Goal: Task Accomplishment & Management: Use online tool/utility

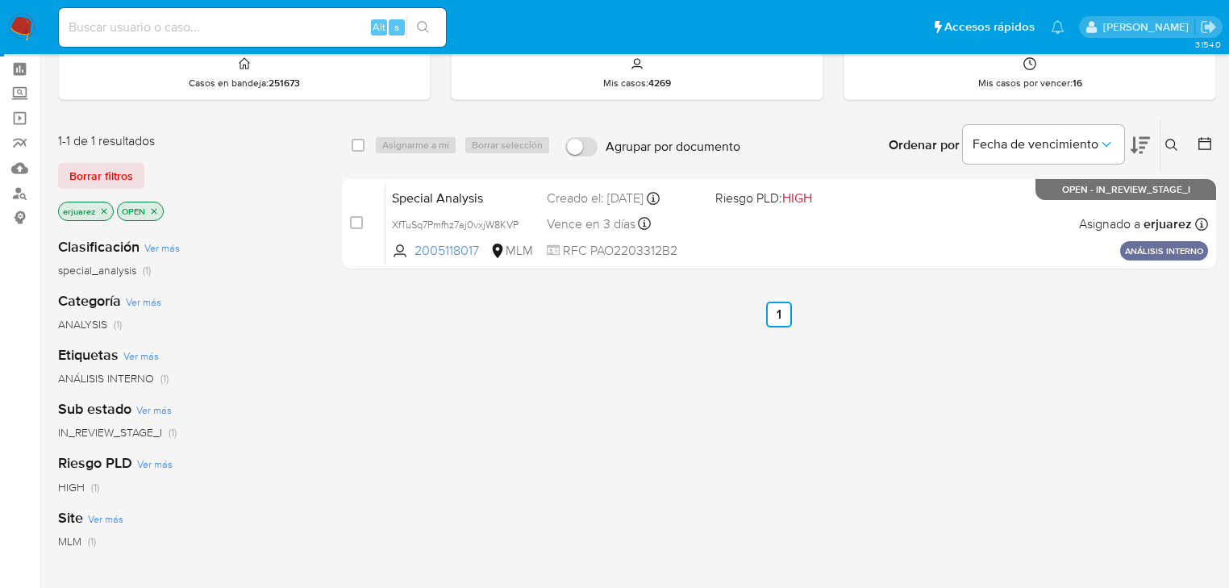
scroll to position [129, 0]
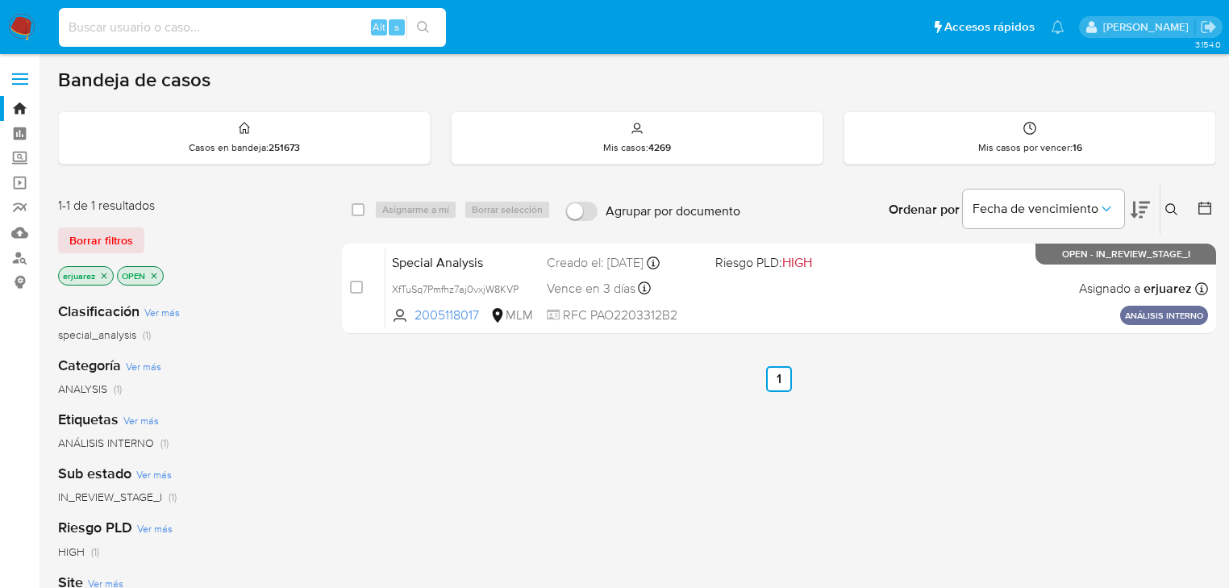
drag, startPoint x: 207, startPoint y: 18, endPoint x: 243, endPoint y: 27, distance: 36.6
click at [210, 22] on input at bounding box center [252, 27] width 387 height 21
paste input "203272910"
type input "203272910"
click at [427, 21] on icon "search-icon" at bounding box center [423, 27] width 13 height 13
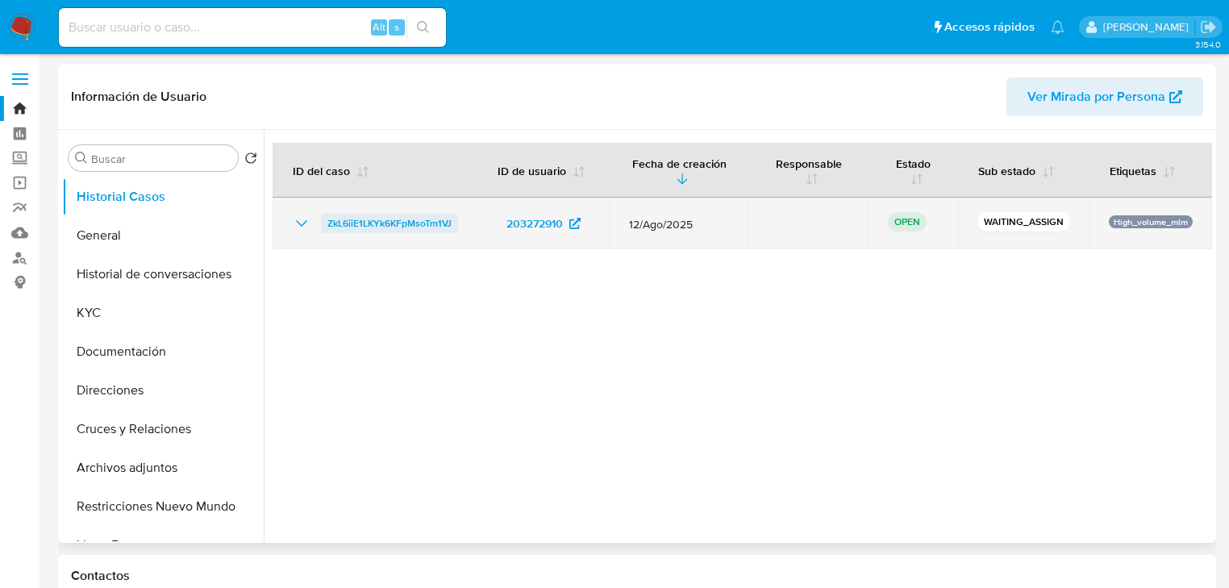
select select "10"
drag, startPoint x: 476, startPoint y: 222, endPoint x: 314, endPoint y: 222, distance: 162.1
click at [314, 222] on tr "ZkL6iiE1LKYk6KFpMsoTm1VJ 203272910 12/Ago/2025 OPEN WAITING_ASSIGN High_volume_…" at bounding box center [742, 224] width 939 height 52
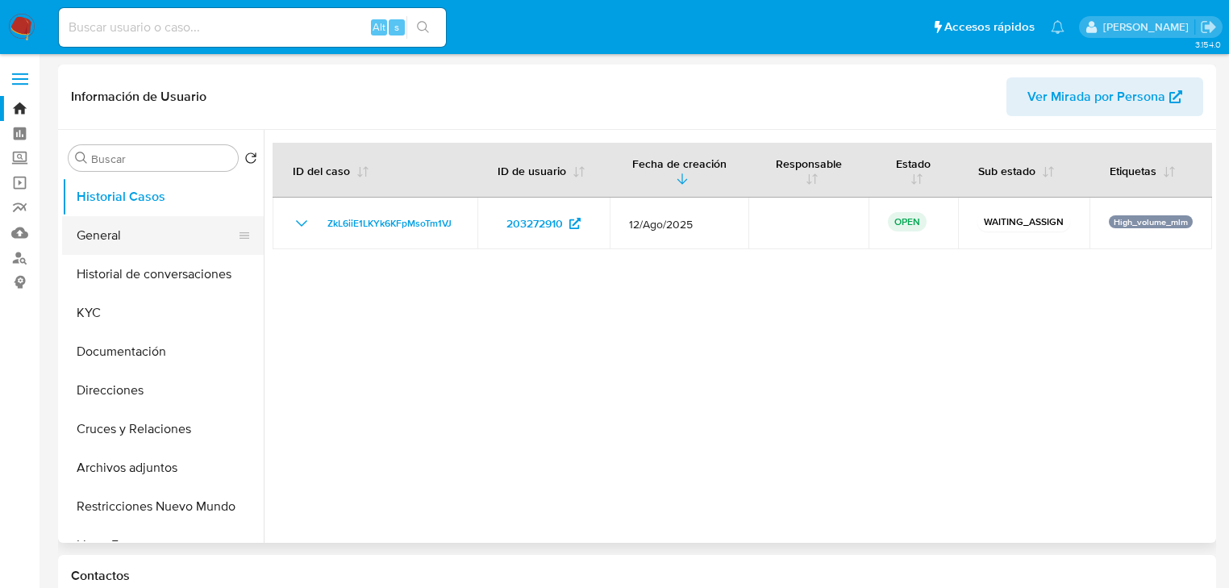
click at [110, 226] on button "General" at bounding box center [156, 235] width 189 height 39
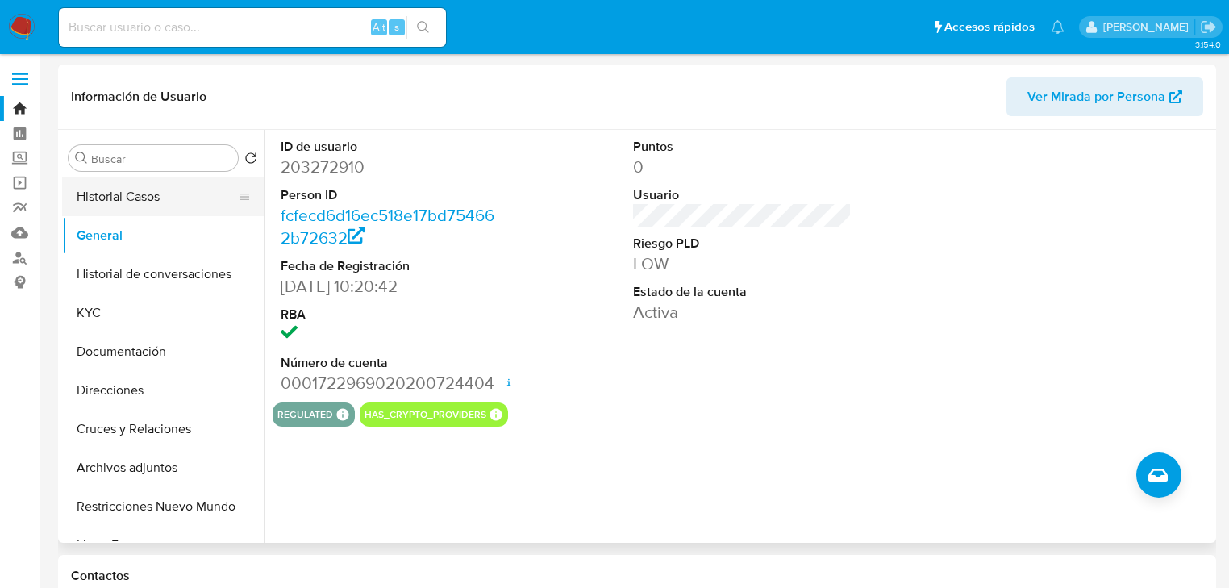
click at [164, 194] on button "Historial Casos" at bounding box center [156, 196] width 189 height 39
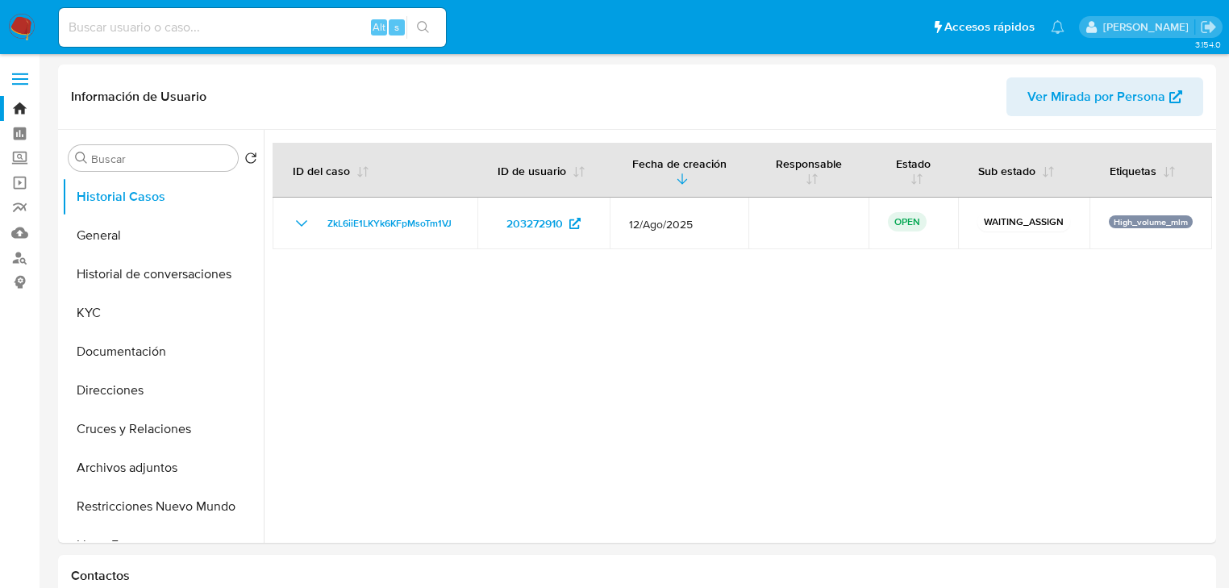
click at [135, 19] on input at bounding box center [252, 27] width 387 height 21
paste input "238290394"
type input "238290394"
click at [415, 16] on button "search-icon" at bounding box center [422, 27] width 33 height 23
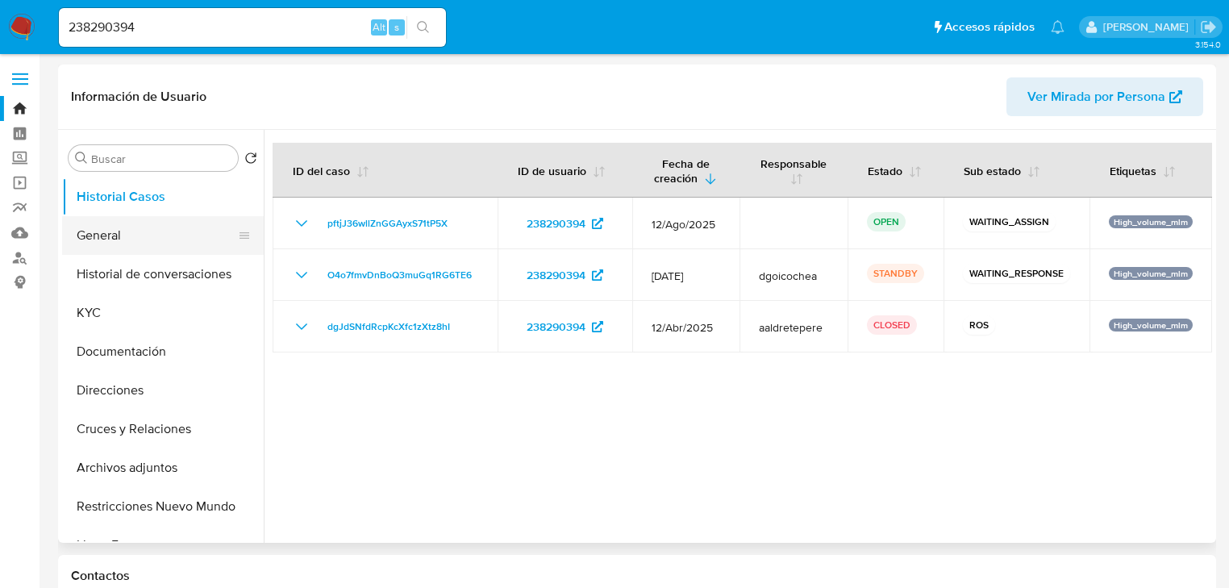
select select "10"
click at [116, 239] on button "General" at bounding box center [156, 235] width 189 height 39
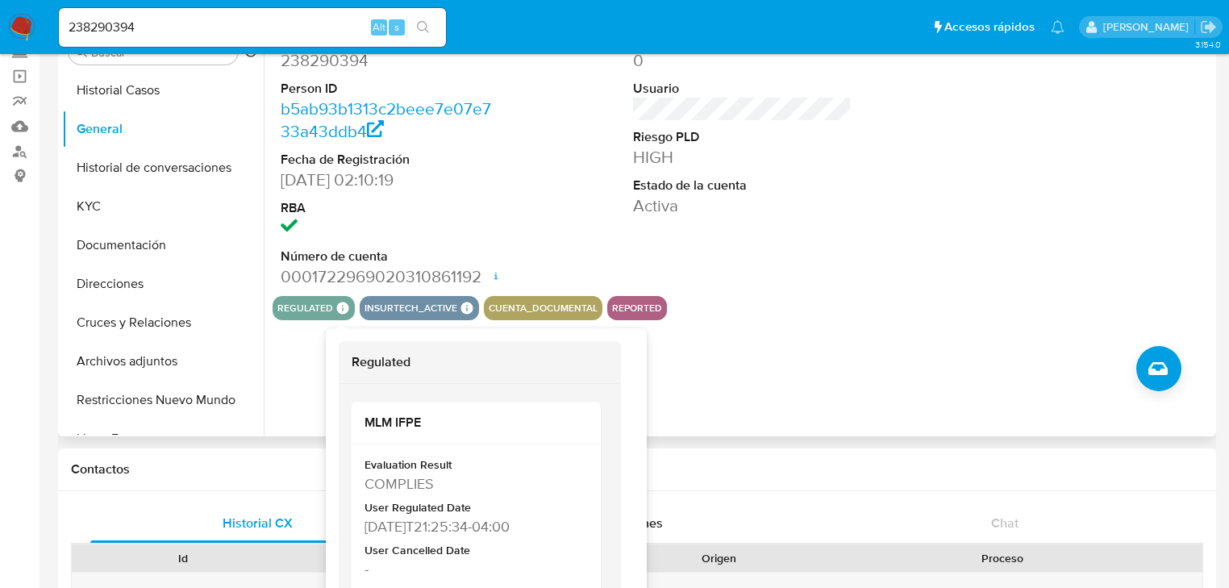
scroll to position [129, 0]
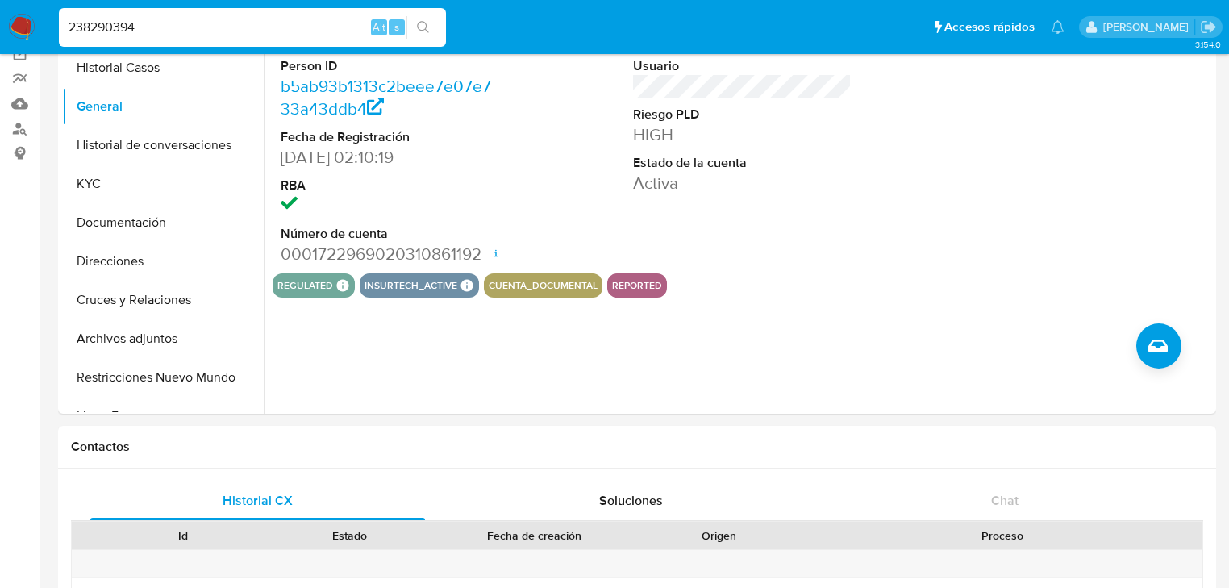
drag, startPoint x: 163, startPoint y: 24, endPoint x: 20, endPoint y: 23, distance: 142.7
paste input "1985906632"
type input "1985906632"
drag, startPoint x: 427, startPoint y: 23, endPoint x: 19, endPoint y: 113, distance: 417.9
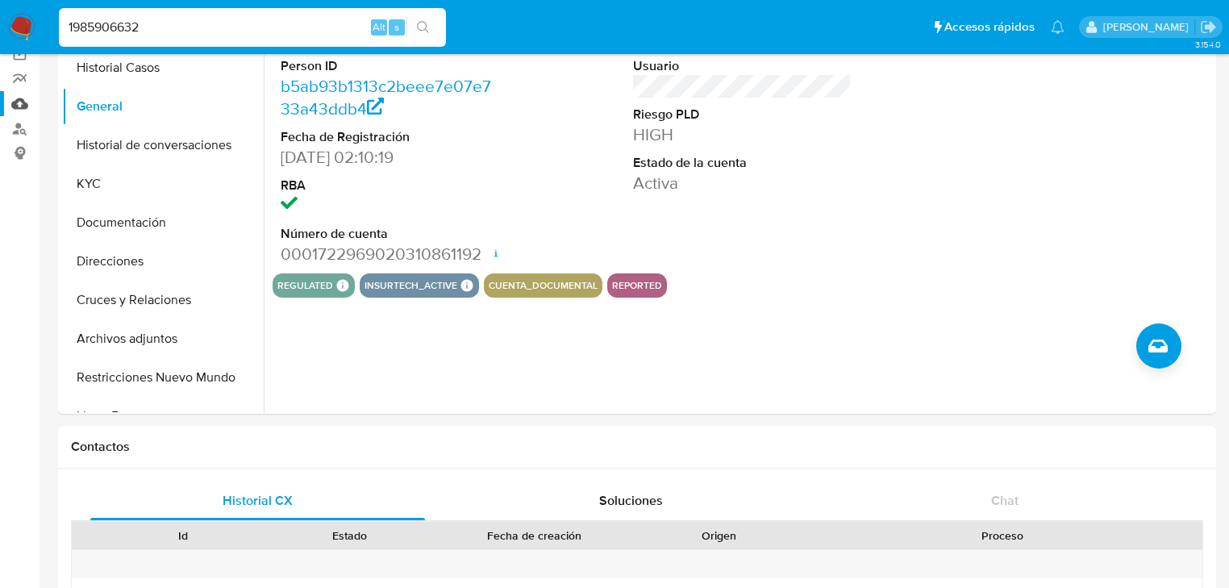
click at [426, 23] on icon "search-icon" at bounding box center [423, 27] width 13 height 13
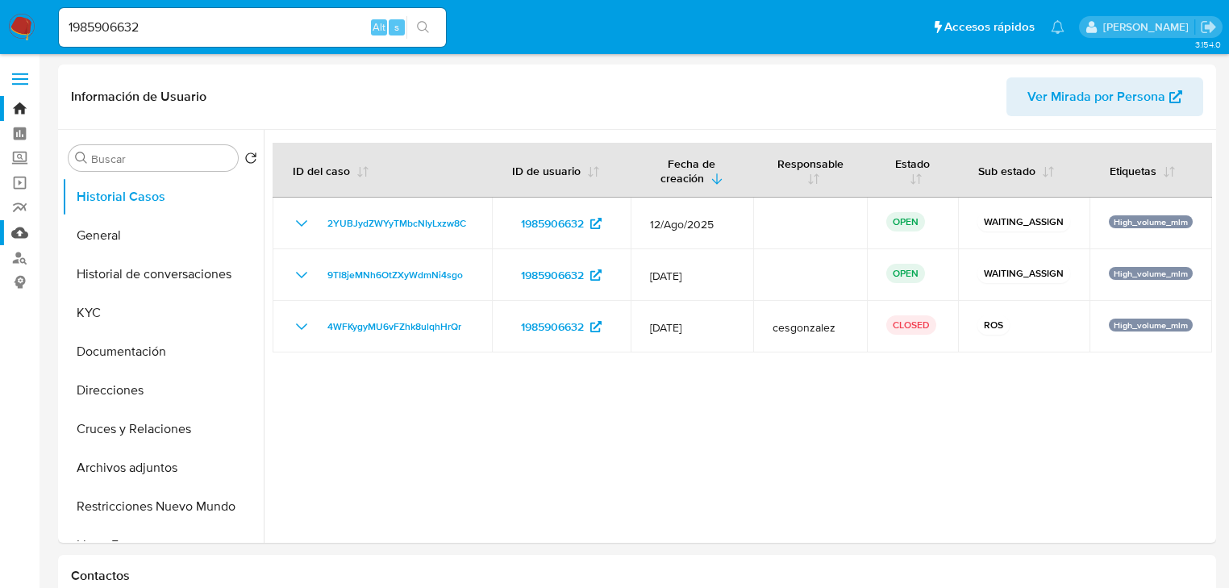
select select "10"
drag, startPoint x: 161, startPoint y: 31, endPoint x: -4, endPoint y: 4, distance: 167.5
click at [213, 47] on div "1985906632 Alt s" at bounding box center [252, 27] width 387 height 45
drag, startPoint x: 209, startPoint y: 31, endPoint x: 19, endPoint y: 31, distance: 190.3
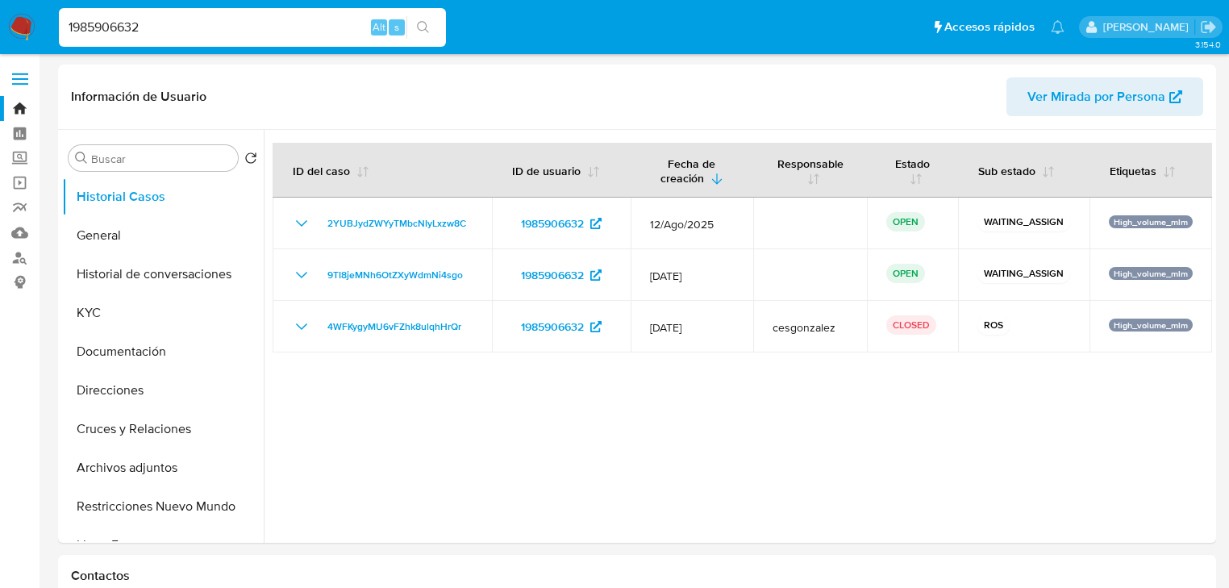
click at [4, 30] on nav "Pausado Ver notificaciones 1985906632 Alt s Accesos rápidos Presiona las siguie…" at bounding box center [614, 27] width 1229 height 54
paste input "253866848"
type input "253866848"
click at [425, 21] on icon "search-icon" at bounding box center [423, 27] width 13 height 13
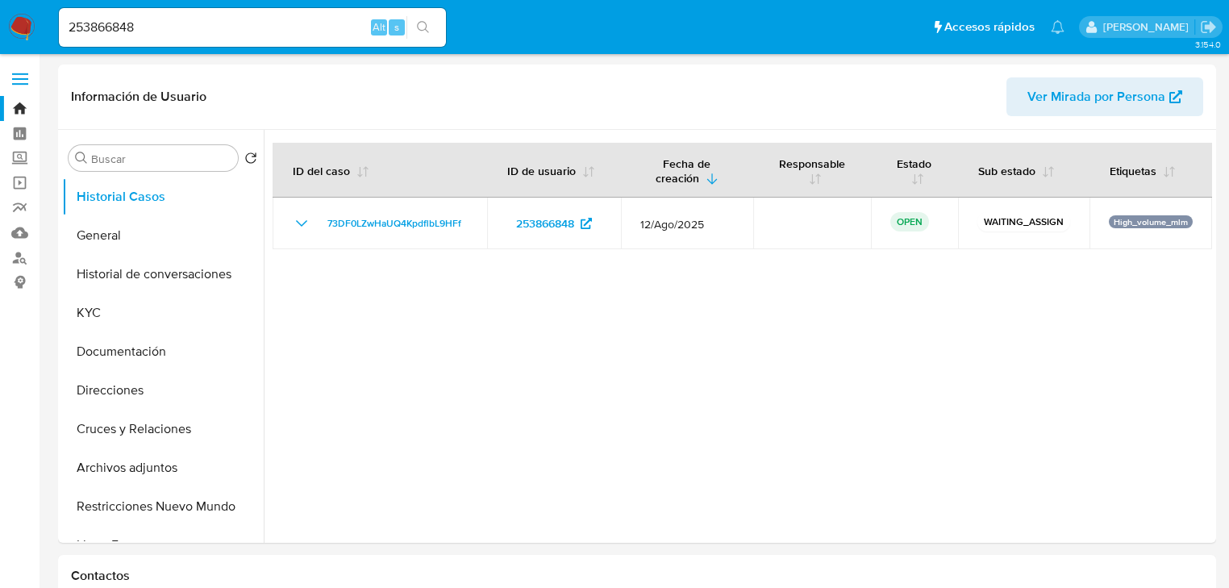
select select "10"
click at [131, 240] on button "General" at bounding box center [156, 235] width 189 height 39
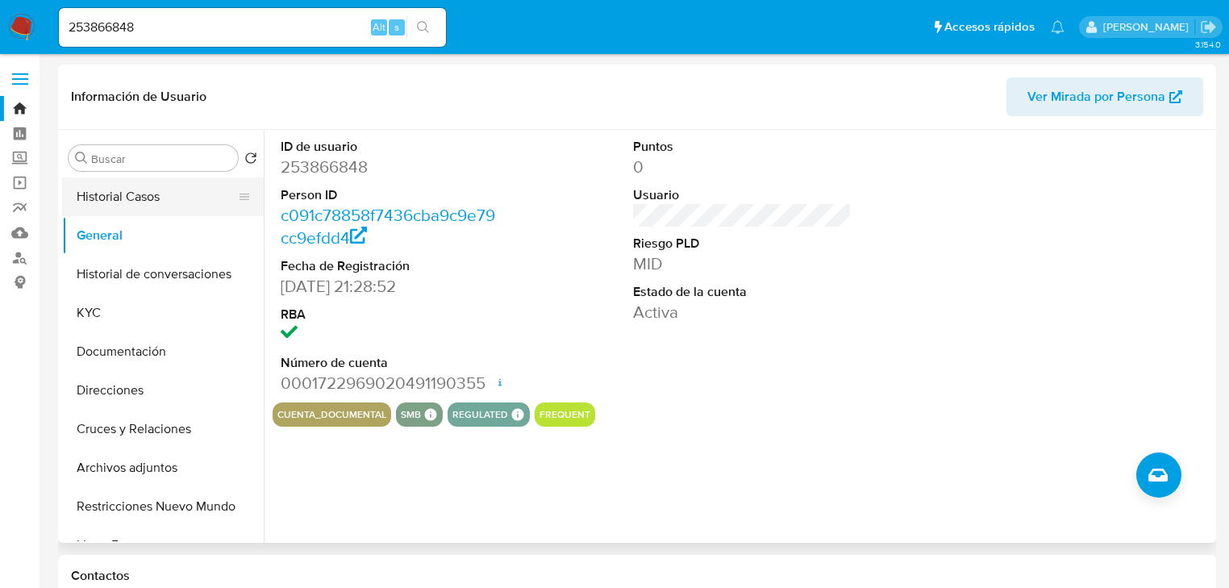
click at [139, 210] on button "Historial Casos" at bounding box center [156, 196] width 189 height 39
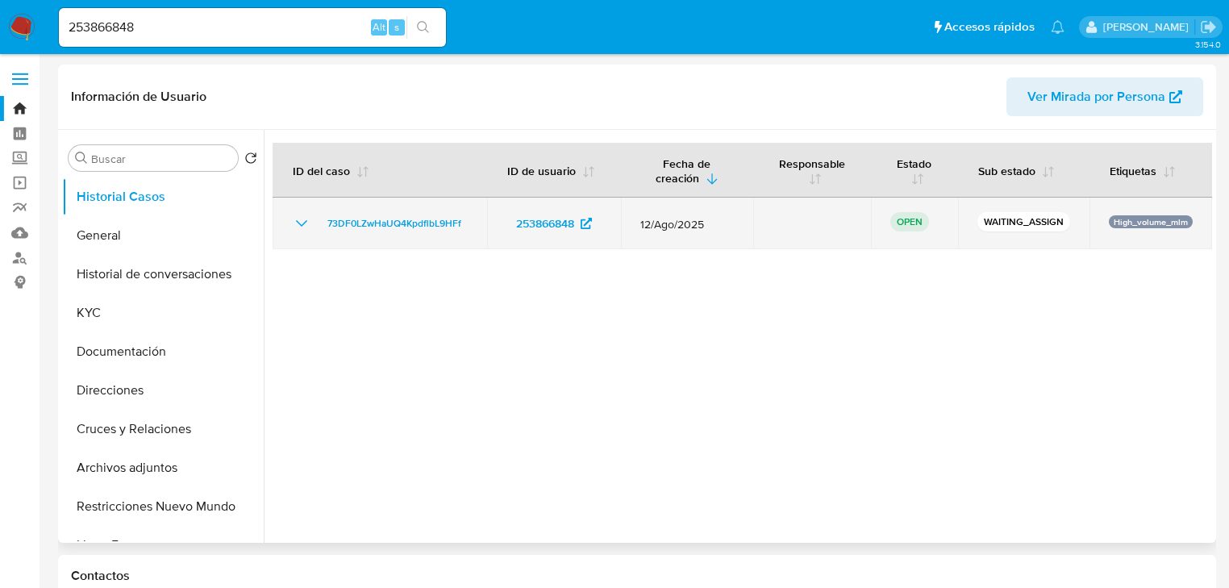
drag, startPoint x: 477, startPoint y: 217, endPoint x: 318, endPoint y: 213, distance: 158.9
click at [318, 213] on td "73DF0LZwHaUQ4KpdflbL9HFf" at bounding box center [380, 224] width 214 height 52
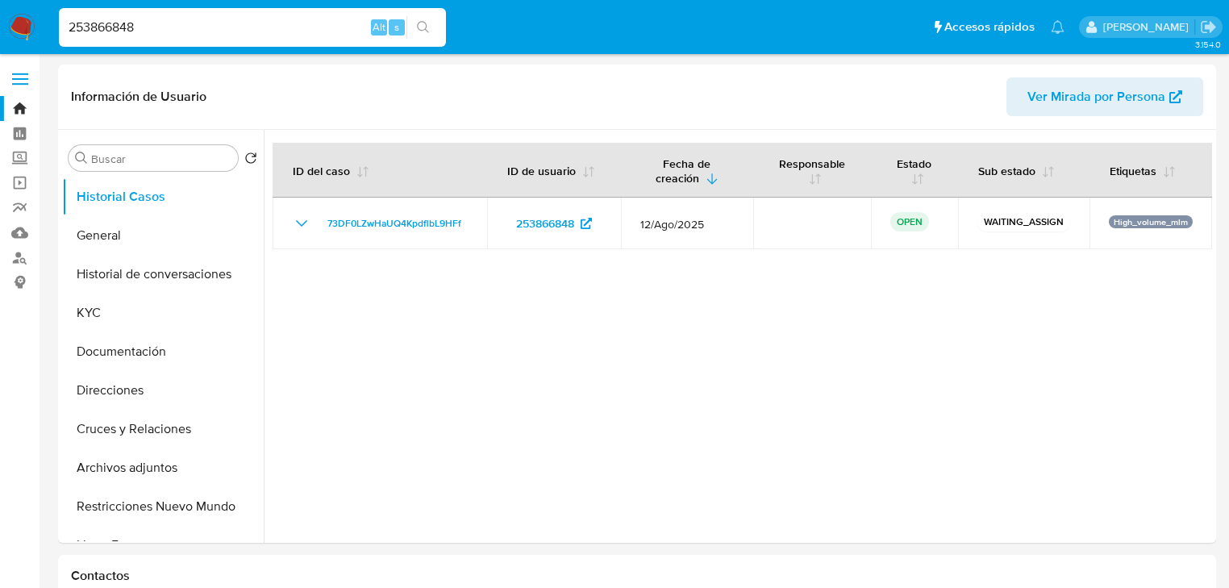
drag, startPoint x: 165, startPoint y: 35, endPoint x: 23, endPoint y: 35, distance: 142.7
click at [23, 35] on nav "Pausado Ver notificaciones 253866848 Alt s Accesos rápidos Presiona las siguien…" at bounding box center [614, 27] width 1229 height 54
paste input "1323212391"
type input "1323212391"
click at [420, 29] on icon "search-icon" at bounding box center [423, 27] width 13 height 13
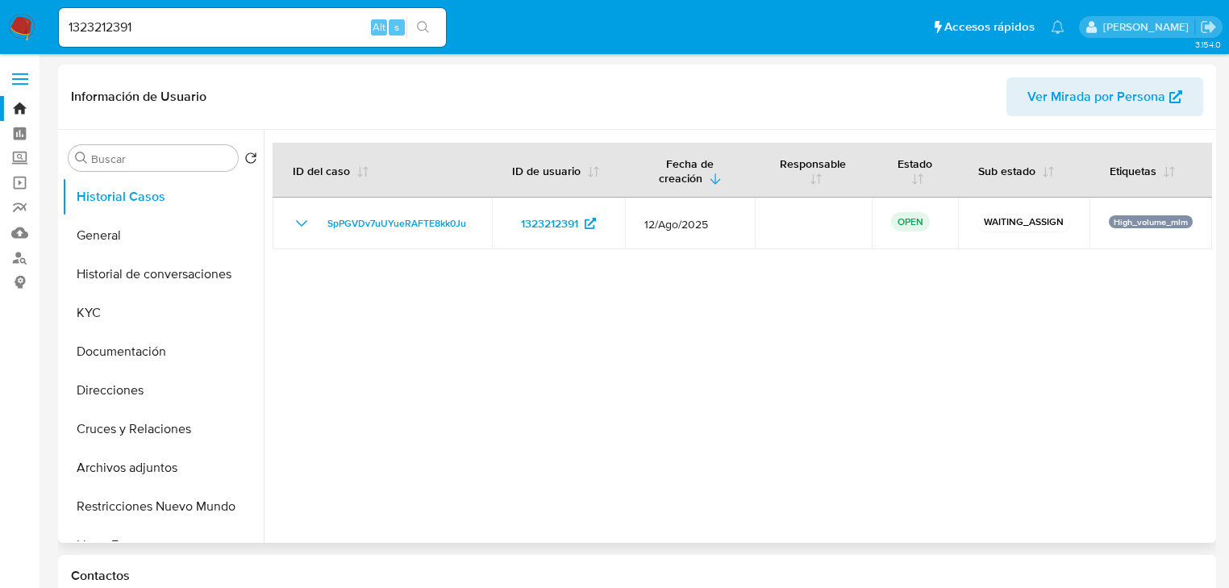
select select "10"
drag, startPoint x: 139, startPoint y: 35, endPoint x: -9, endPoint y: 23, distance: 148.0
click at [427, 26] on icon "search-icon" at bounding box center [423, 27] width 13 height 13
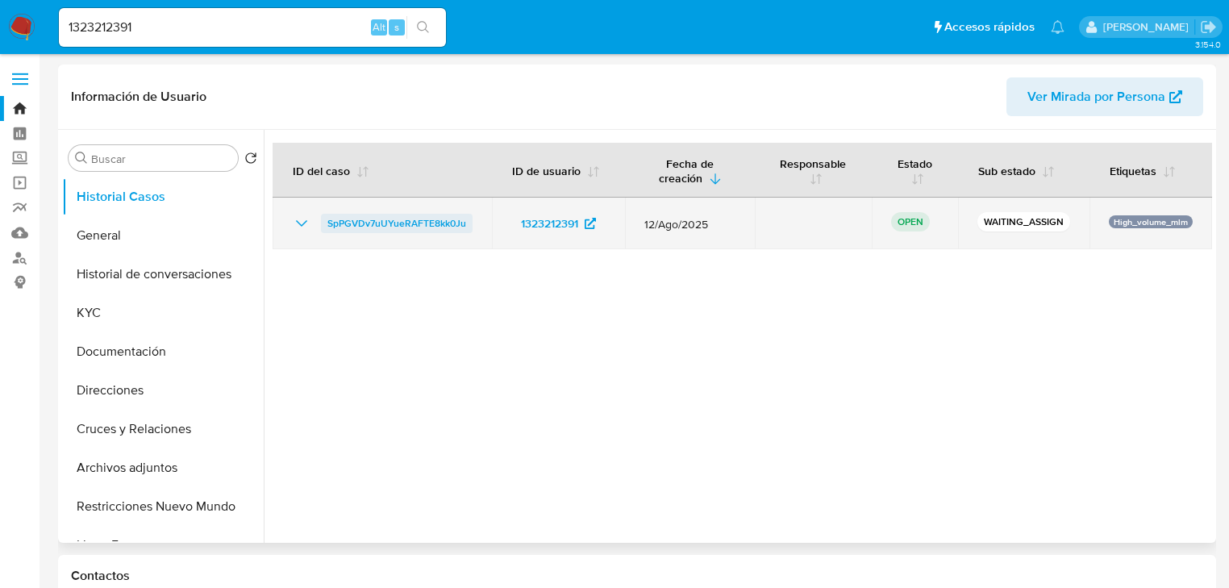
drag, startPoint x: 471, startPoint y: 229, endPoint x: 325, endPoint y: 232, distance: 146.0
click at [325, 232] on td "SpPGVDv7uUYueRAFTE8kk0Ju" at bounding box center [382, 224] width 219 height 52
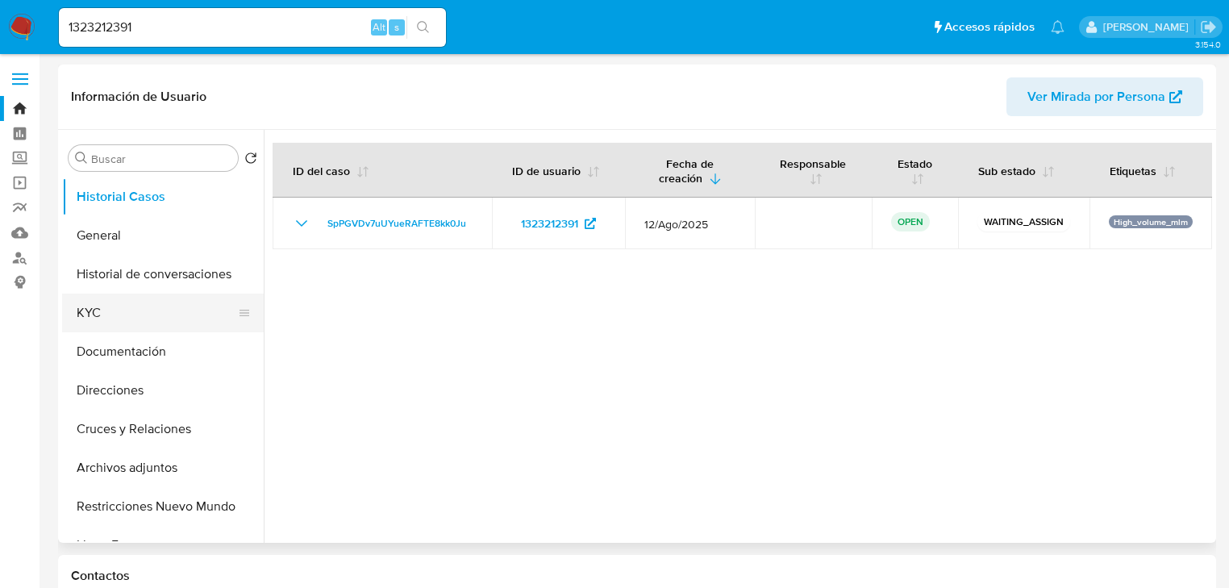
drag, startPoint x: 119, startPoint y: 313, endPoint x: 225, endPoint y: 316, distance: 105.7
click at [122, 315] on button "KYC" at bounding box center [156, 312] width 189 height 39
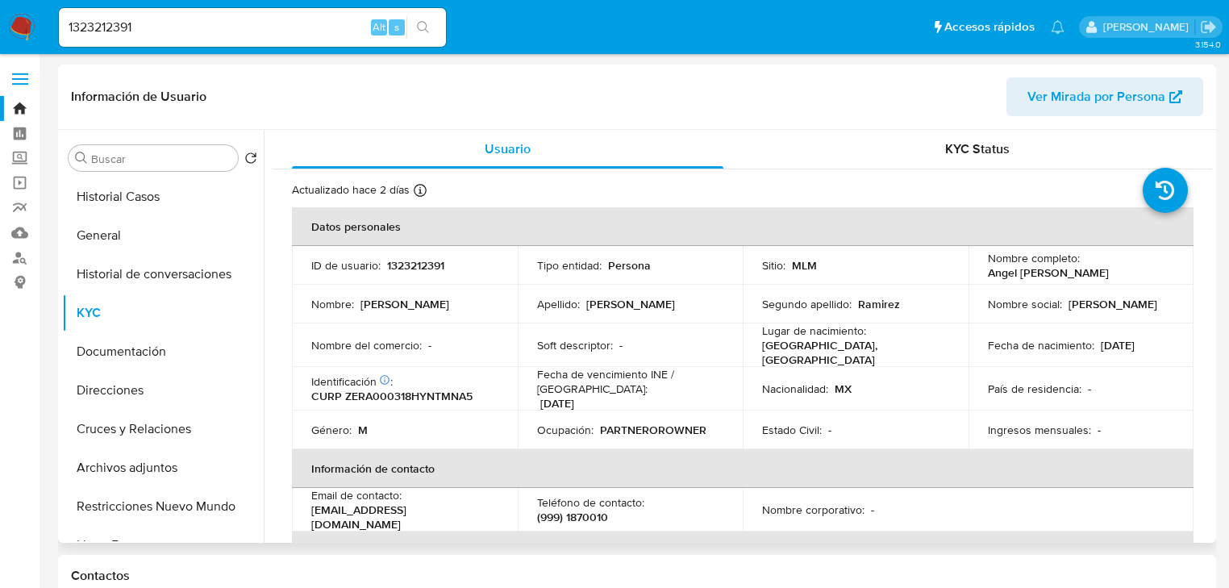
drag, startPoint x: 984, startPoint y: 277, endPoint x: 1132, endPoint y: 273, distance: 148.4
click at [1132, 273] on div "Nombre completo : Angel Adrian Zetina Ramirez" at bounding box center [1081, 265] width 187 height 29
copy p "Angel Adrian Zetina Ramirez"
drag, startPoint x: 116, startPoint y: 248, endPoint x: 125, endPoint y: 246, distance: 9.0
click at [117, 248] on button "General" at bounding box center [156, 235] width 189 height 39
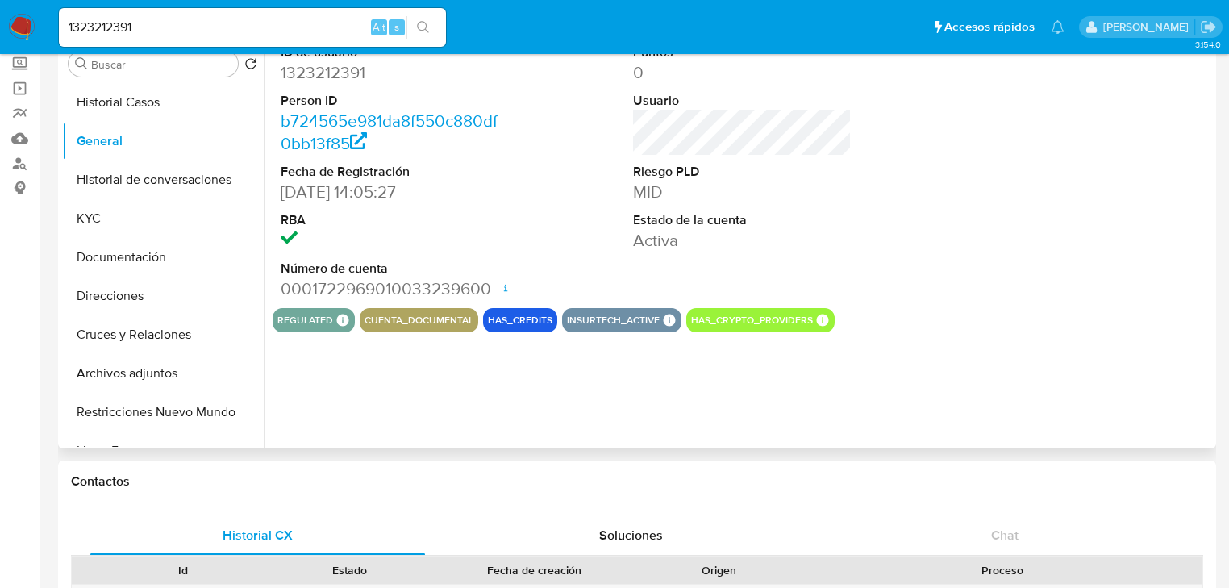
scroll to position [129, 0]
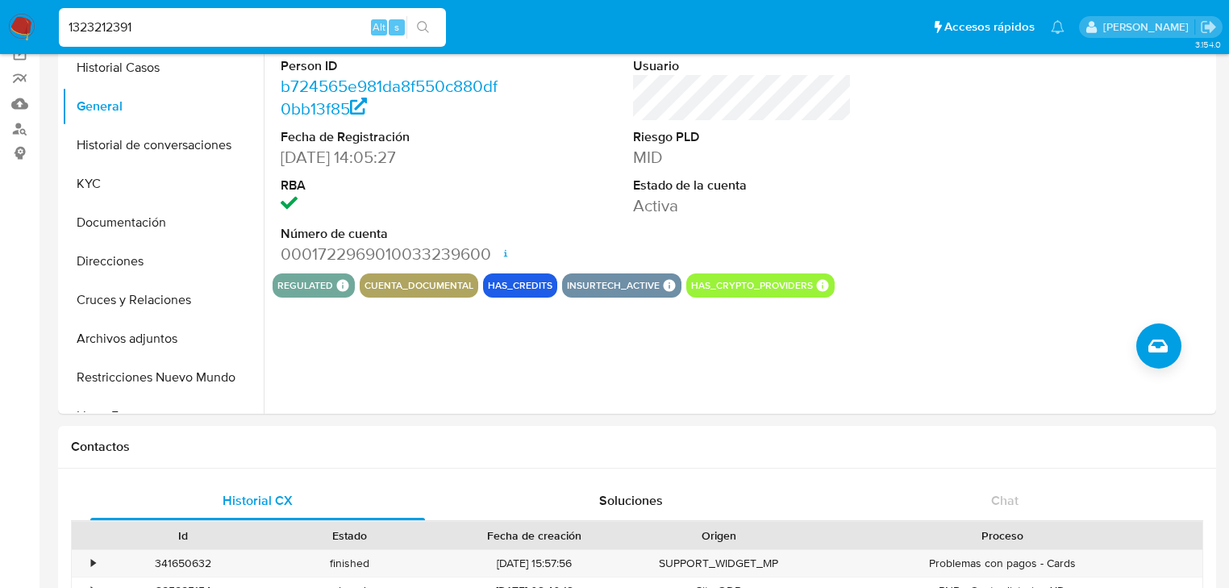
drag, startPoint x: 171, startPoint y: 27, endPoint x: 23, endPoint y: 44, distance: 148.4
paste input "82338918"
type input "182338918"
click at [424, 26] on icon "search-icon" at bounding box center [423, 27] width 13 height 13
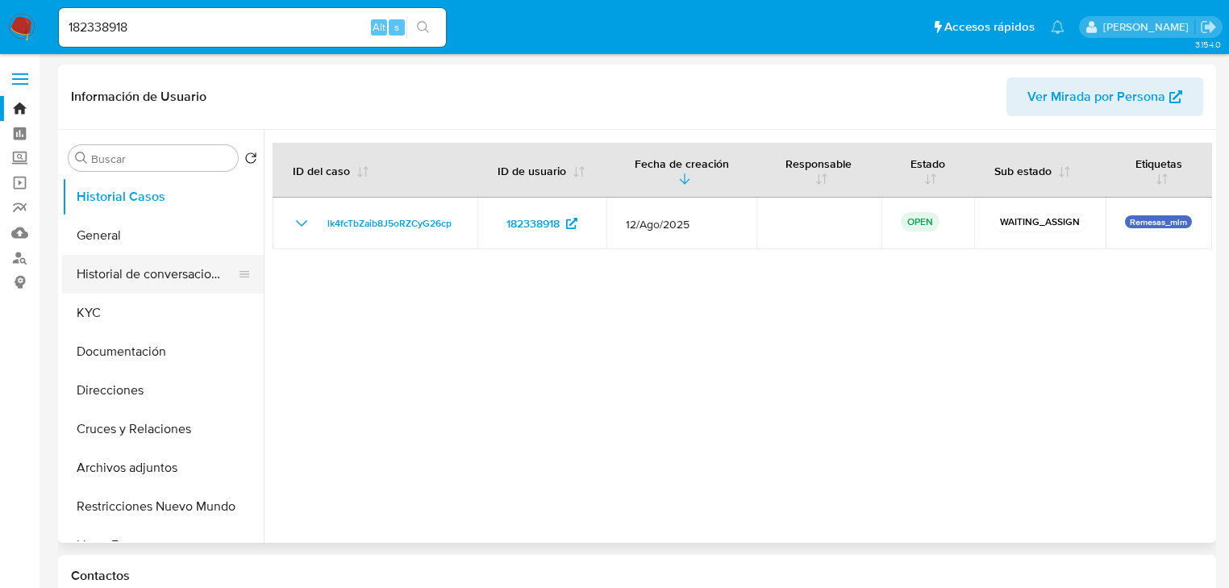
select select "10"
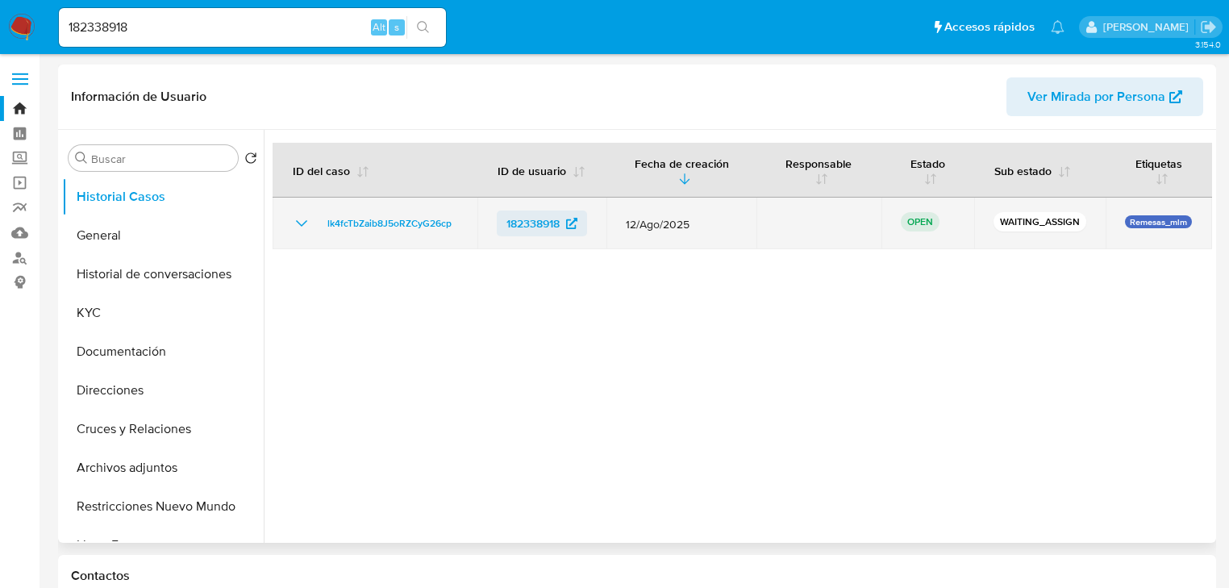
drag, startPoint x: 118, startPoint y: 226, endPoint x: 505, endPoint y: 222, distance: 387.0
click at [506, 300] on div "Buscar Volver al orden por defecto Historial Casos General Historial de convers…" at bounding box center [637, 336] width 1150 height 413
drag, startPoint x: 466, startPoint y: 223, endPoint x: 288, endPoint y: 235, distance: 178.6
click at [288, 235] on td "lk4fcTbZaib8J5oRZCyG26cp" at bounding box center [375, 224] width 205 height 52
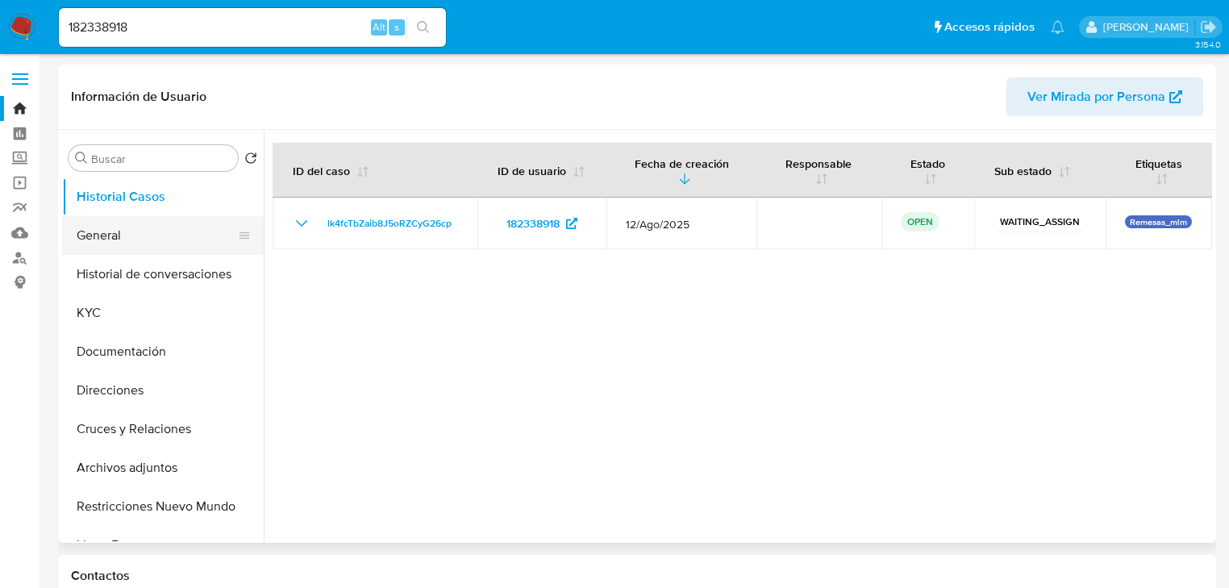
click at [100, 239] on button "General" at bounding box center [156, 235] width 189 height 39
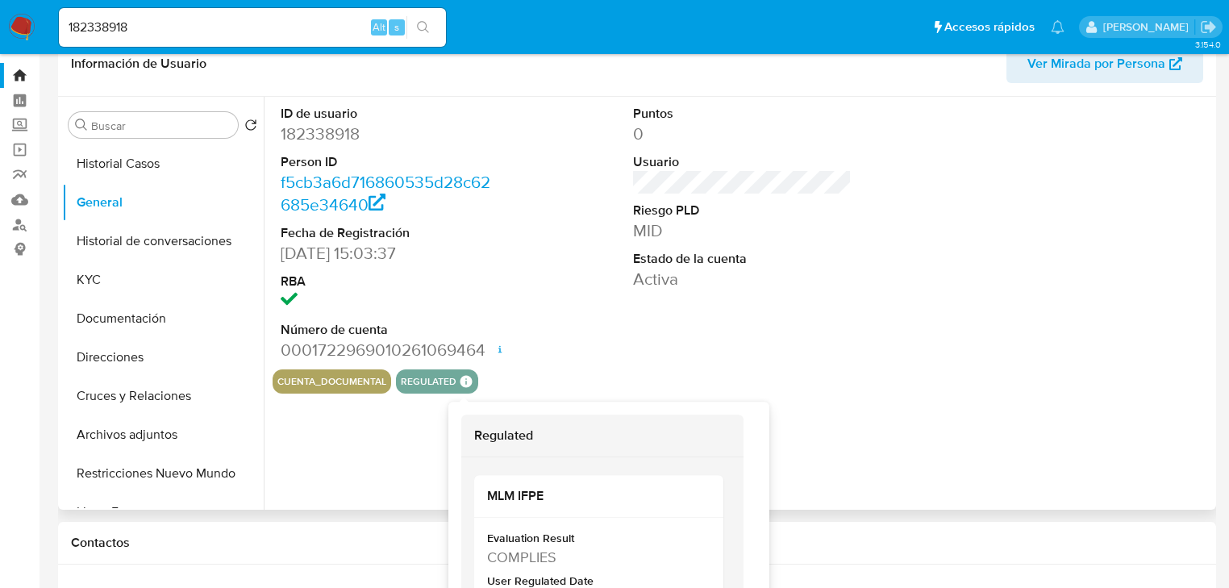
scroll to position [65, 0]
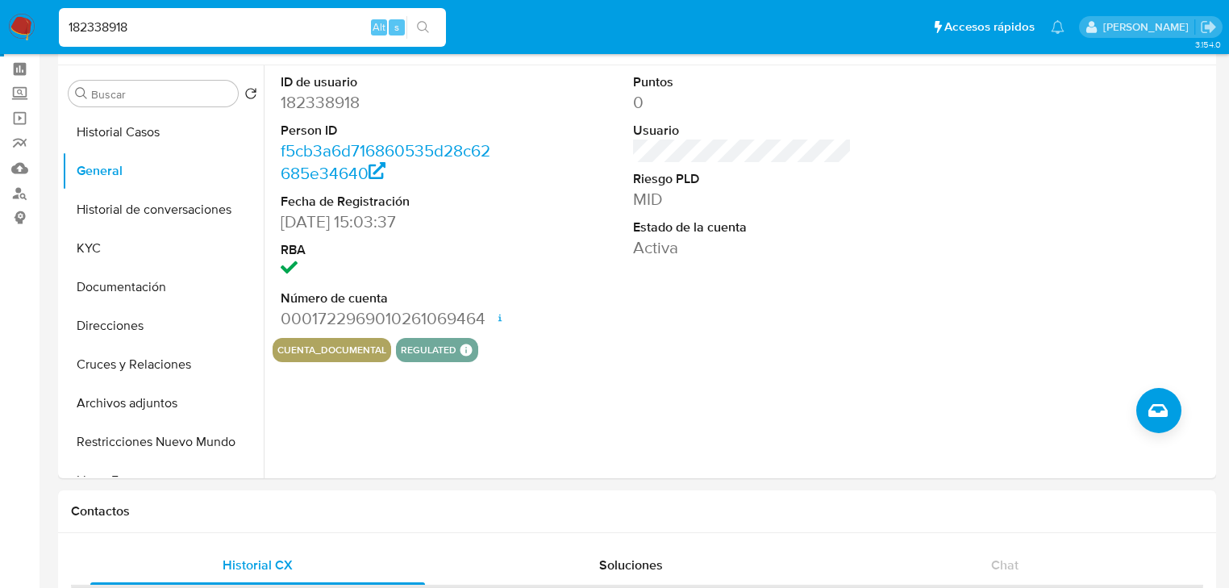
drag, startPoint x: -27, startPoint y: -7, endPoint x: 87, endPoint y: 16, distance: 116.1
paste input "64519849"
type input "1864519849"
click at [428, 23] on icon "search-icon" at bounding box center [423, 27] width 13 height 13
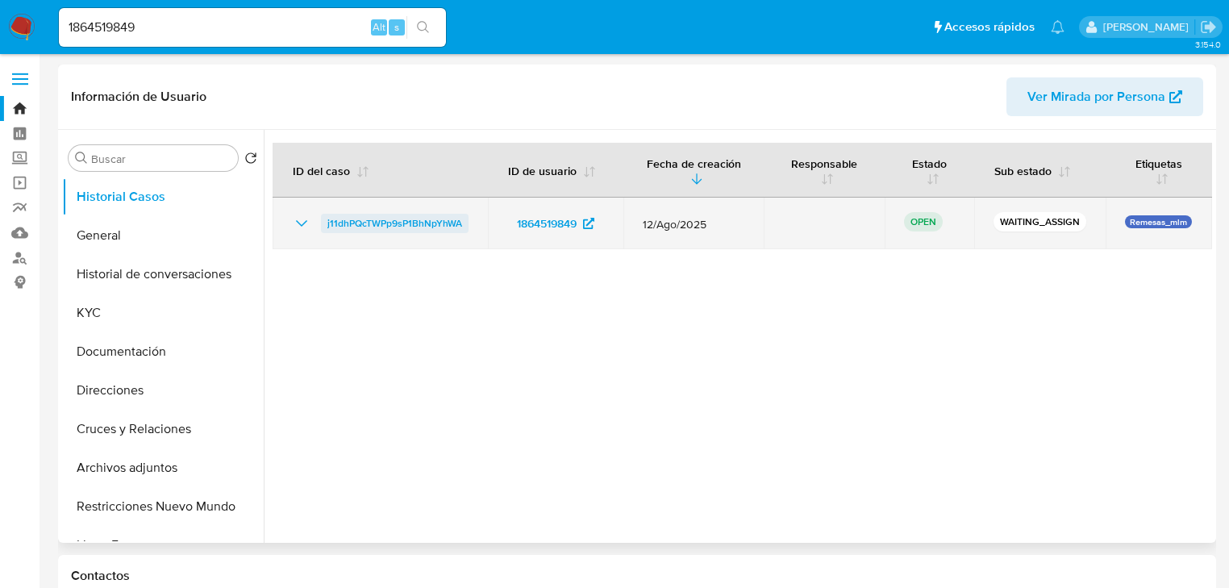
select select "10"
drag, startPoint x: 480, startPoint y: 220, endPoint x: 315, endPoint y: 220, distance: 164.5
click at [315, 220] on td "j11dhPQcTWPp9sP1BhNpYhWA" at bounding box center [380, 224] width 215 height 52
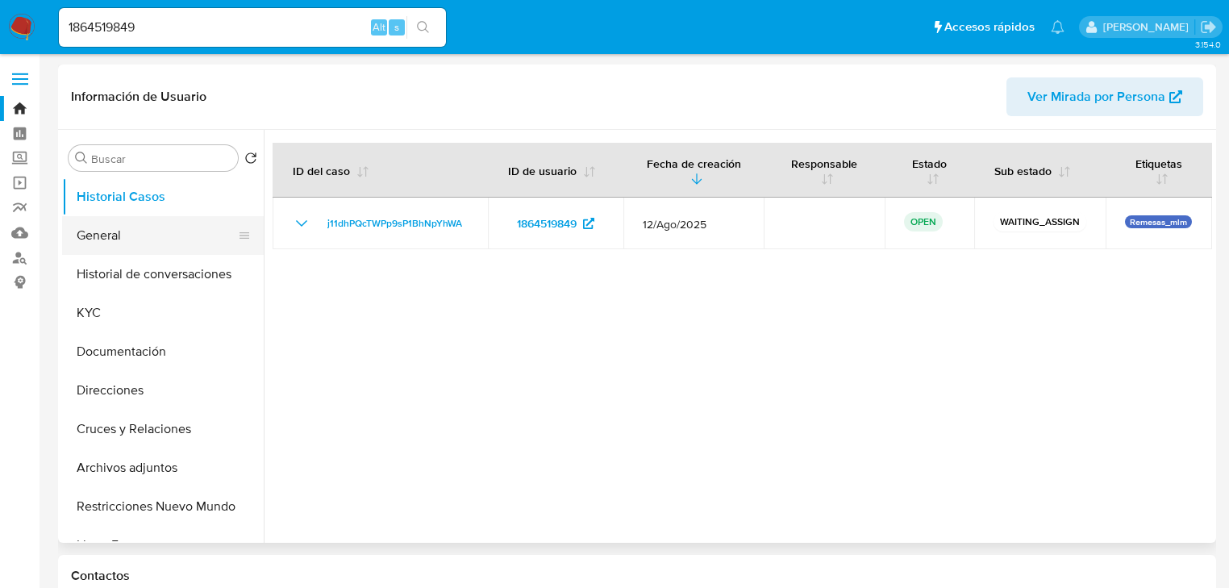
click at [142, 227] on button "General" at bounding box center [156, 235] width 189 height 39
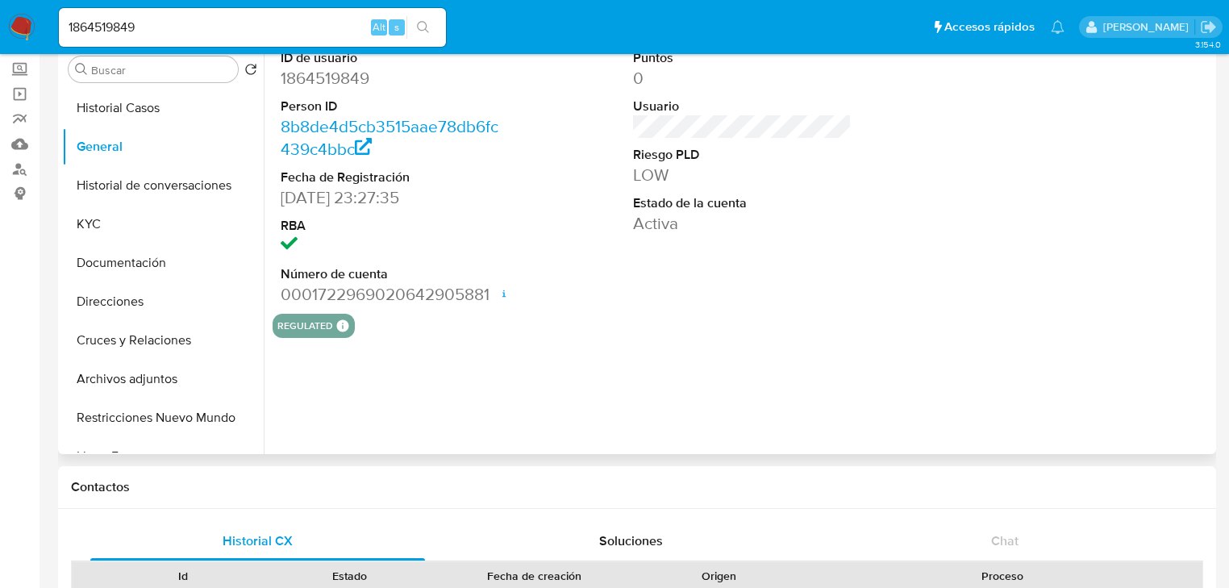
scroll to position [129, 0]
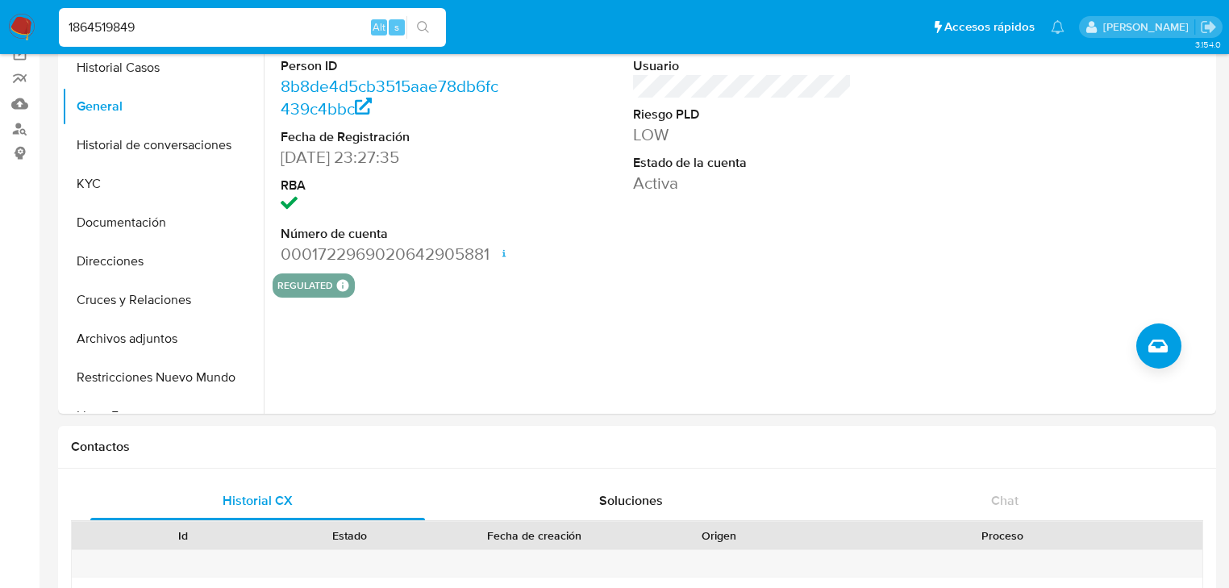
drag, startPoint x: 96, startPoint y: 32, endPoint x: 364, endPoint y: 23, distance: 268.6
click at [15, 26] on nav "Pausado Ver notificaciones 1864519849 Alt s Accesos rápidos Presiona las siguie…" at bounding box center [614, 27] width 1229 height 54
paste input "2389060"
type input "238906049"
click at [427, 23] on icon "search-icon" at bounding box center [423, 27] width 13 height 13
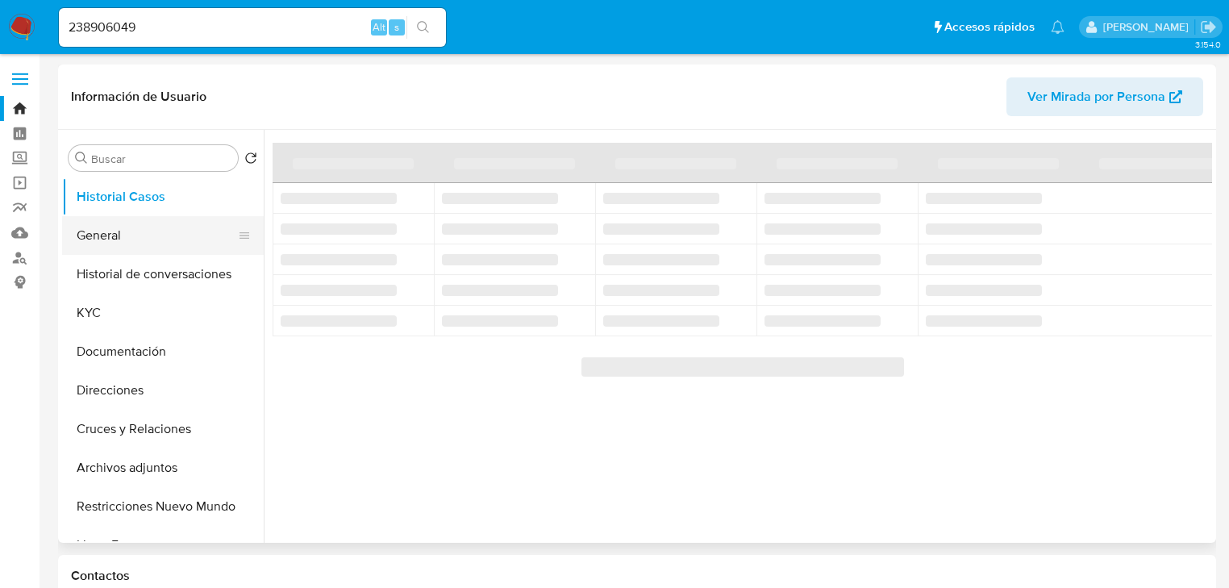
select select "10"
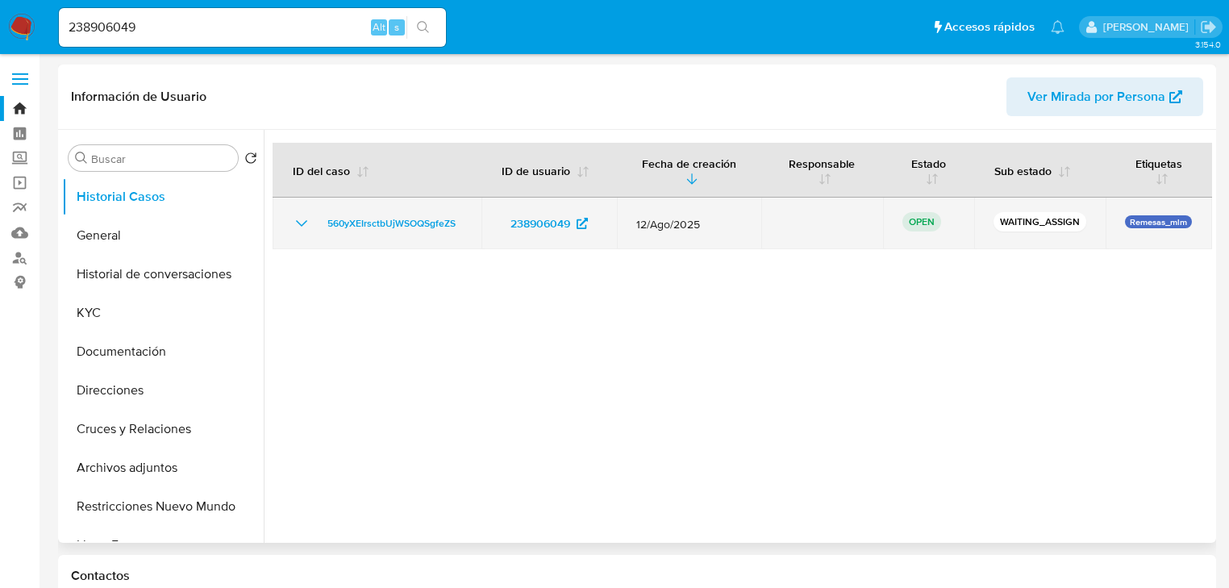
drag, startPoint x: 139, startPoint y: 234, endPoint x: 523, endPoint y: 242, distance: 384.7
click at [529, 337] on div "Buscar Volver al orden por defecto Historial Casos General Historial de convers…" at bounding box center [637, 336] width 1150 height 413
drag, startPoint x: 463, startPoint y: 225, endPoint x: 293, endPoint y: 227, distance: 169.3
click at [313, 225] on td "560yXEIrsctbUjWSOQSgfeZS" at bounding box center [377, 224] width 209 height 52
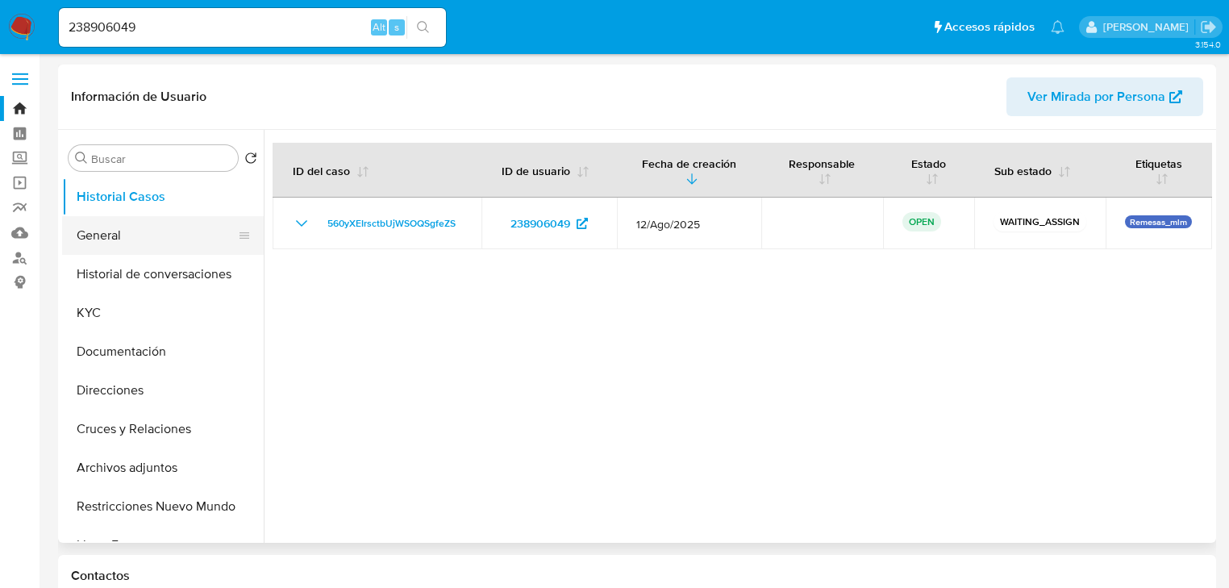
click at [90, 235] on button "General" at bounding box center [156, 235] width 189 height 39
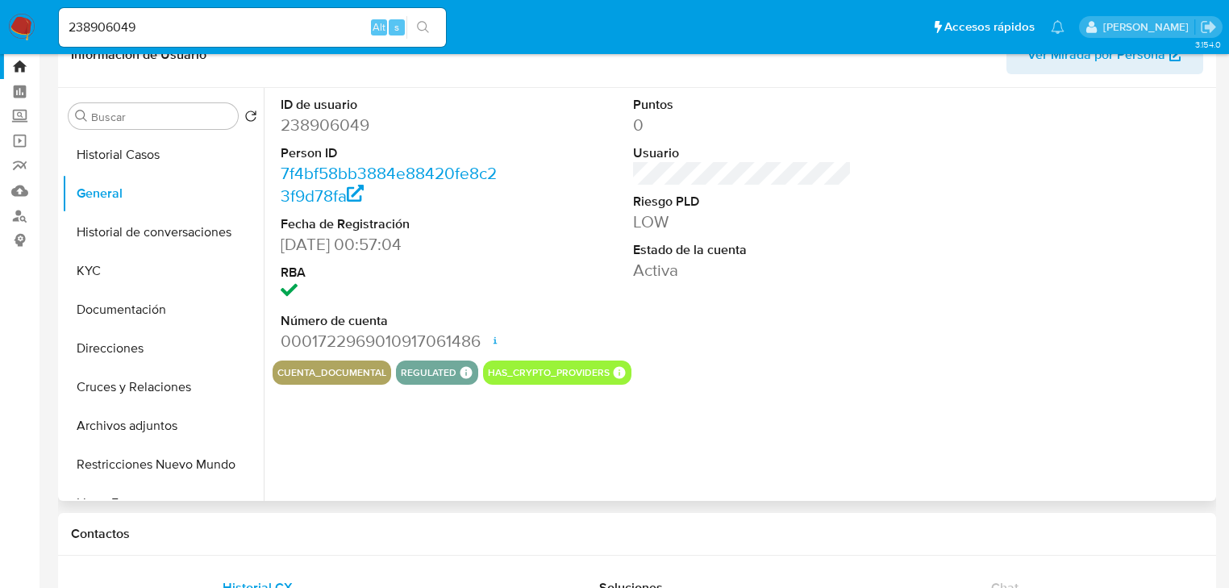
scroll to position [65, 0]
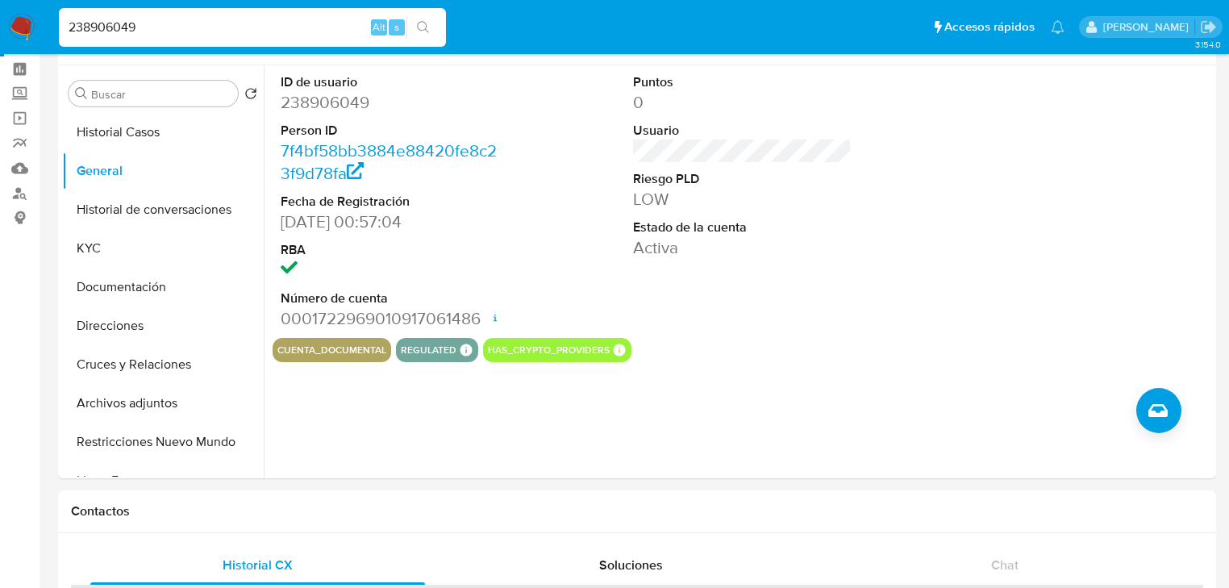
drag, startPoint x: 148, startPoint y: 26, endPoint x: -81, endPoint y: 20, distance: 229.9
paste input "560845043"
type input "2560845043"
click at [416, 23] on button "search-icon" at bounding box center [422, 27] width 33 height 23
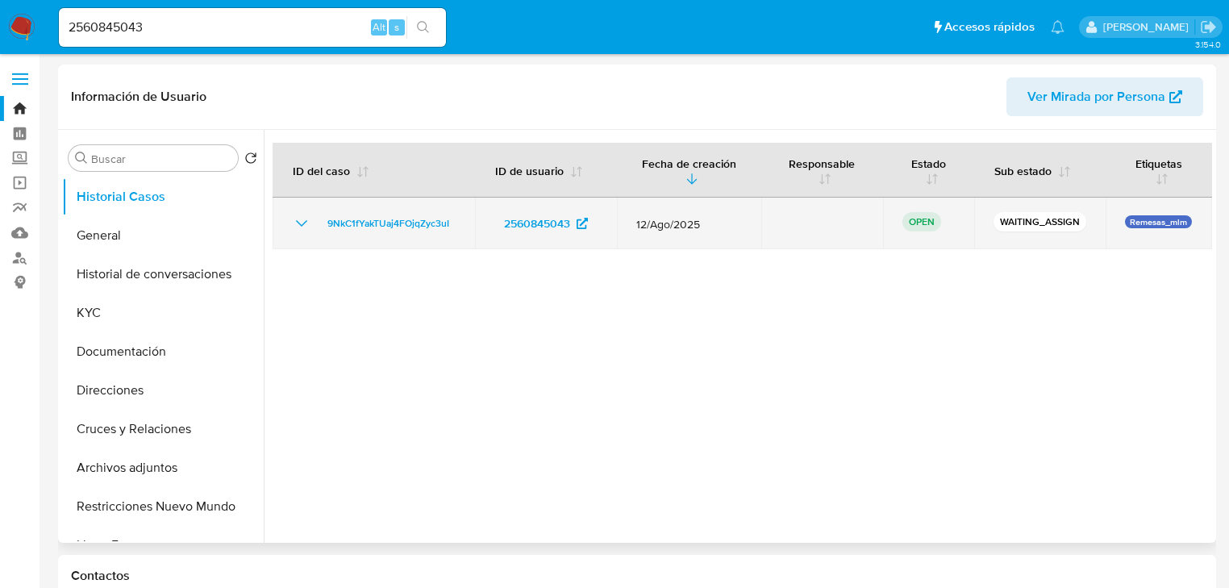
select select "10"
drag, startPoint x: 467, startPoint y: 223, endPoint x: 310, endPoint y: 220, distance: 156.5
click at [310, 220] on td "9NkC1fYakTUaj4FOjqZyc3uI" at bounding box center [374, 224] width 202 height 52
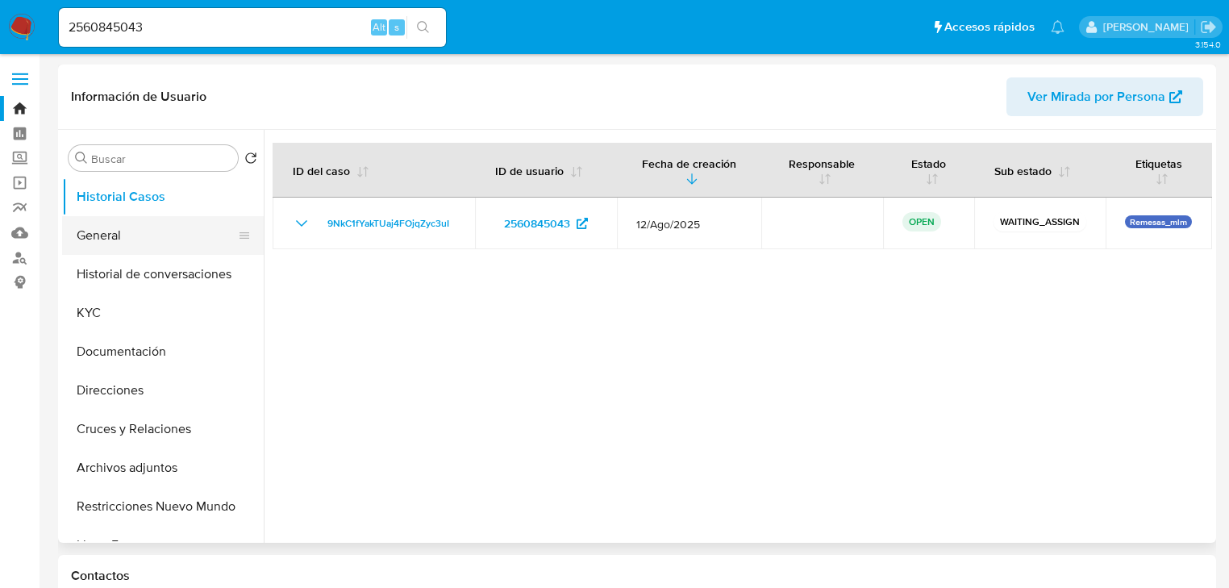
click at [161, 231] on button "General" at bounding box center [156, 235] width 189 height 39
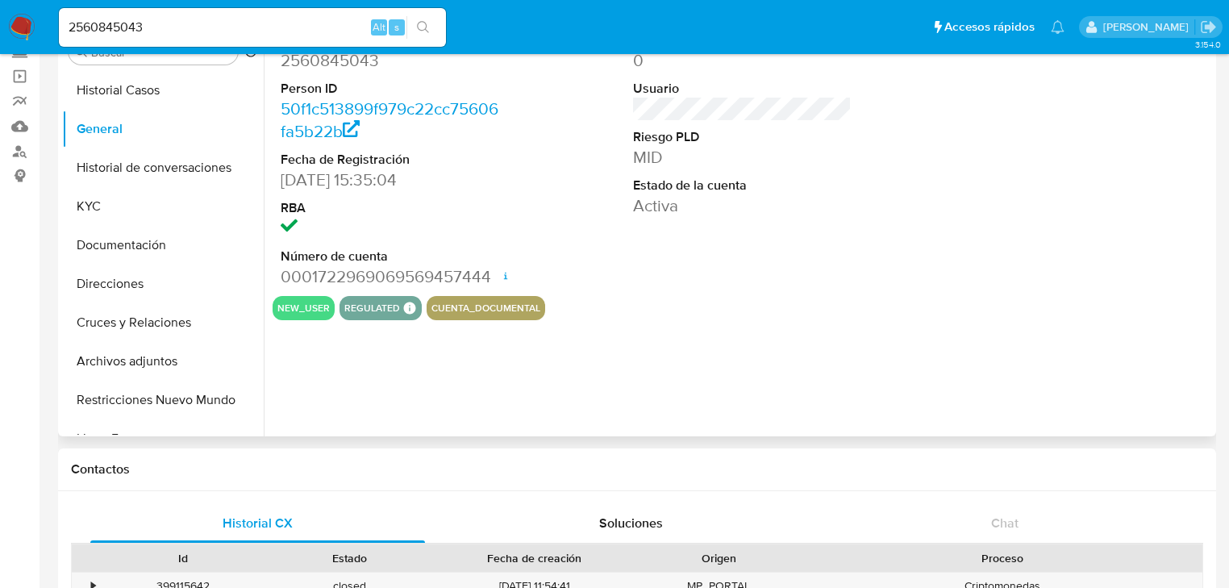
scroll to position [129, 0]
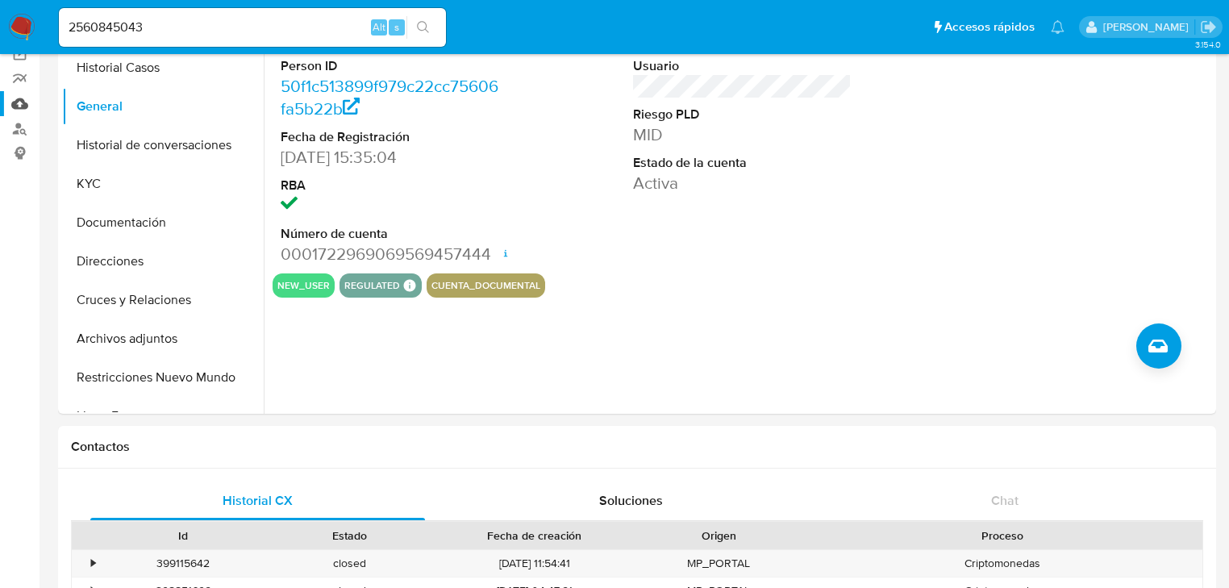
click at [23, 109] on link "Mulan" at bounding box center [96, 103] width 192 height 25
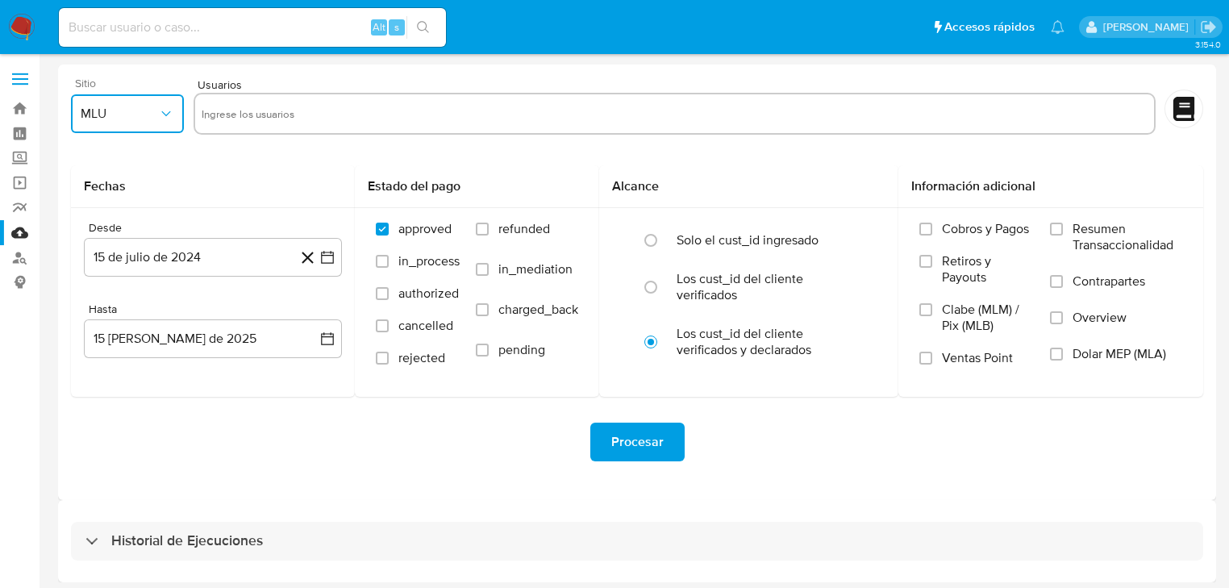
click at [117, 121] on button "MLU" at bounding box center [127, 113] width 113 height 39
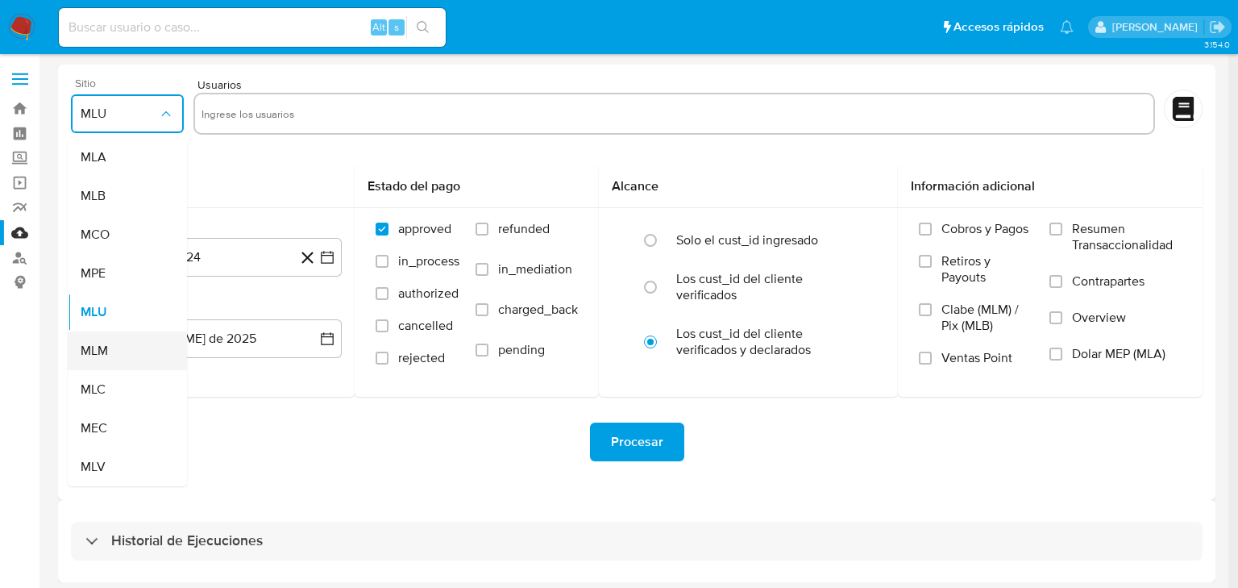
click at [129, 347] on div "MLM" at bounding box center [123, 350] width 84 height 39
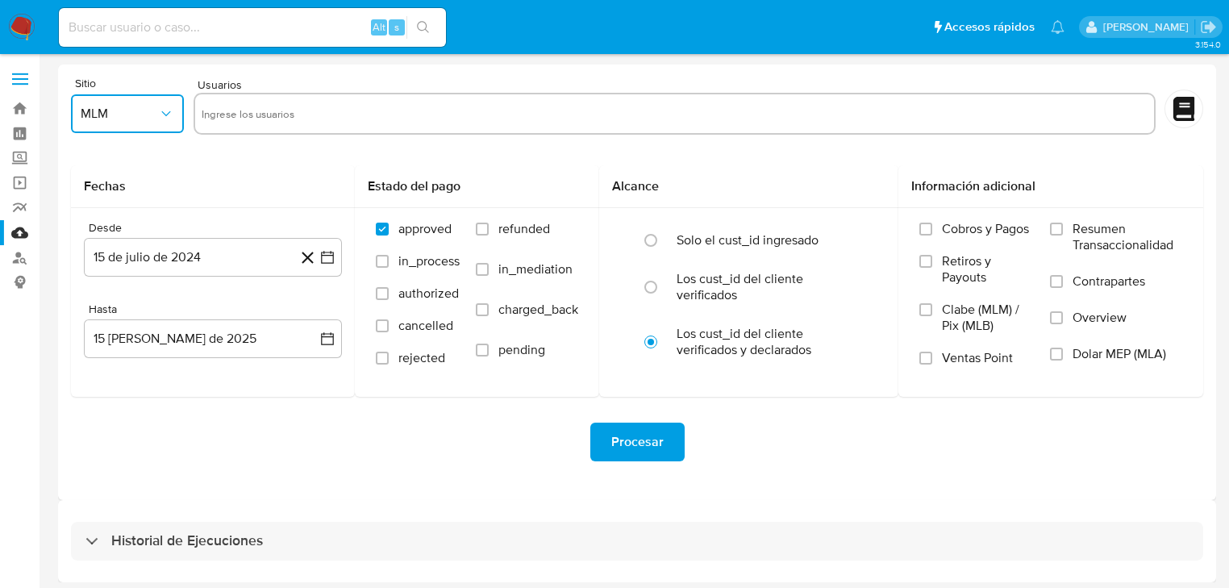
click at [260, 121] on input "text" at bounding box center [675, 114] width 946 height 26
type input "203272910"
click at [334, 113] on input "text" at bounding box center [724, 114] width 846 height 26
paste input "1323212391"
type input "1323212391"
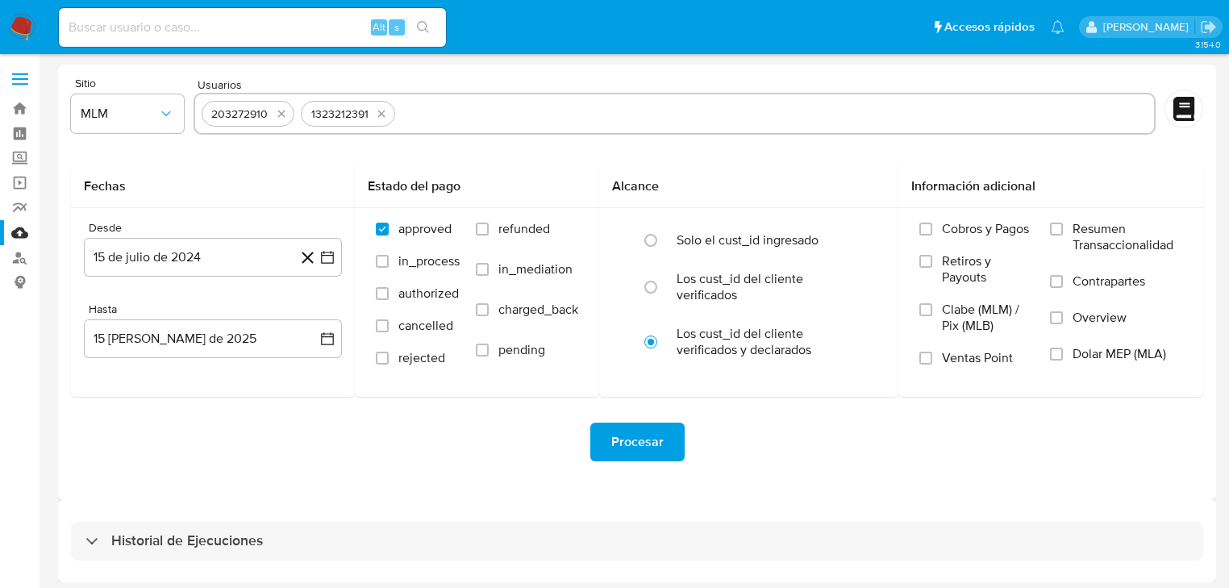
click at [459, 113] on input "text" at bounding box center [774, 114] width 745 height 26
paste input "253866848"
type input "253866848"
click at [330, 255] on icon "button" at bounding box center [327, 257] width 13 height 13
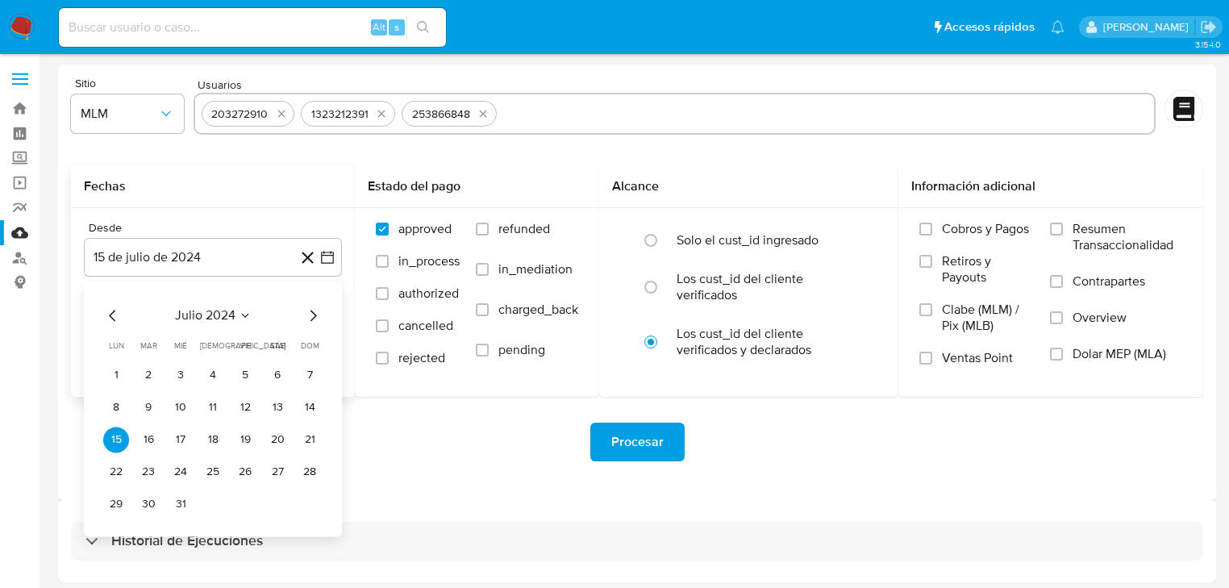
click at [314, 318] on icon "Mes siguiente" at bounding box center [313, 315] width 6 height 11
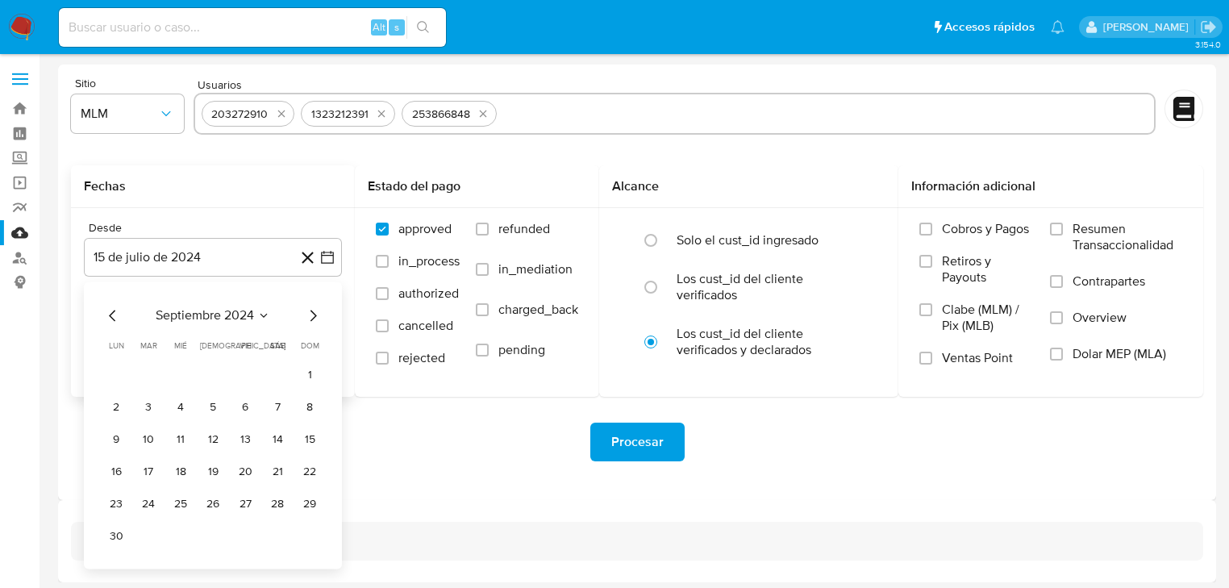
click at [314, 318] on icon "Mes siguiente" at bounding box center [313, 315] width 6 height 11
click at [312, 317] on icon "Mes siguiente" at bounding box center [312, 315] width 19 height 19
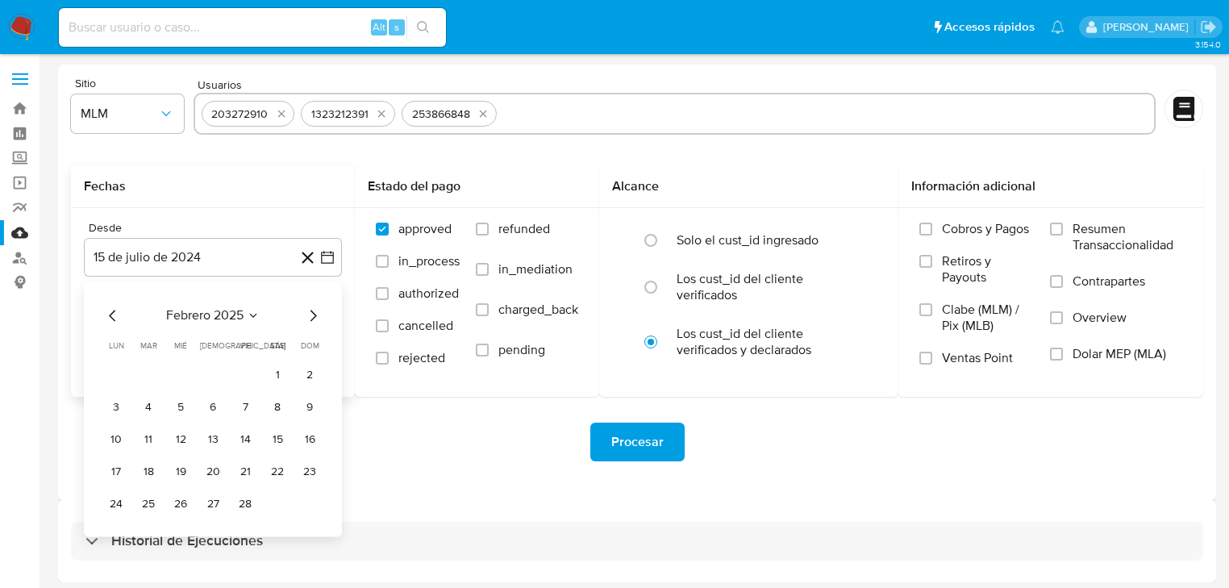
click at [281, 381] on button "1" at bounding box center [277, 375] width 26 height 26
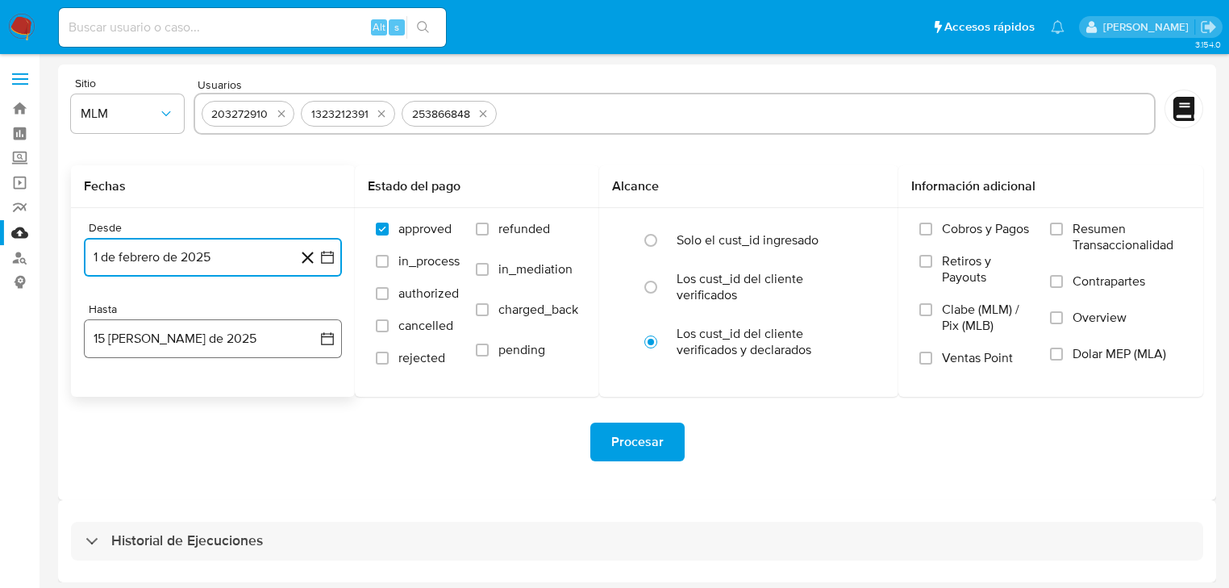
click at [324, 333] on icon "button" at bounding box center [327, 338] width 13 height 13
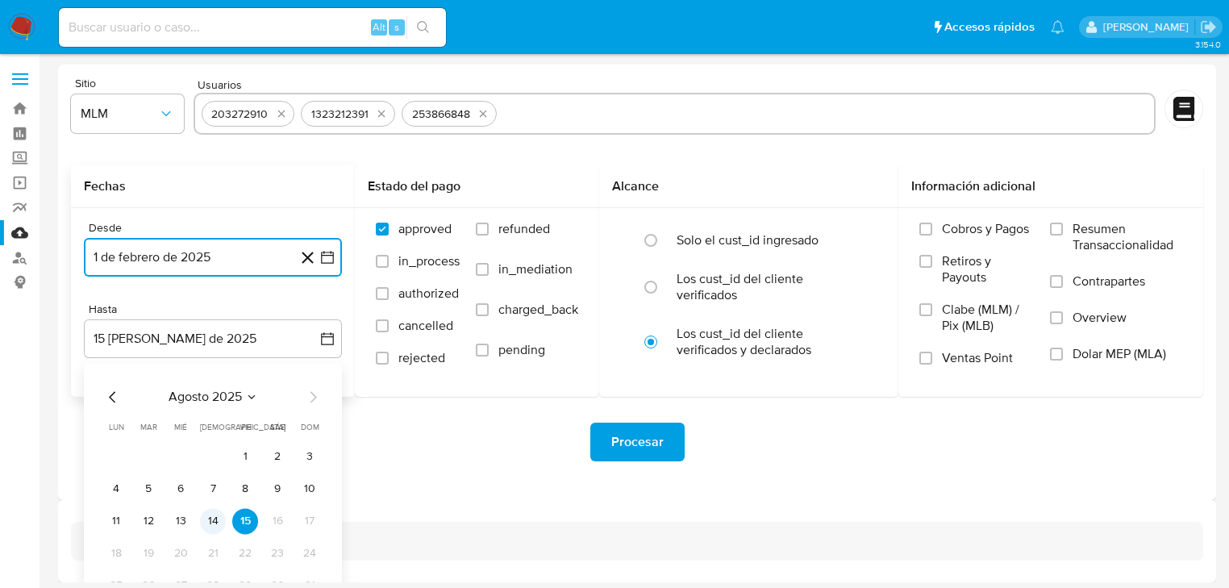
click at [210, 519] on button "14" at bounding box center [213, 521] width 26 height 26
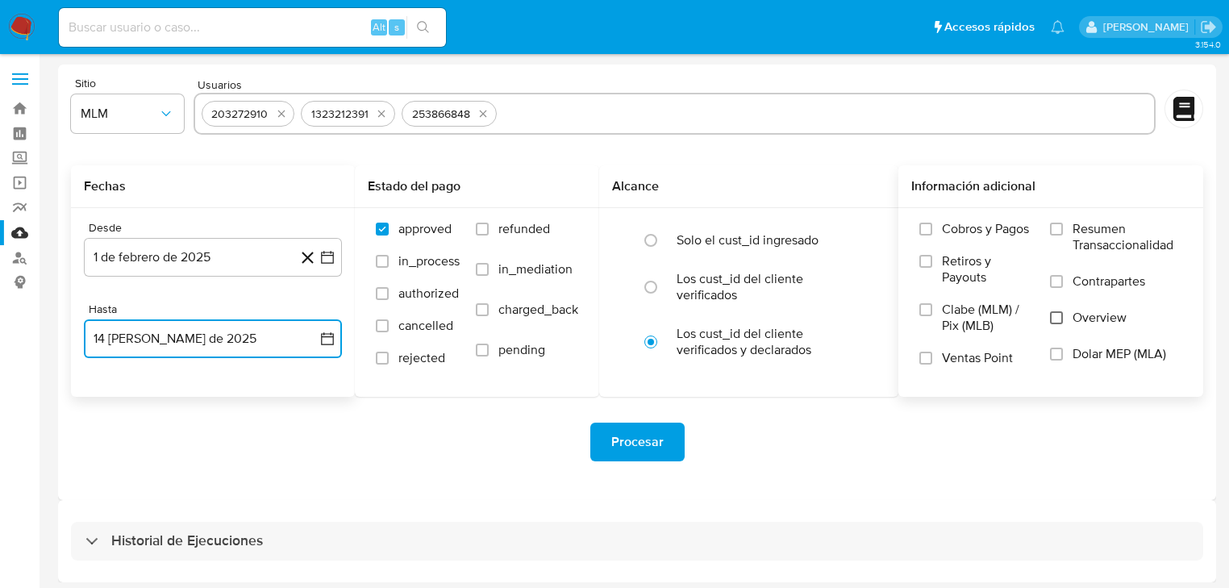
click at [1055, 318] on input "Overview" at bounding box center [1056, 317] width 13 height 13
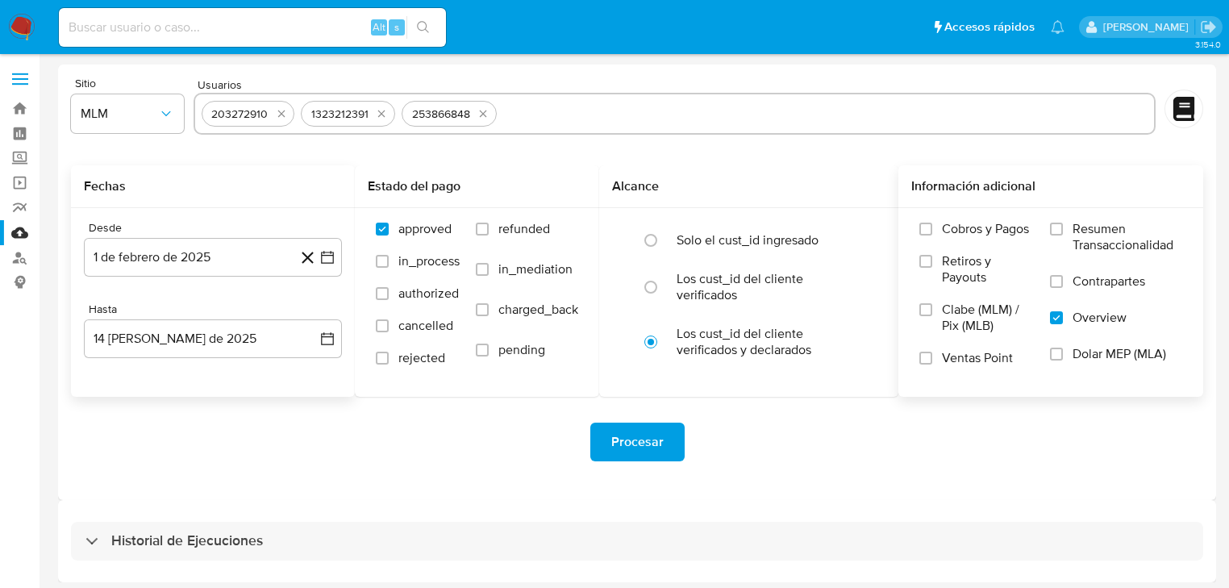
click at [661, 439] on span "Procesar" at bounding box center [637, 441] width 52 height 35
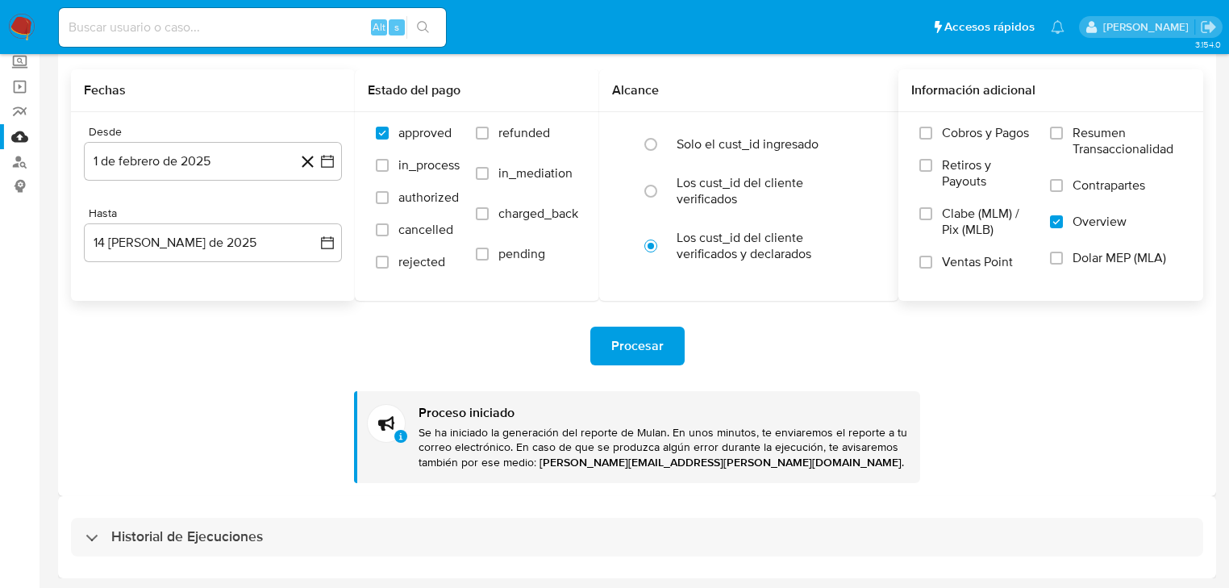
scroll to position [97, 0]
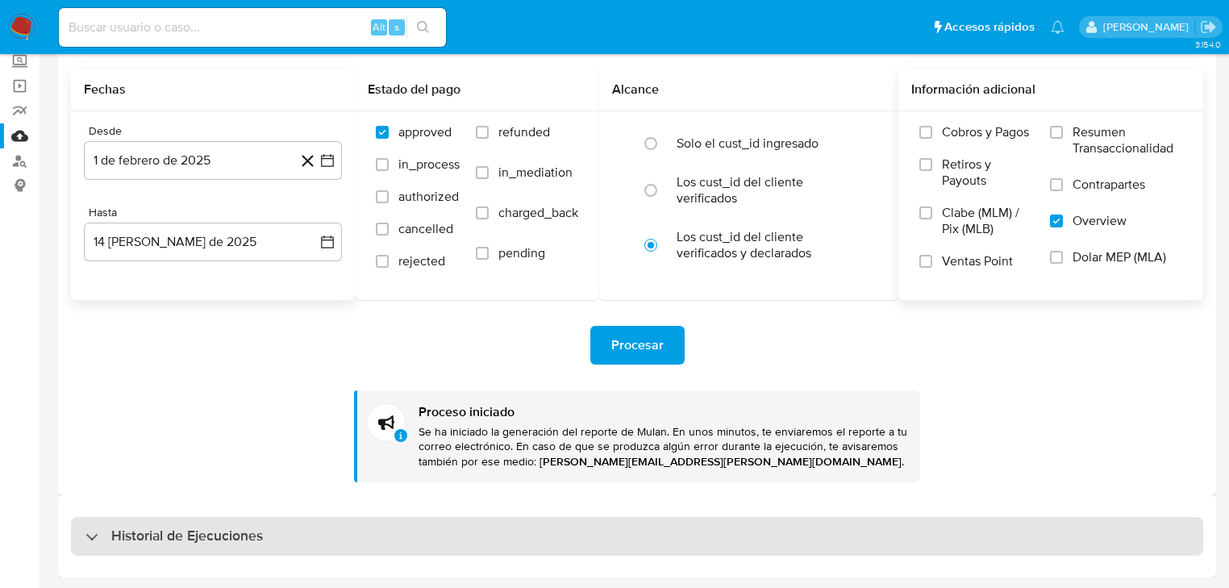
click at [134, 539] on h3 "Historial de Ejecuciones" at bounding box center [187, 536] width 152 height 19
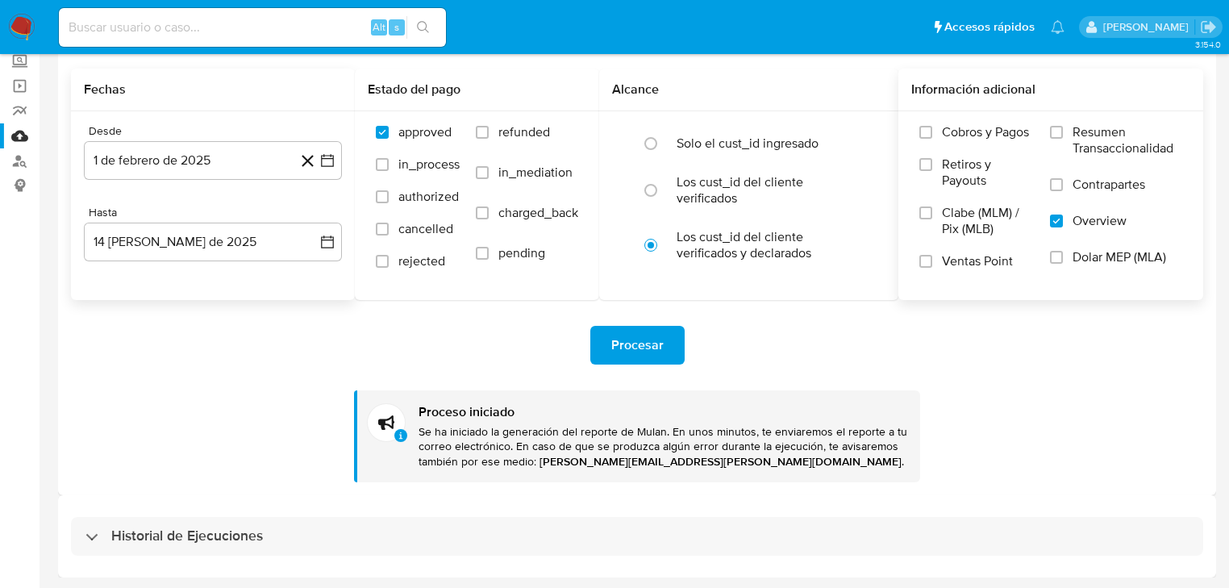
select select "10"
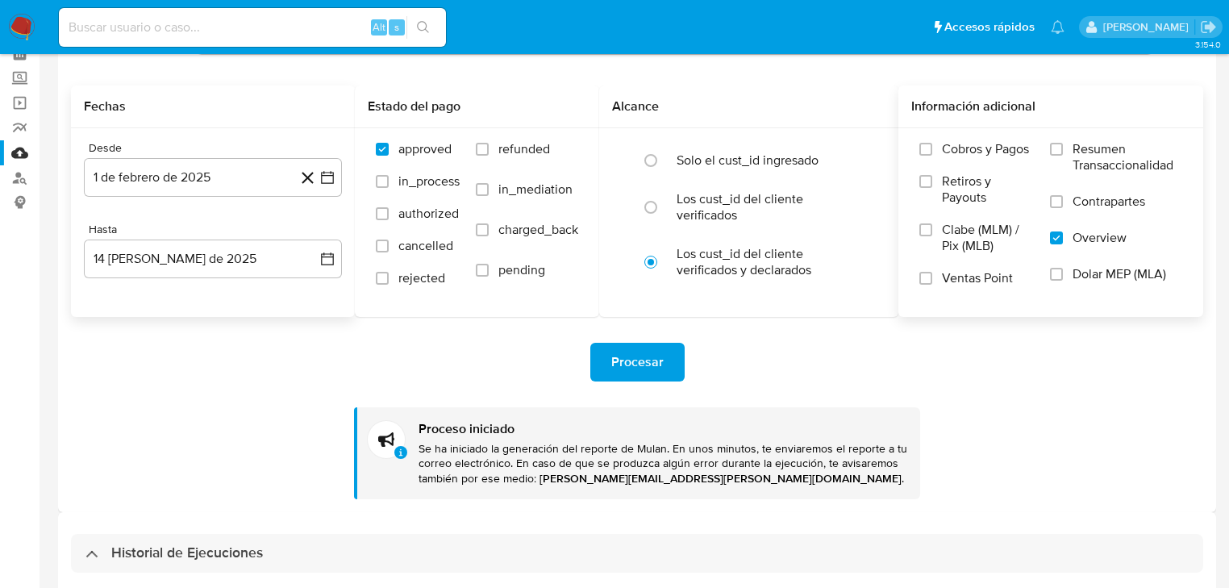
scroll to position [0, 0]
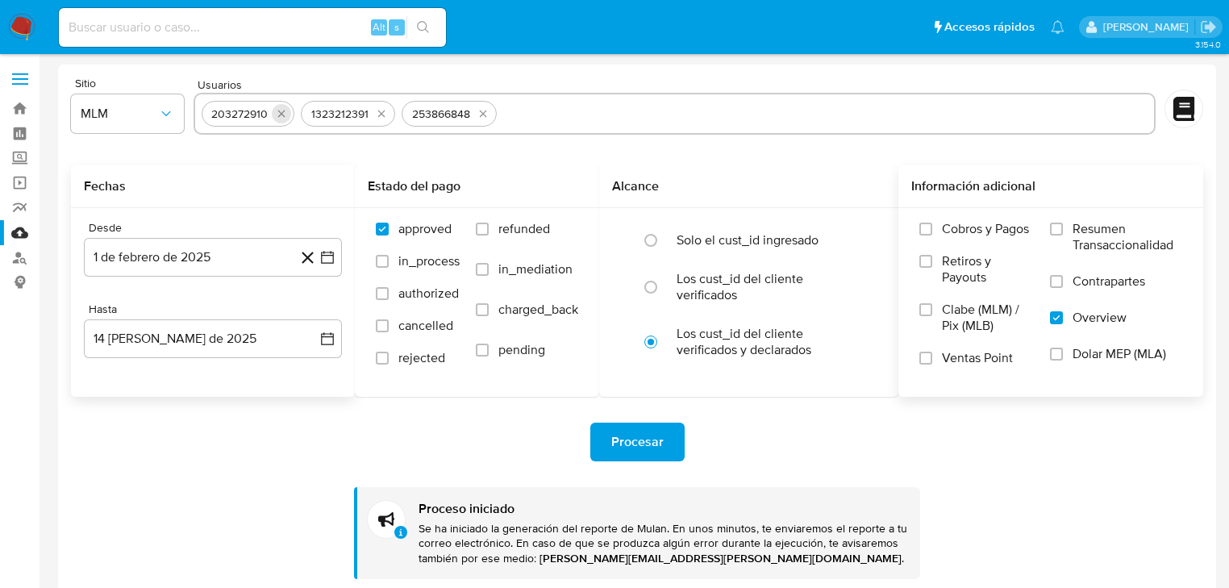
click at [281, 115] on icon "quitar 203272910" at bounding box center [281, 113] width 13 height 13
click at [283, 113] on icon "quitar 1323212391" at bounding box center [282, 113] width 13 height 13
click at [283, 113] on icon "quitar 253866848" at bounding box center [283, 113] width 13 height 13
click at [283, 116] on input "text" at bounding box center [675, 114] width 946 height 26
paste input "182338918"
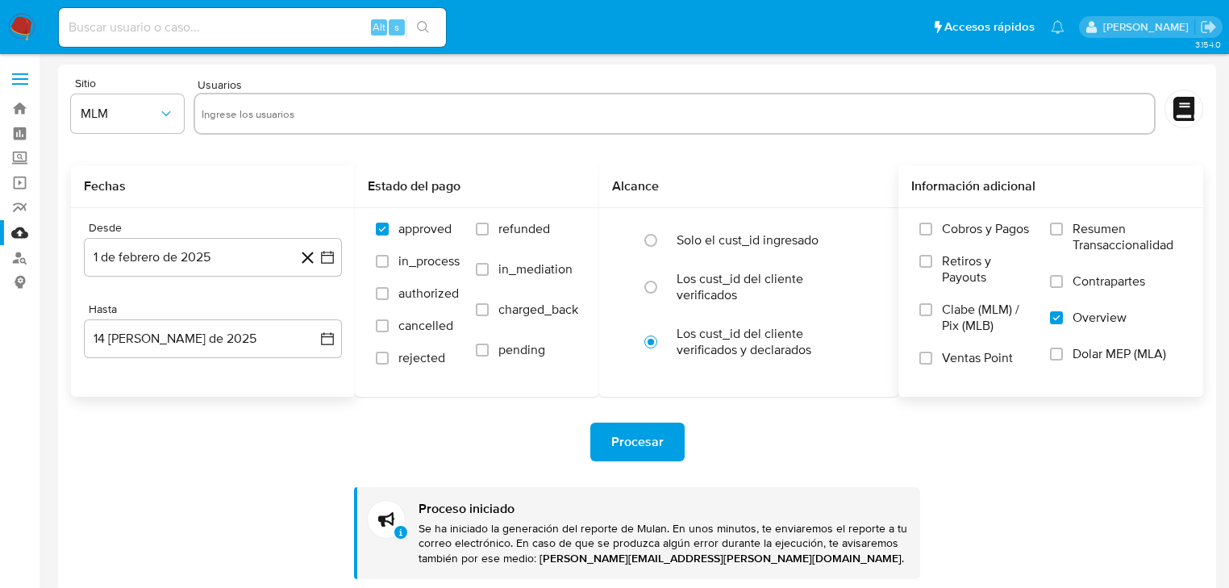
type input "182338918"
click at [381, 123] on input "text" at bounding box center [722, 114] width 849 height 26
paste input "1864519849"
type input "1864519849"
click at [426, 114] on input "text" at bounding box center [774, 114] width 746 height 26
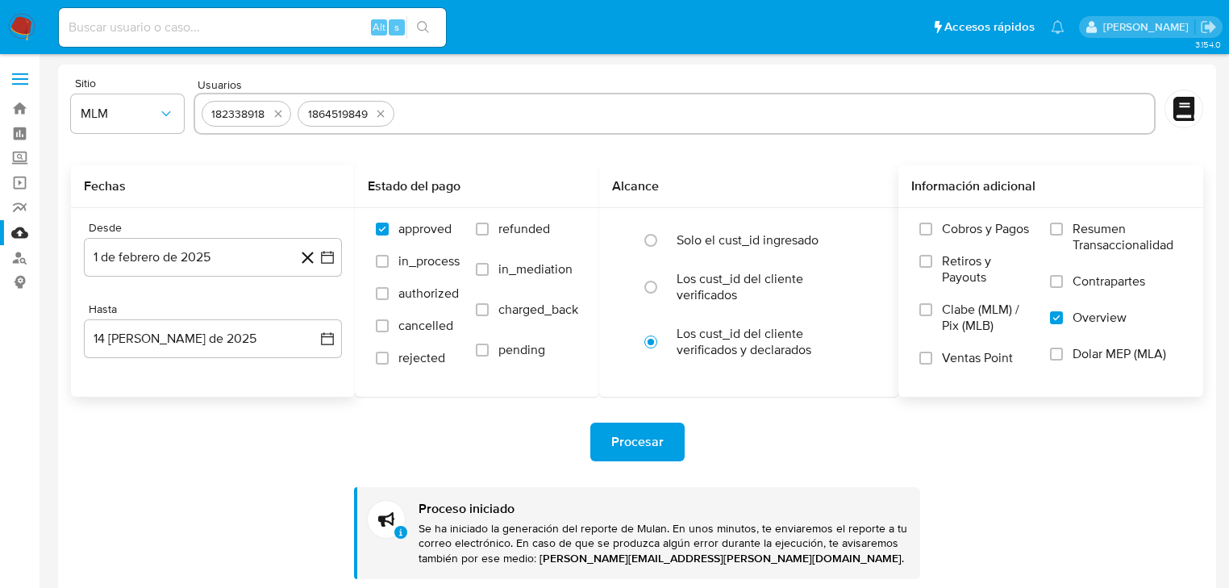
paste input "238906049"
type input "238906049"
click at [329, 259] on icon "button" at bounding box center [327, 257] width 16 height 16
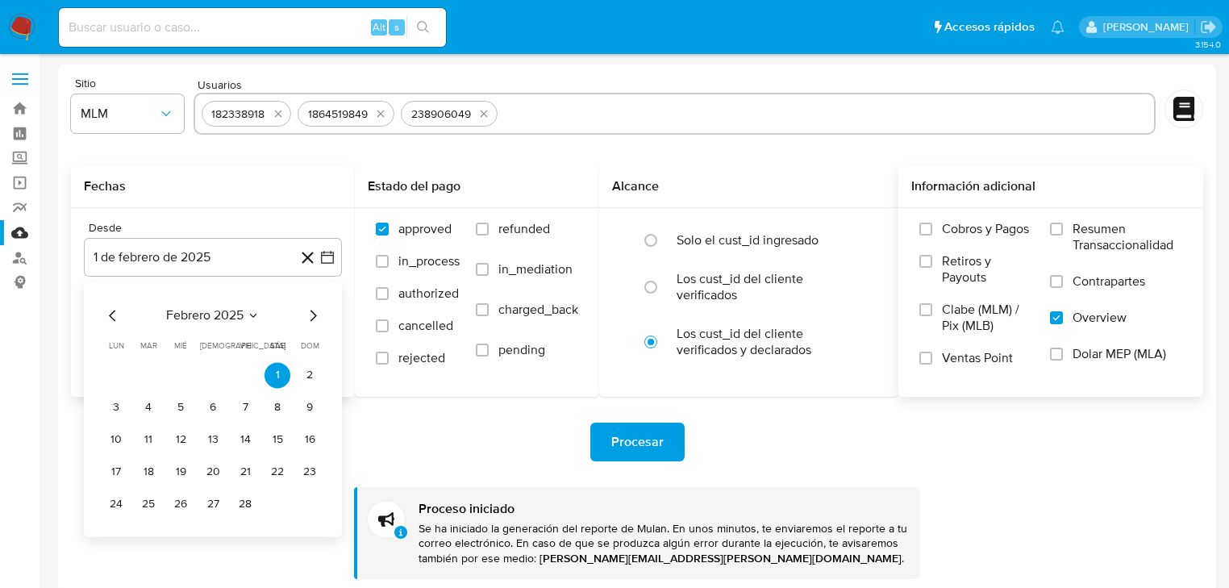
click at [317, 316] on icon "Mes siguiente" at bounding box center [312, 315] width 19 height 19
click at [141, 371] on button "1" at bounding box center [148, 375] width 26 height 26
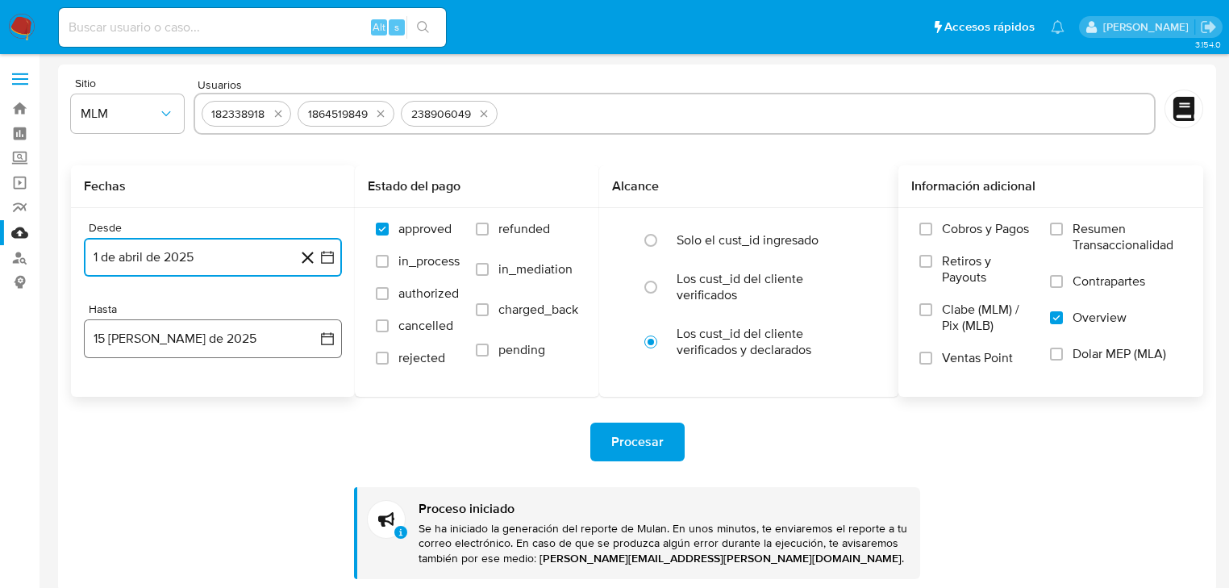
click at [323, 345] on icon "button" at bounding box center [327, 339] width 16 height 16
click at [215, 522] on button "14" at bounding box center [213, 521] width 26 height 26
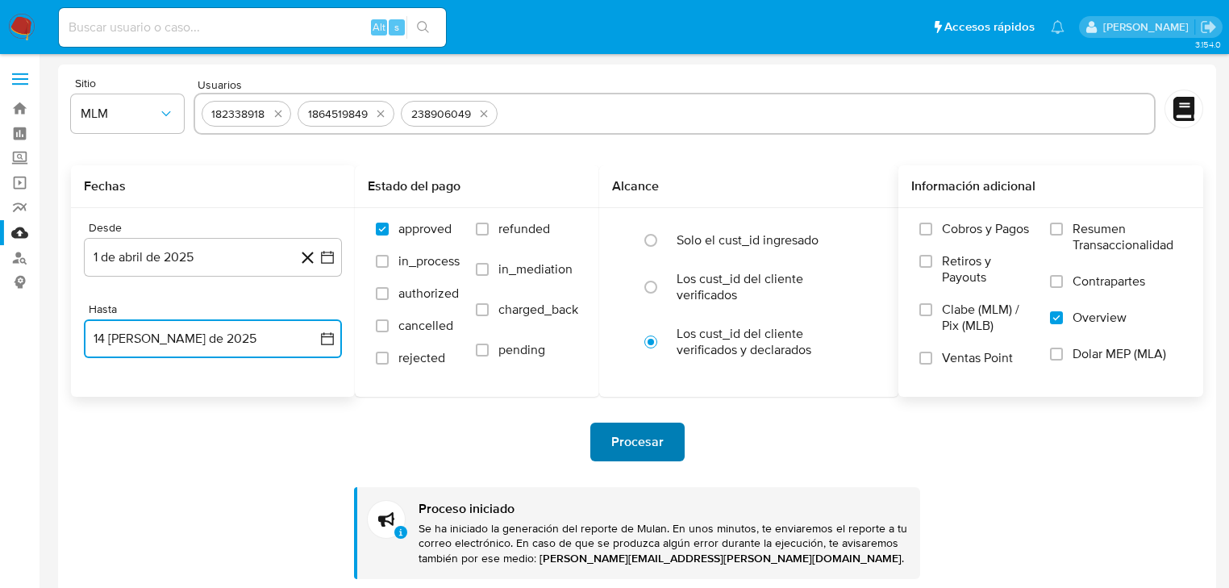
click at [637, 436] on span "Procesar" at bounding box center [637, 441] width 52 height 35
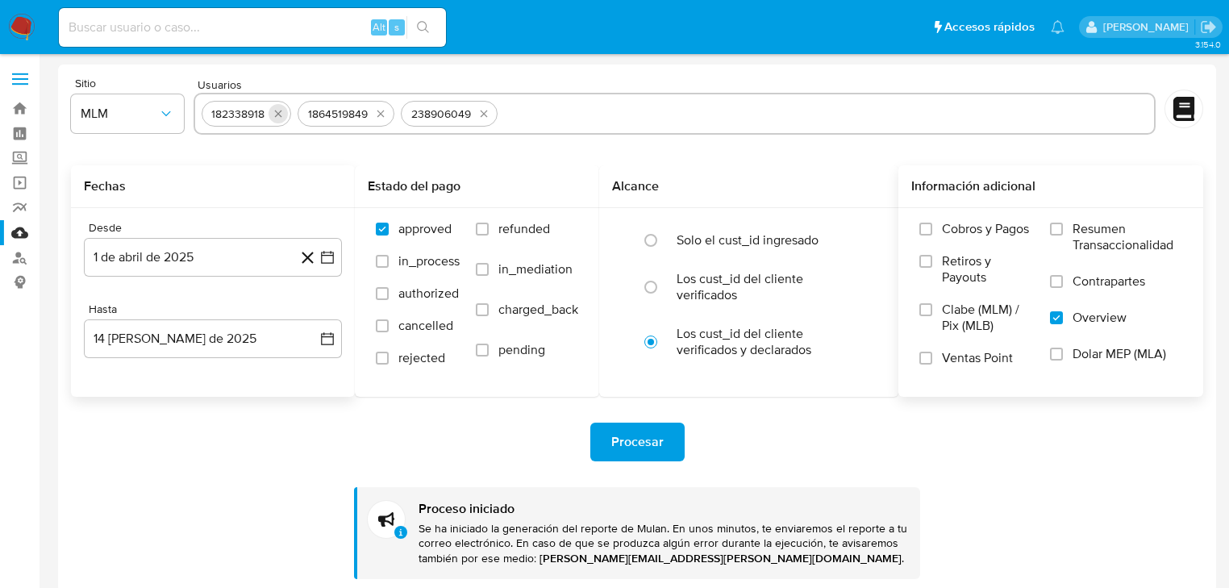
click at [279, 113] on icon "quitar 182338918" at bounding box center [278, 113] width 13 height 13
click at [279, 113] on icon "quitar 1864519849" at bounding box center [284, 113] width 13 height 13
click at [287, 113] on icon "quitar 238906049" at bounding box center [284, 113] width 13 height 13
click at [252, 118] on input "text" at bounding box center [675, 114] width 946 height 26
paste input "2560845043"
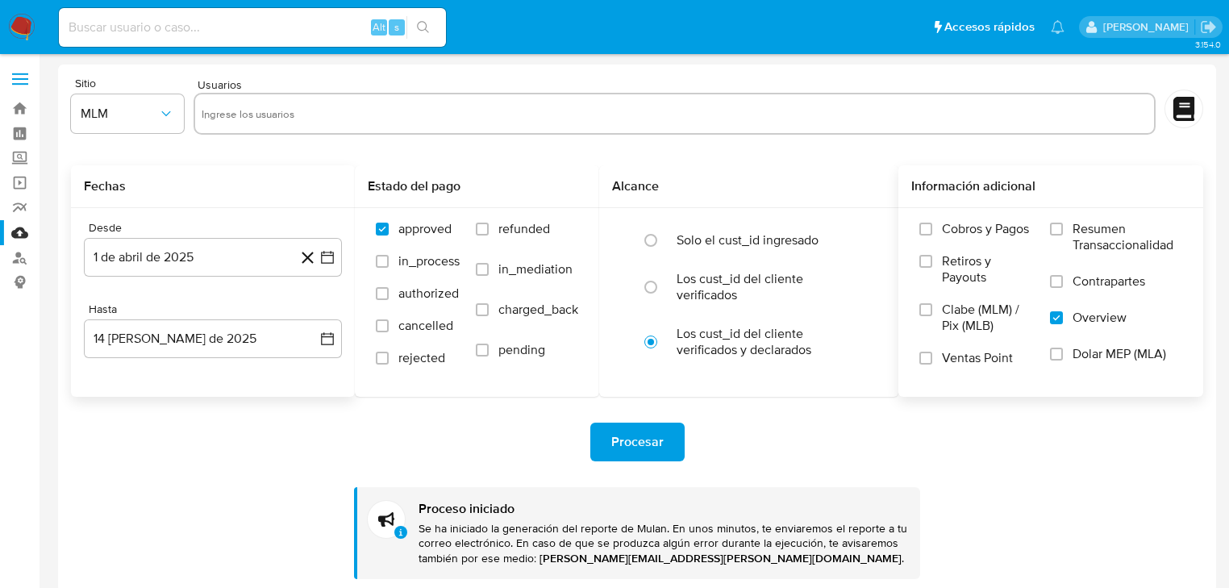
type input "2560845043"
click at [324, 260] on icon "button" at bounding box center [327, 257] width 16 height 16
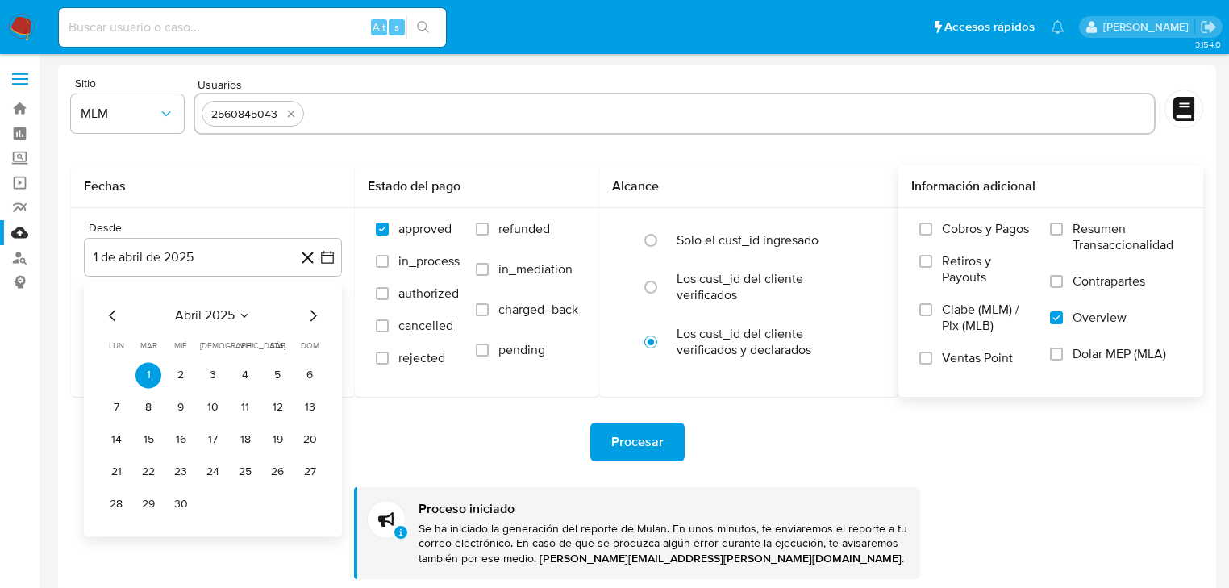
click at [310, 316] on icon "Mes siguiente" at bounding box center [312, 315] width 19 height 19
click at [181, 439] on button "16" at bounding box center [181, 440] width 26 height 26
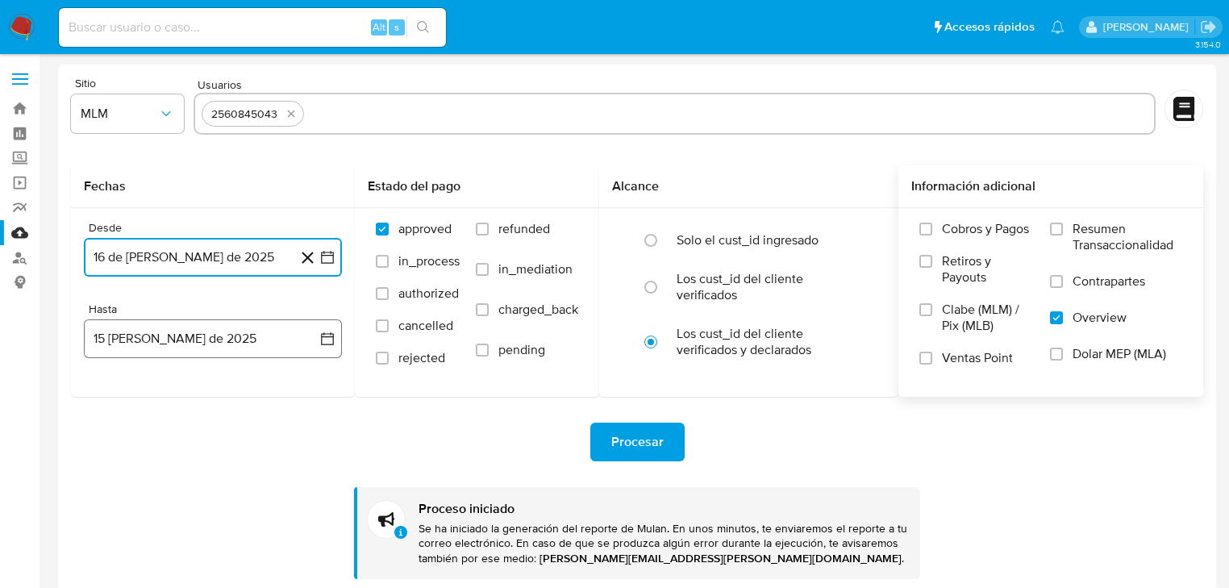
click at [327, 348] on button "15 de agosto de 2025" at bounding box center [213, 338] width 258 height 39
click at [206, 522] on button "14" at bounding box center [213, 521] width 26 height 26
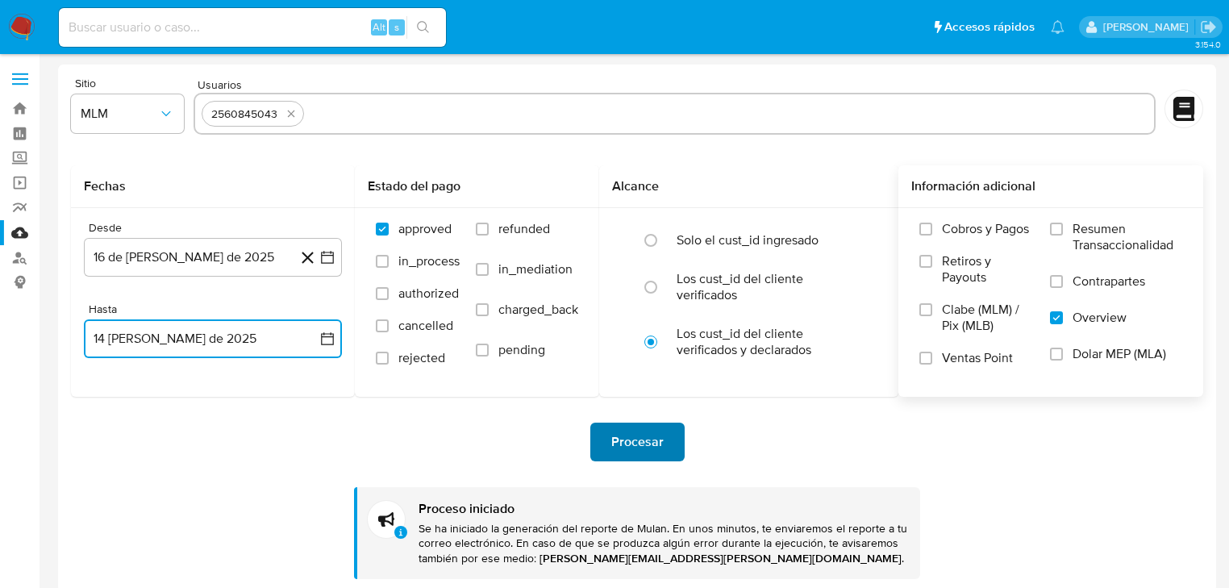
click at [622, 439] on span "Procesar" at bounding box center [637, 441] width 52 height 35
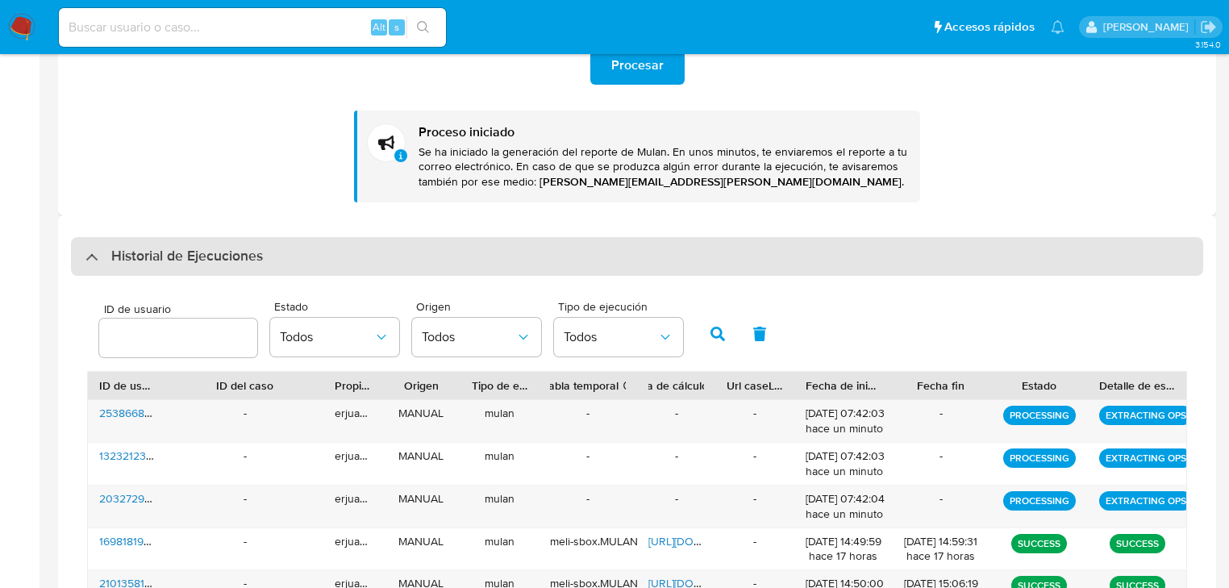
scroll to position [387, 0]
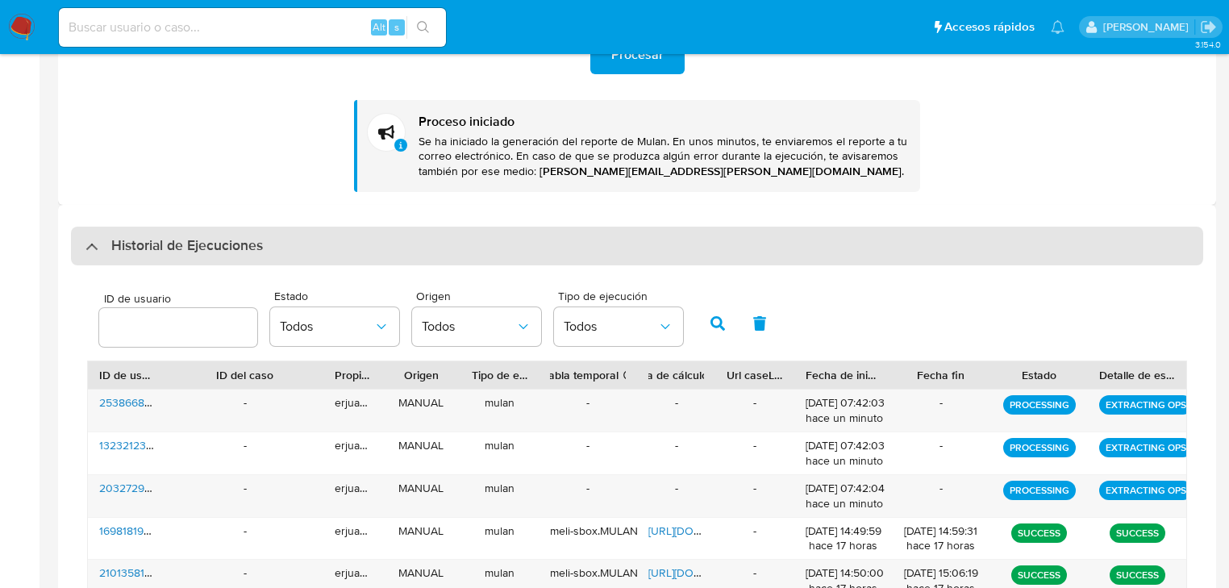
click at [93, 247] on div "Historial de Ejecuciones" at bounding box center [173, 245] width 177 height 19
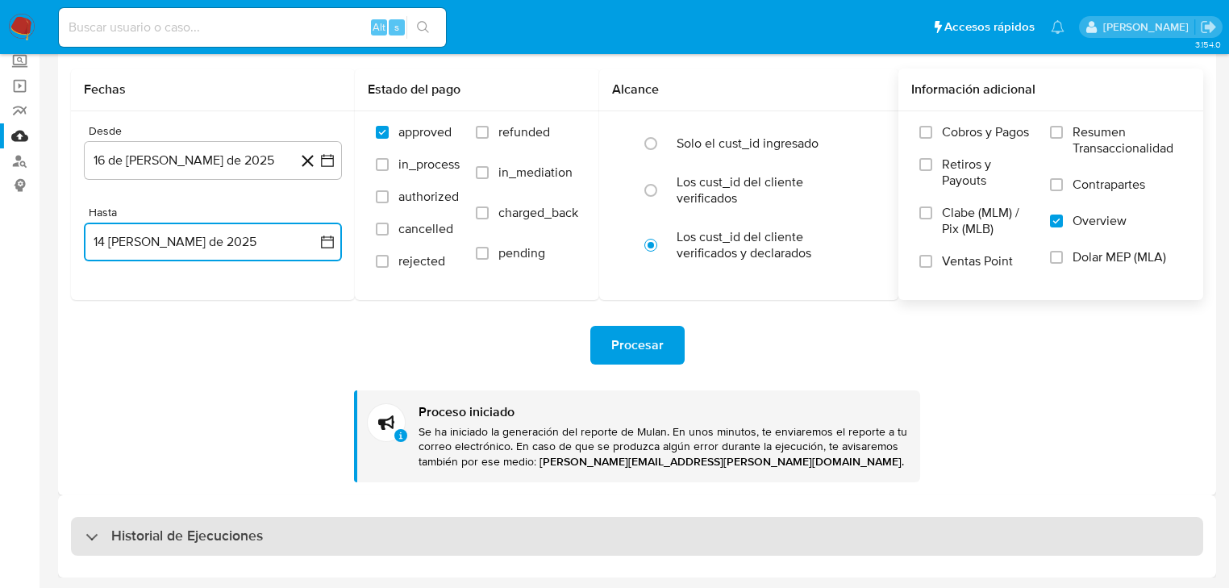
scroll to position [97, 0]
click at [93, 539] on div "Historial de Ejecuciones" at bounding box center [173, 536] width 177 height 19
select select "10"
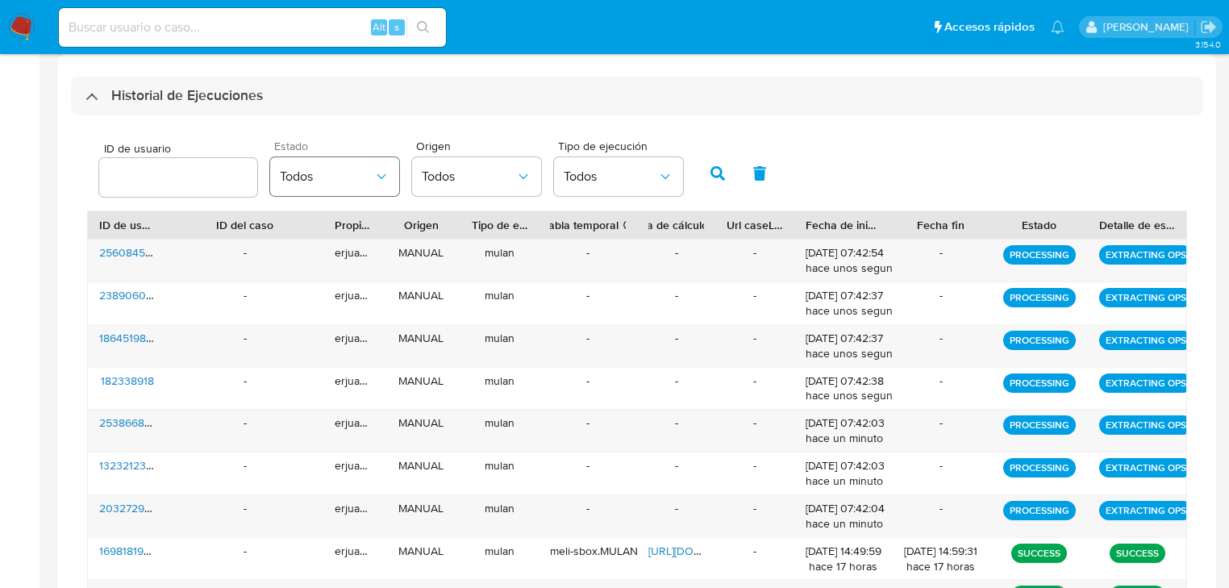
scroll to position [489, 0]
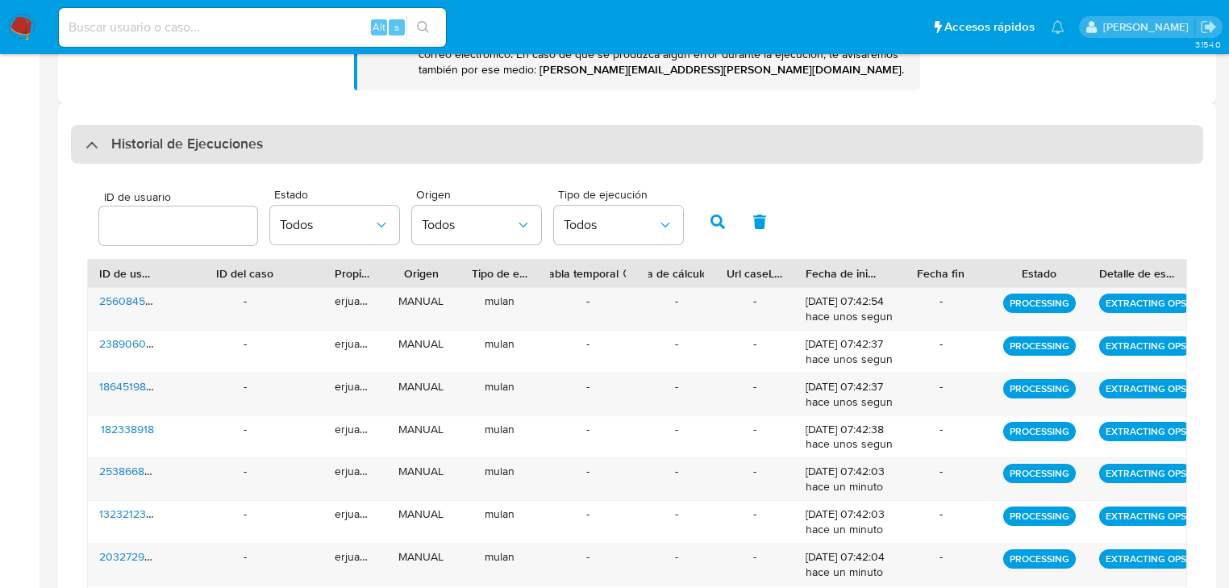
click at [85, 143] on div "Historial de Ejecuciones" at bounding box center [173, 144] width 177 height 19
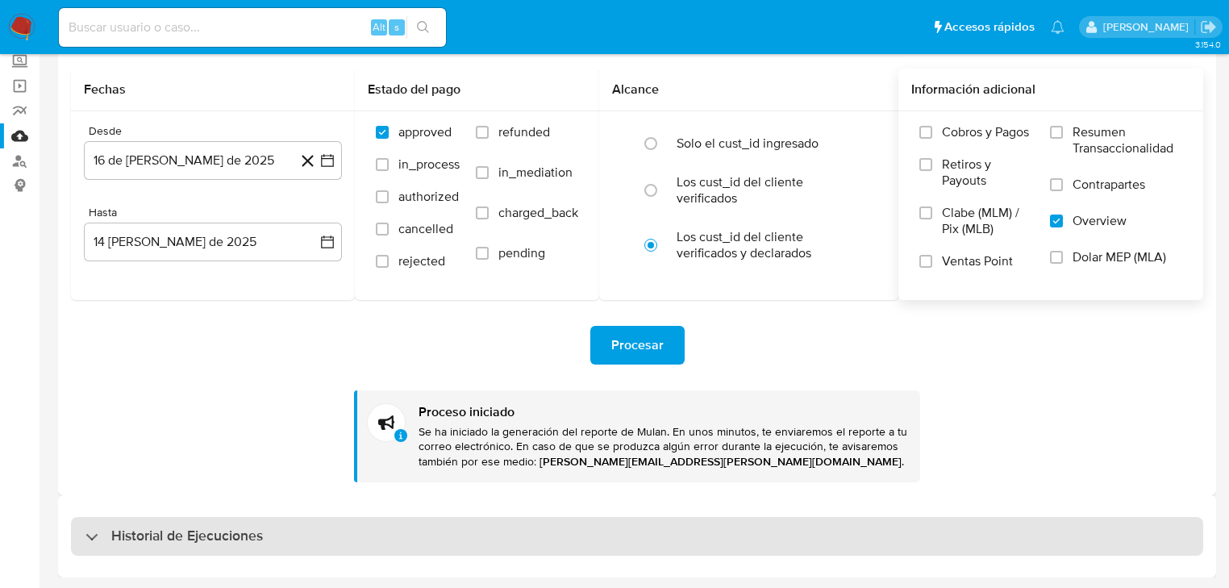
scroll to position [97, 0]
click at [102, 535] on div "Historial de Ejecuciones" at bounding box center [173, 536] width 177 height 19
select select "10"
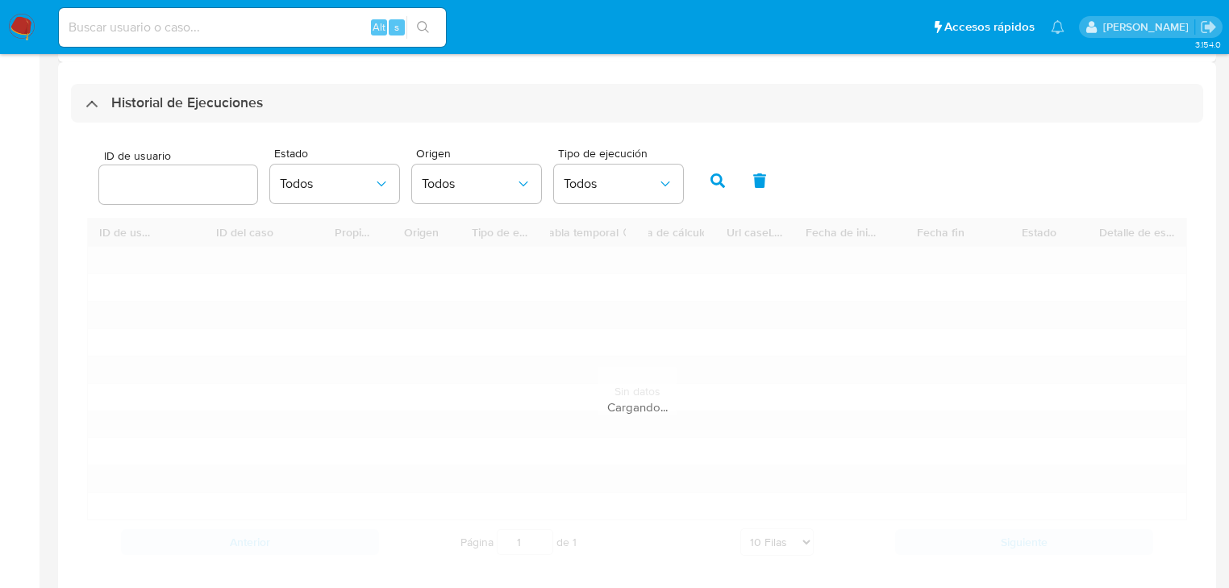
scroll to position [553, 0]
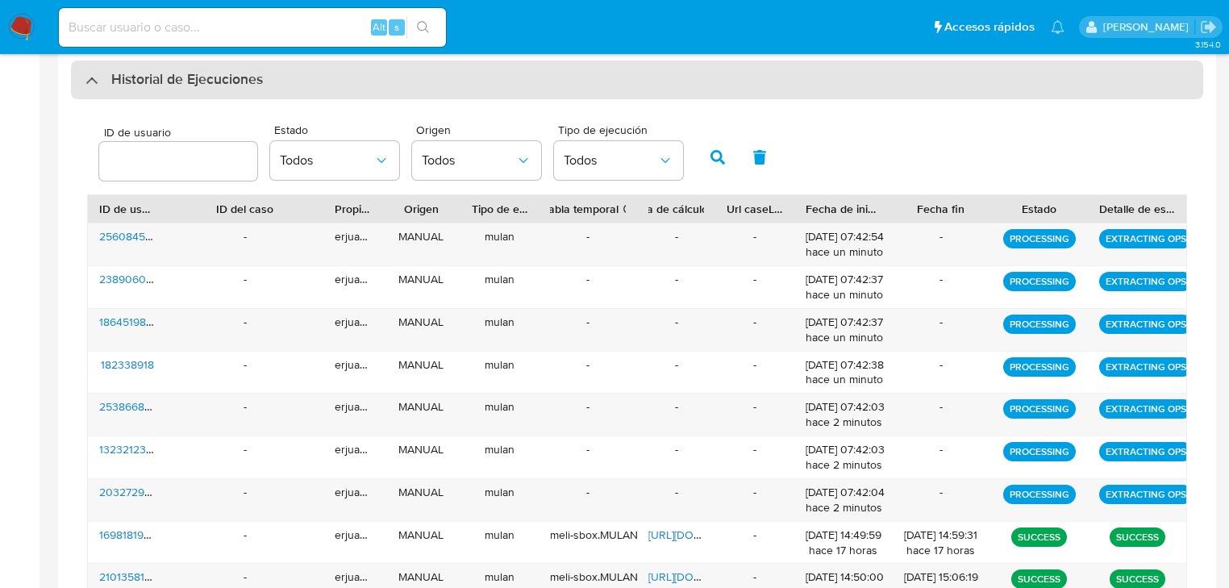
click at [85, 80] on div at bounding box center [85, 80] width 0 height 0
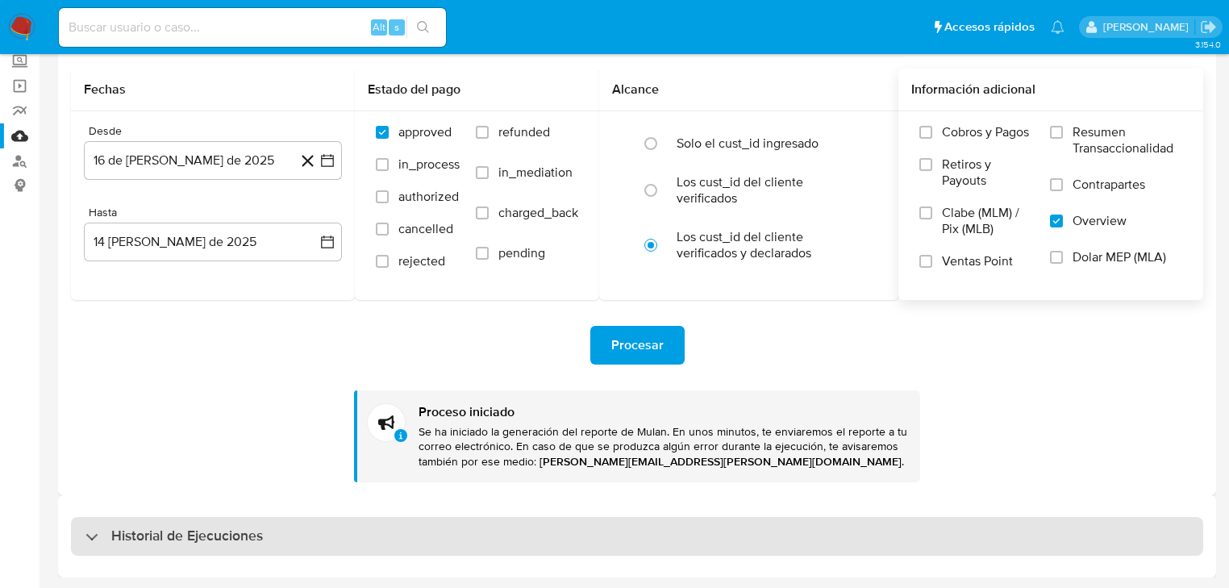
click at [189, 545] on h3 "Historial de Ejecuciones" at bounding box center [187, 536] width 152 height 19
select select "10"
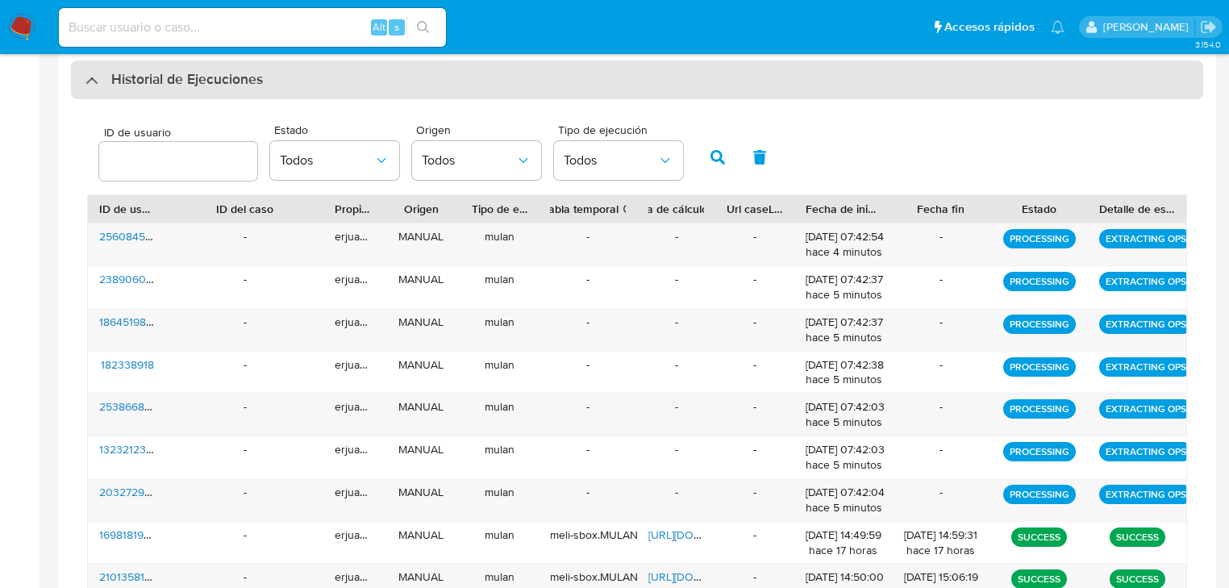
click at [96, 72] on div "Historial de Ejecuciones" at bounding box center [173, 79] width 177 height 19
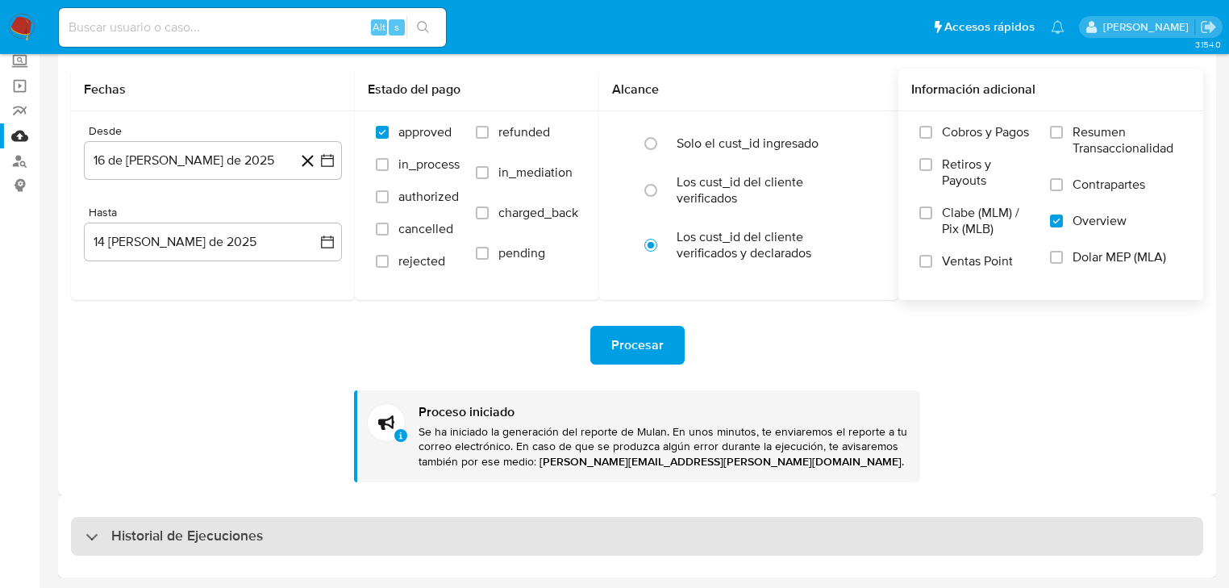
click at [106, 518] on div "Historial de Ejecuciones" at bounding box center [637, 536] width 1132 height 39
select select "10"
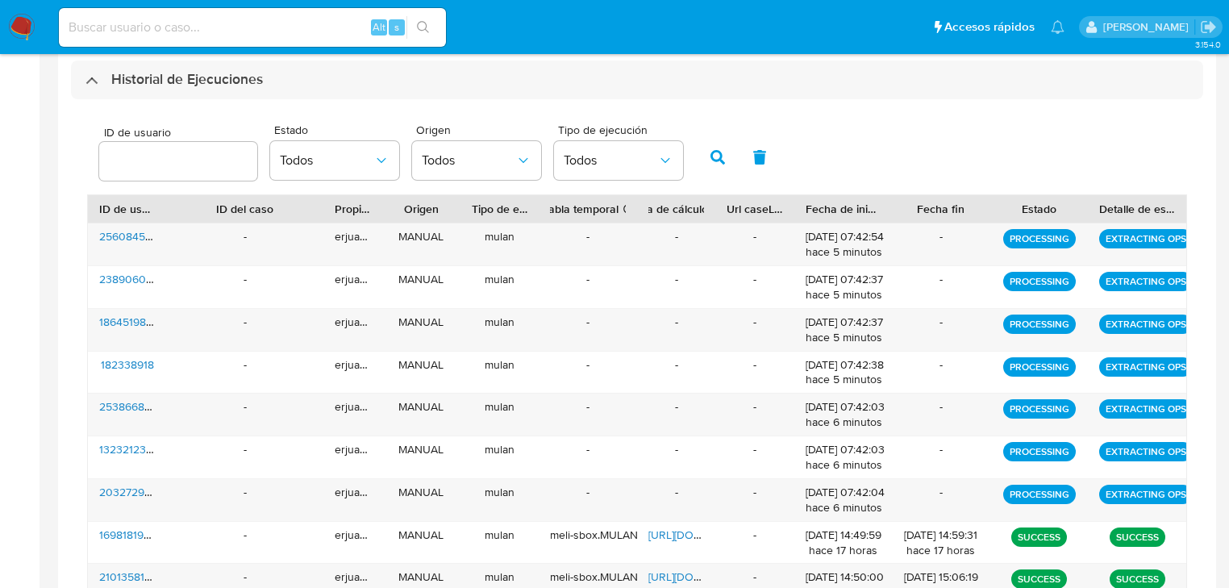
drag, startPoint x: 84, startPoint y: 79, endPoint x: 90, endPoint y: 94, distance: 16.6
click at [84, 79] on div "Historial de Ejecuciones" at bounding box center [637, 79] width 1132 height 39
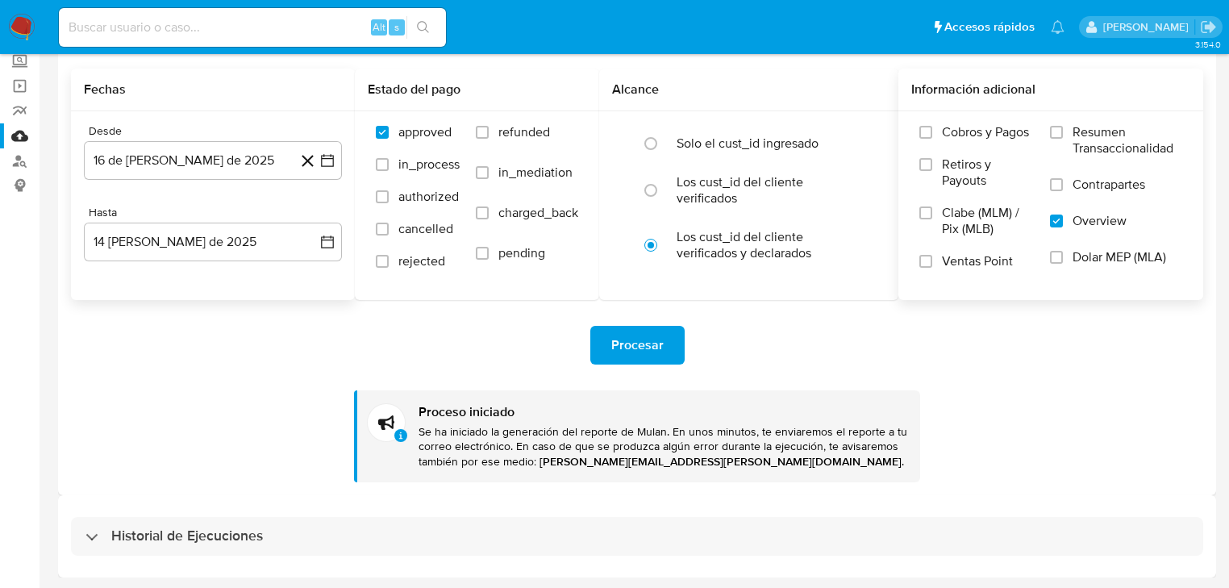
scroll to position [97, 0]
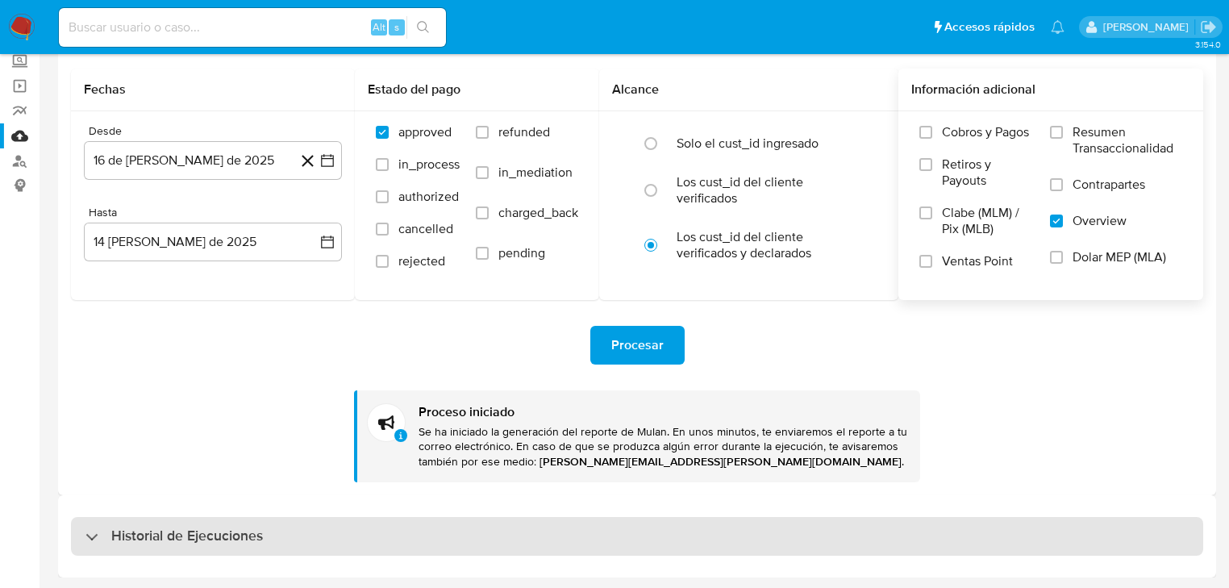
click at [86, 542] on div "Historial de Ejecuciones" at bounding box center [173, 536] width 177 height 19
select select "10"
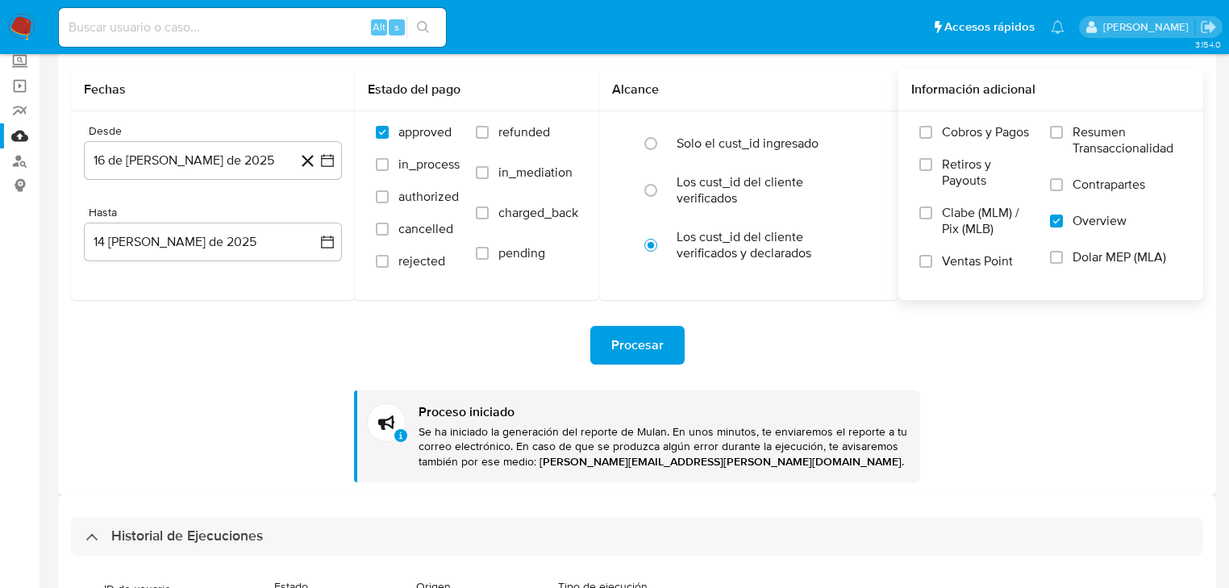
scroll to position [553, 0]
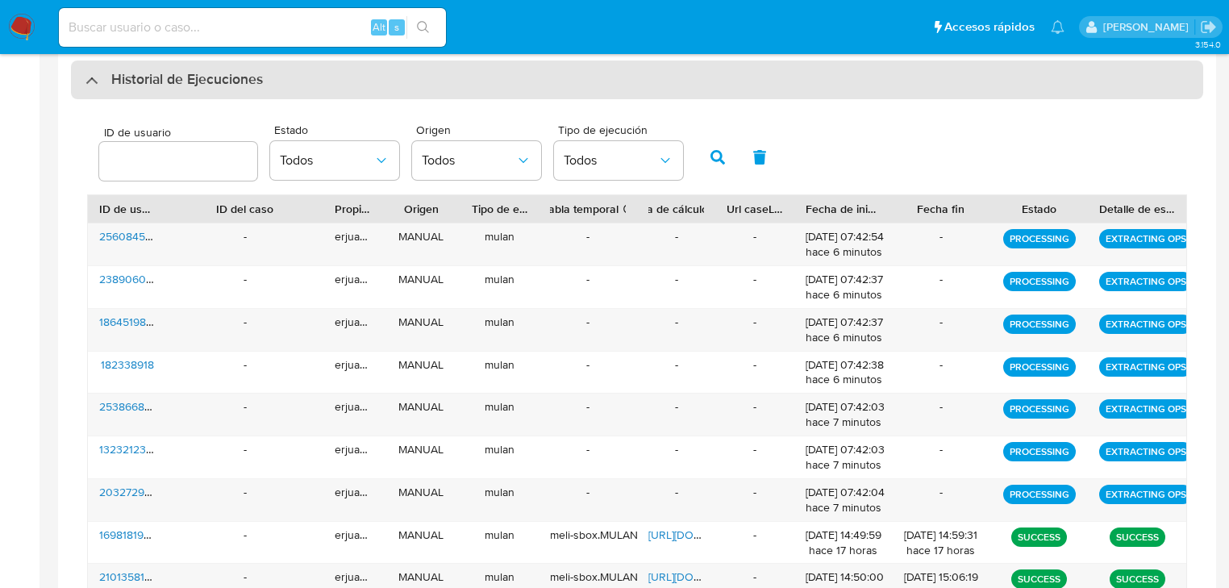
click at [87, 94] on div "Historial de Ejecuciones" at bounding box center [637, 79] width 1132 height 39
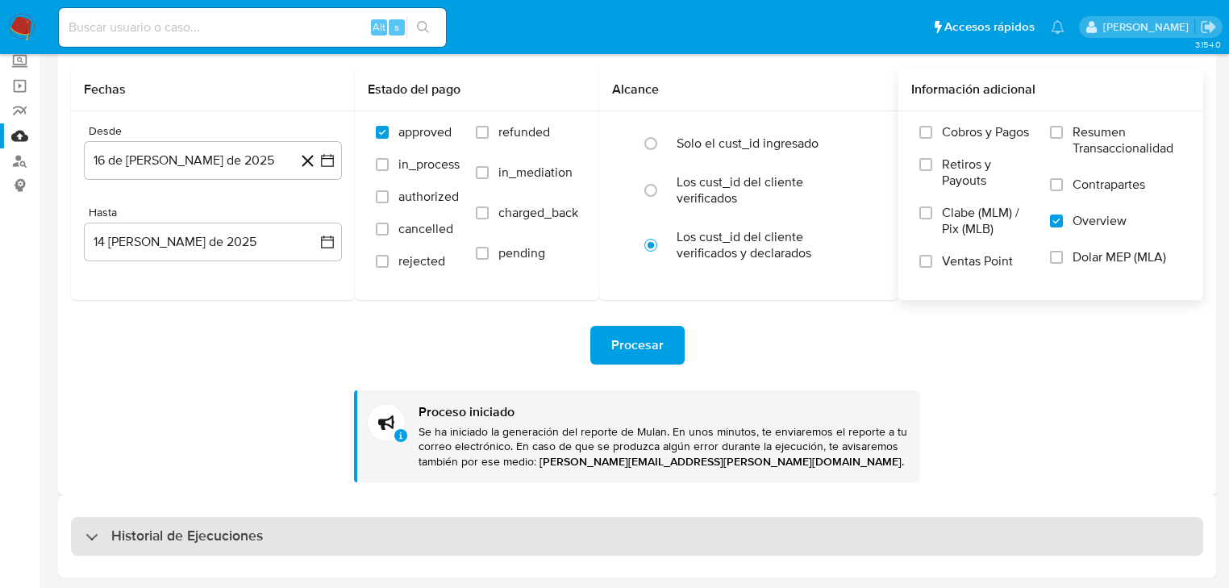
click at [98, 533] on div "Historial de Ejecuciones" at bounding box center [173, 536] width 177 height 19
select select "10"
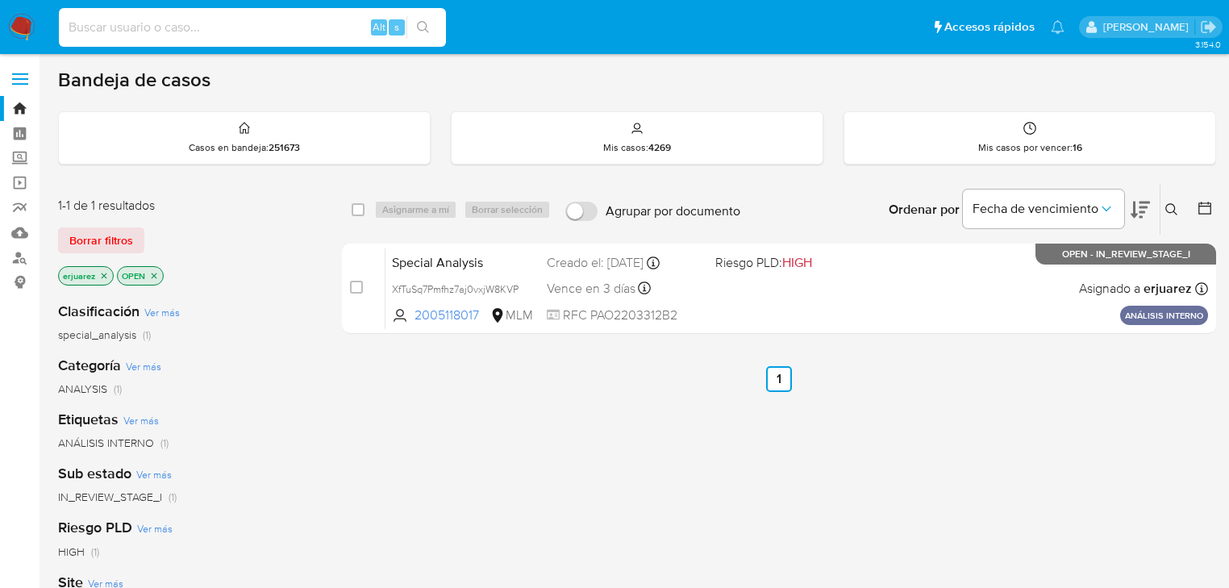
click at [188, 17] on input at bounding box center [252, 27] width 387 height 21
paste input "1323212391"
type input "1323212391"
click at [423, 23] on icon "search-icon" at bounding box center [423, 27] width 13 height 13
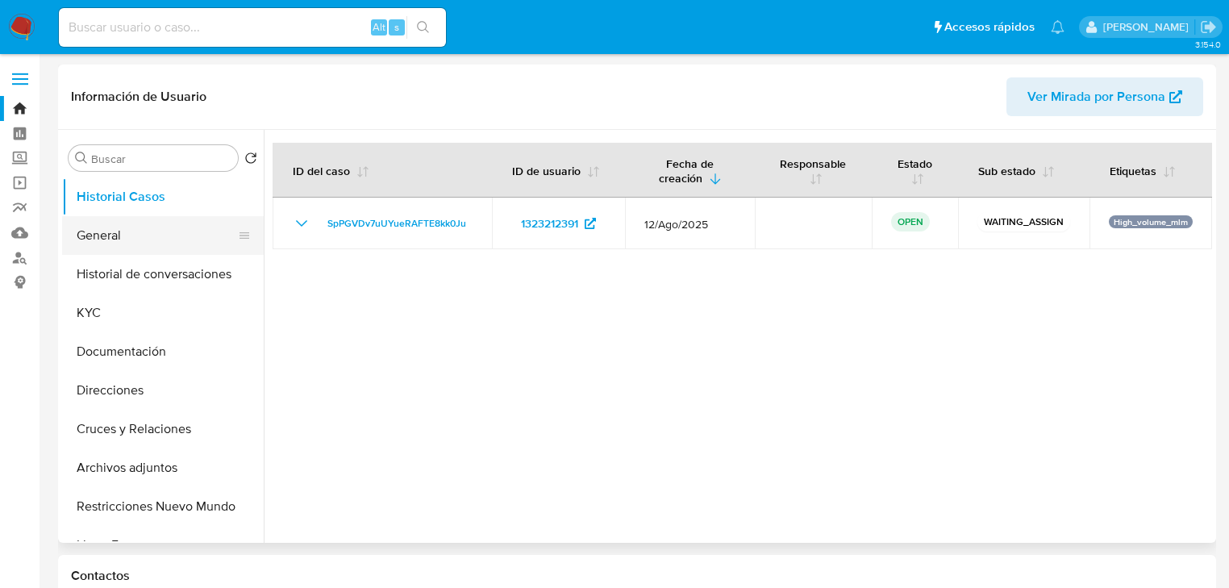
select select "10"
drag, startPoint x: 138, startPoint y: 239, endPoint x: 37, endPoint y: 283, distance: 110.1
click at [137, 239] on button "General" at bounding box center [163, 235] width 202 height 39
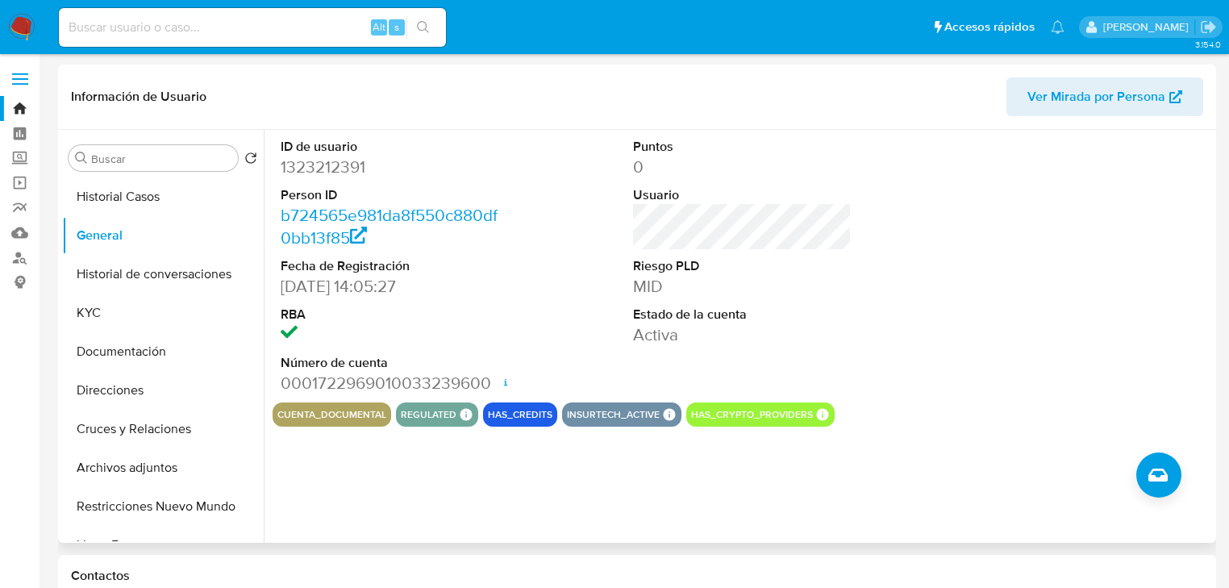
click at [168, 177] on div "Buscar Volver al orden por defecto Historial Casos General Historial de convers…" at bounding box center [163, 337] width 202 height 410
click at [160, 192] on button "Historial Casos" at bounding box center [156, 196] width 189 height 39
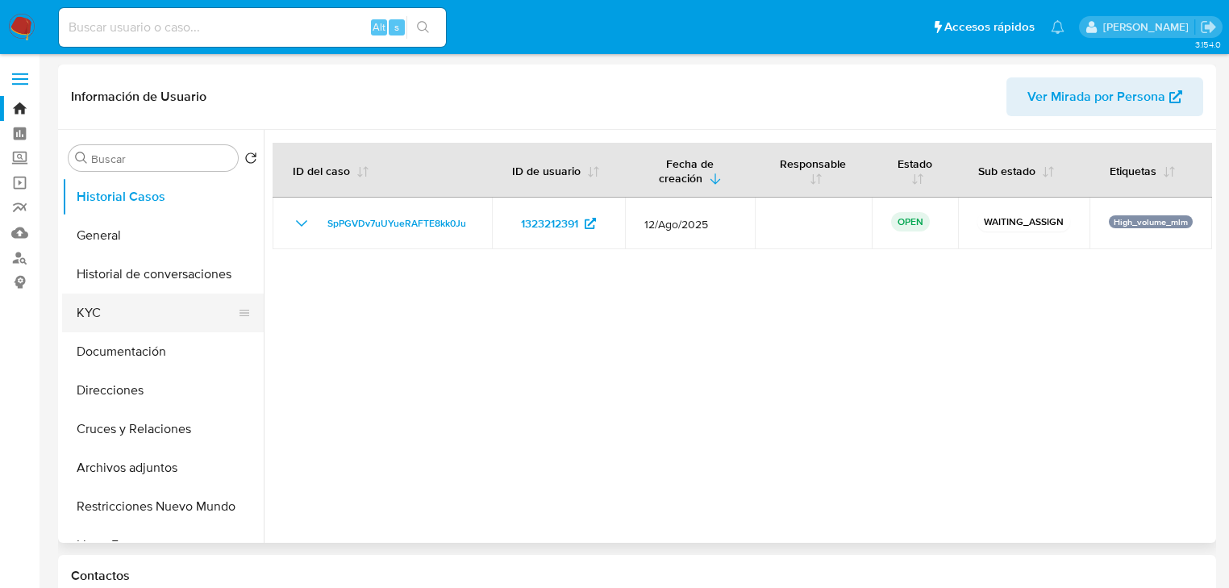
click at [124, 313] on button "KYC" at bounding box center [156, 312] width 189 height 39
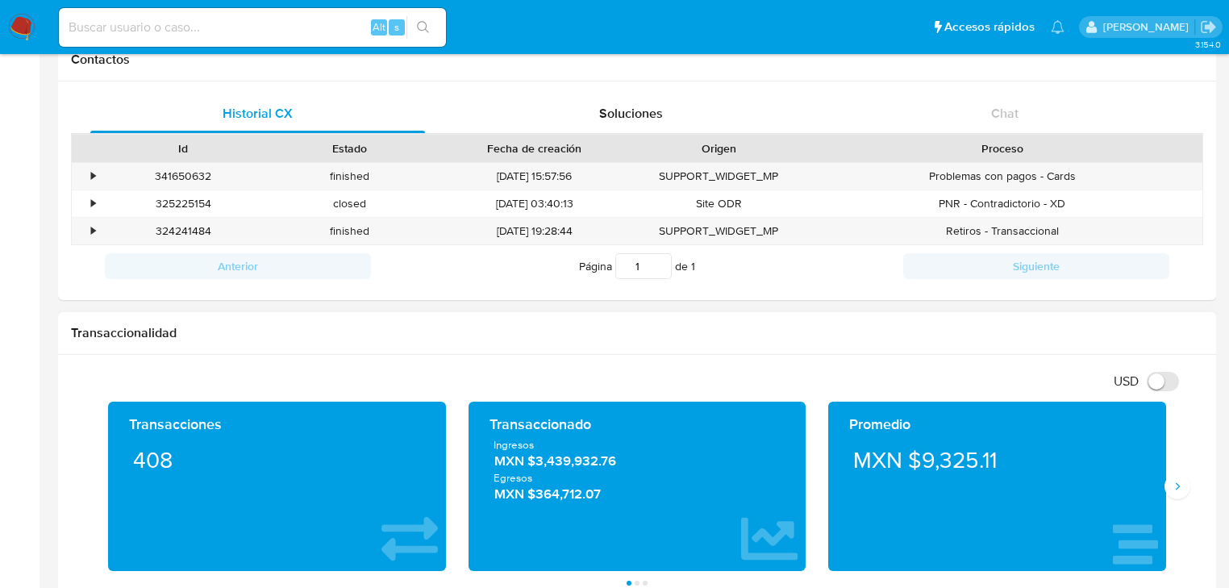
scroll to position [645, 0]
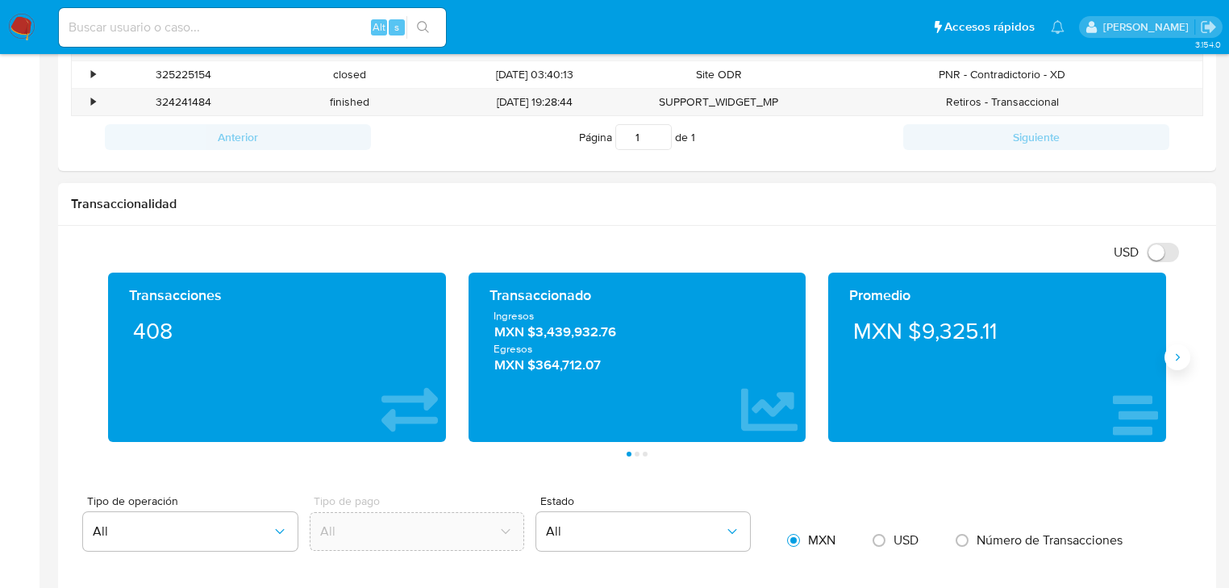
click at [1175, 352] on icon "Siguiente" at bounding box center [1177, 357] width 13 height 13
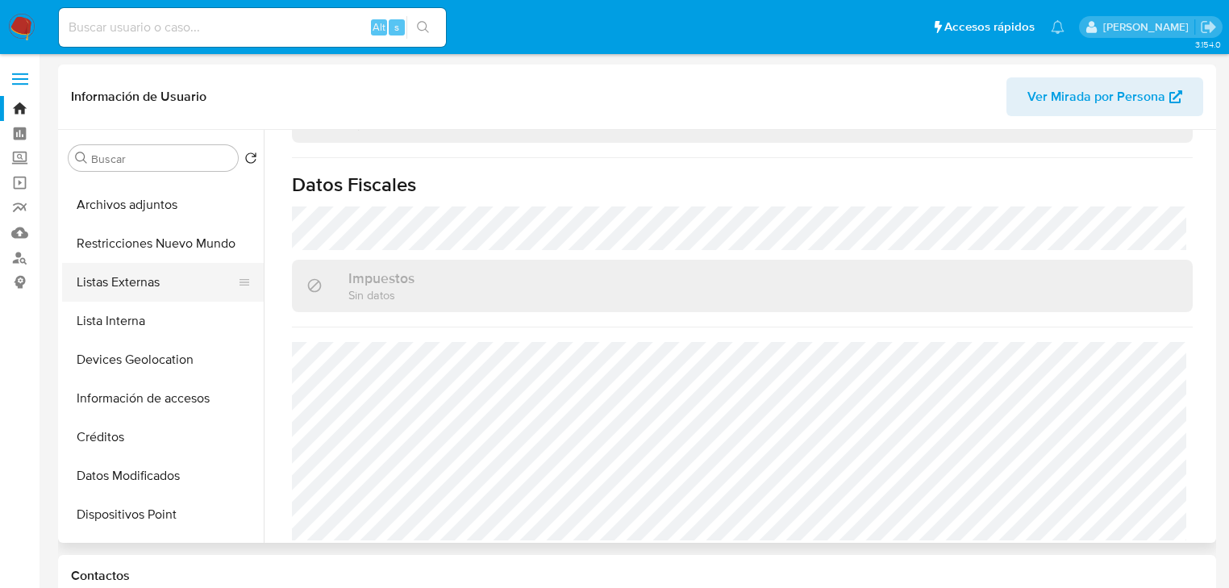
scroll to position [258, 0]
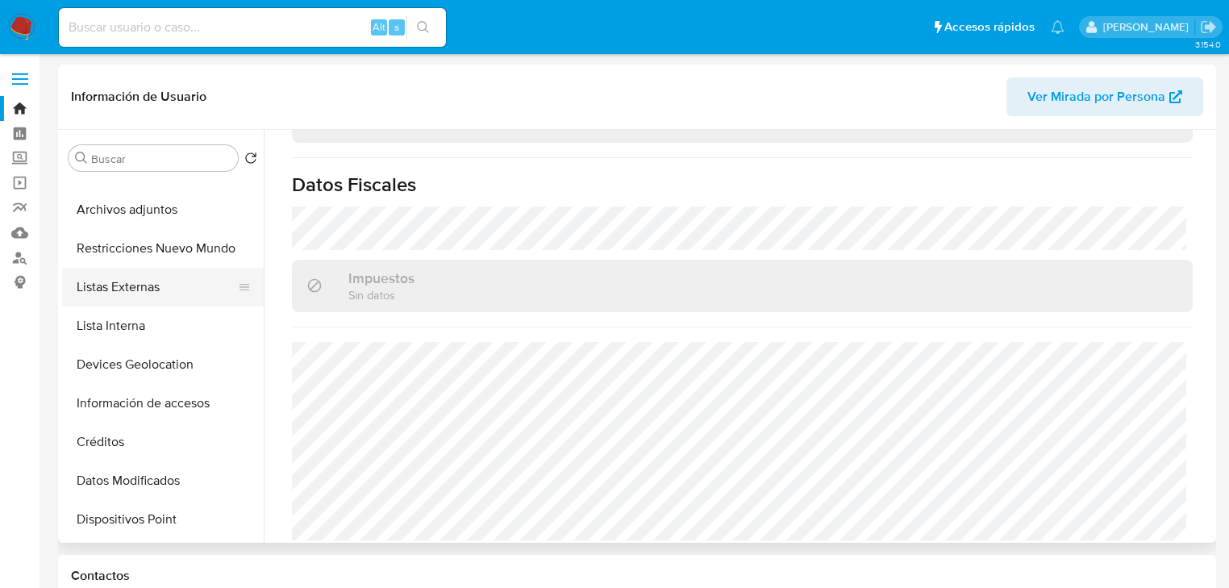
drag, startPoint x: 149, startPoint y: 289, endPoint x: 174, endPoint y: 290, distance: 25.0
click at [149, 289] on button "Listas Externas" at bounding box center [156, 287] width 189 height 39
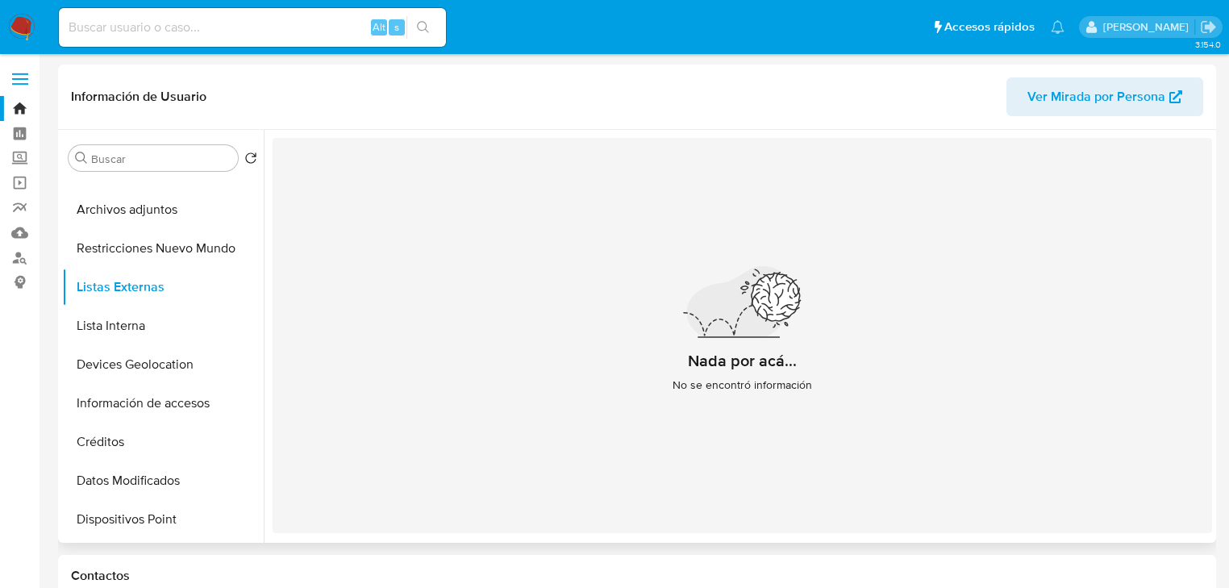
drag, startPoint x: 126, startPoint y: 368, endPoint x: 276, endPoint y: 368, distance: 150.0
click at [126, 368] on button "Devices Geolocation" at bounding box center [163, 364] width 202 height 39
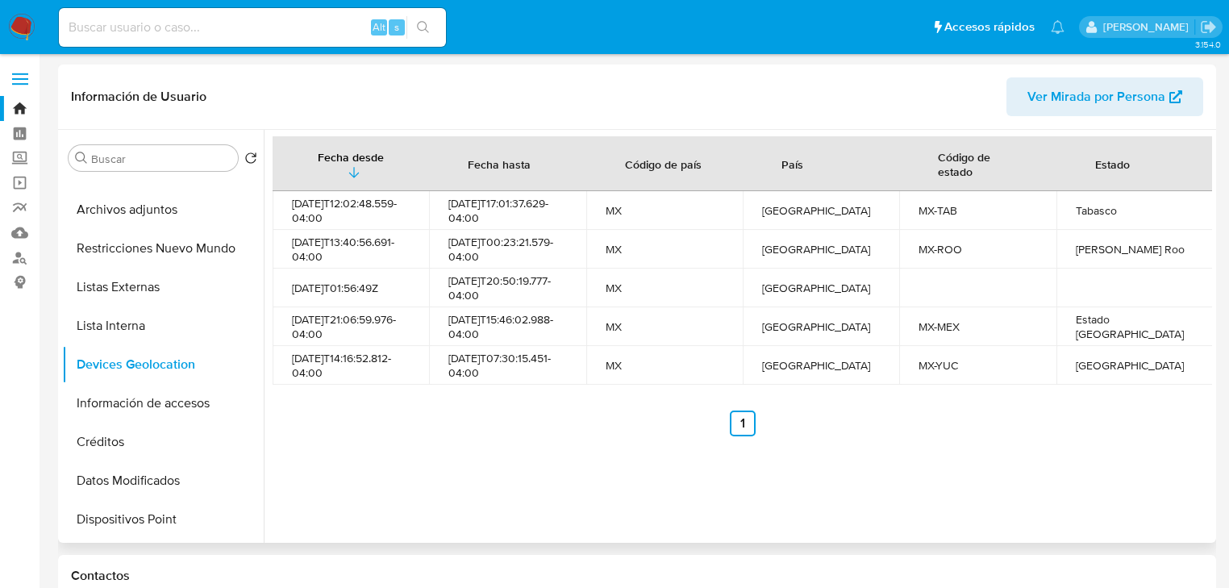
click at [531, 456] on div "Fecha desde Fecha hasta Código de país País Código de estado Estado 2025-06-11T…" at bounding box center [738, 336] width 948 height 413
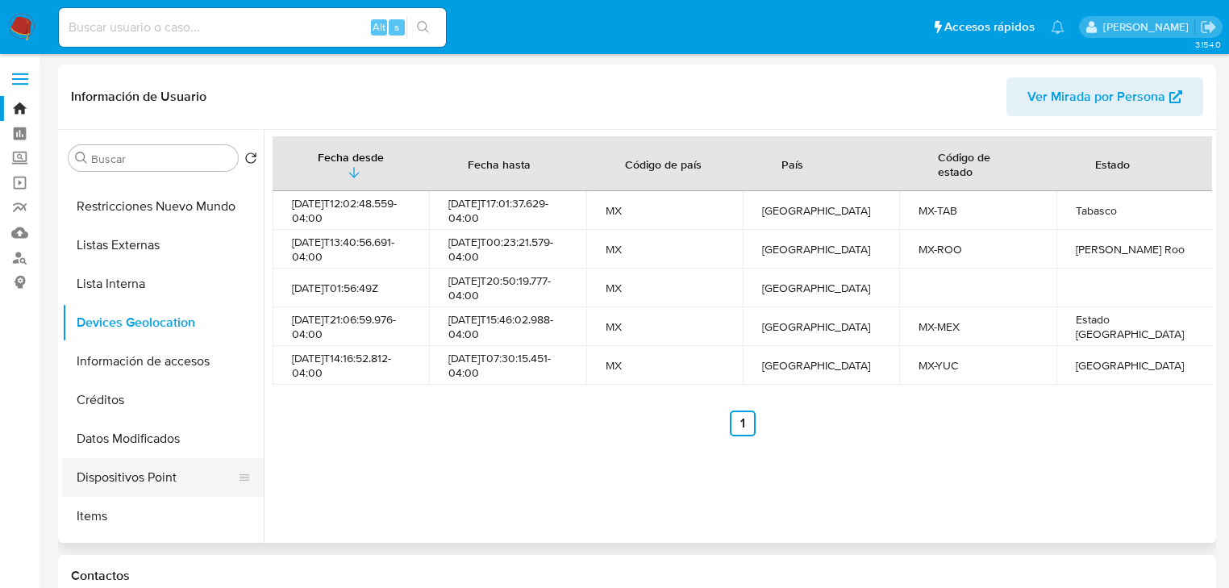
scroll to position [323, 0]
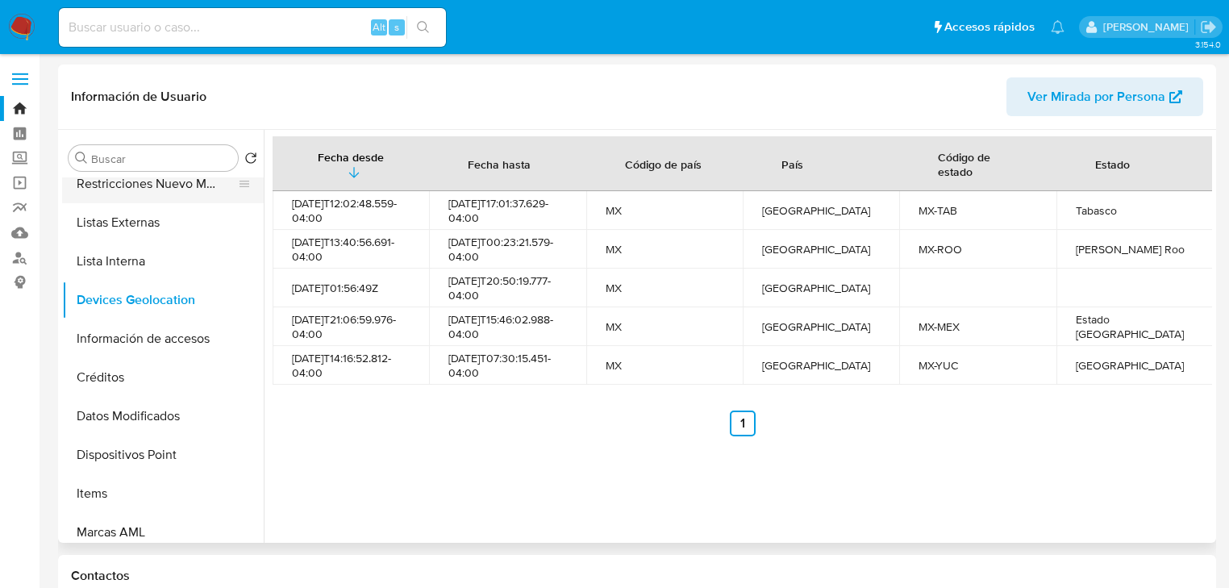
click at [181, 183] on button "Restricciones Nuevo Mundo" at bounding box center [156, 183] width 189 height 39
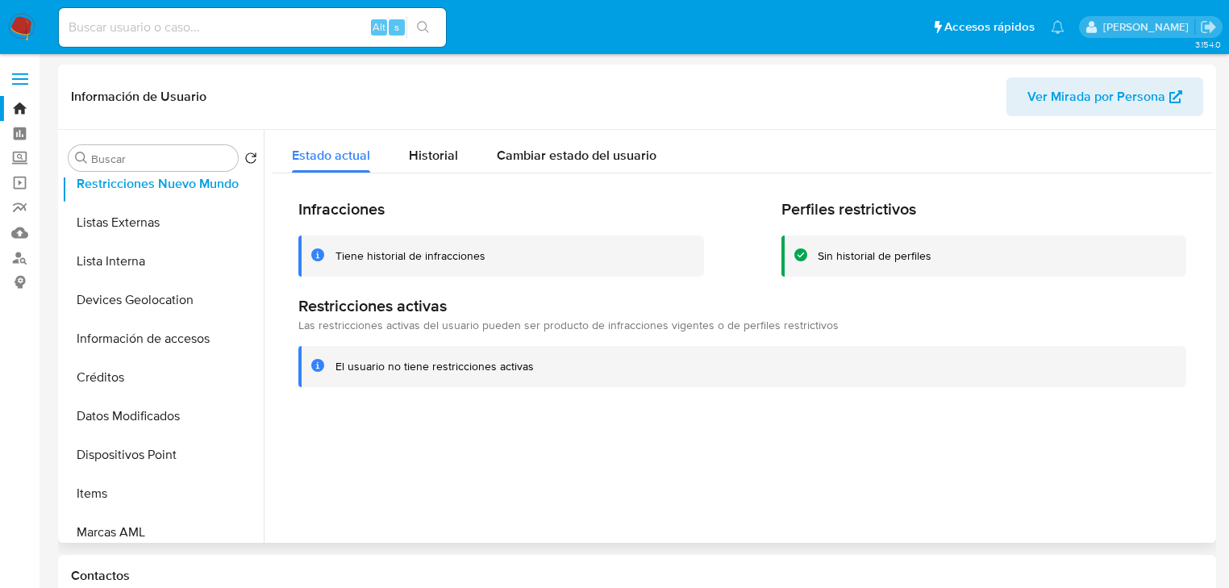
scroll to position [0, 0]
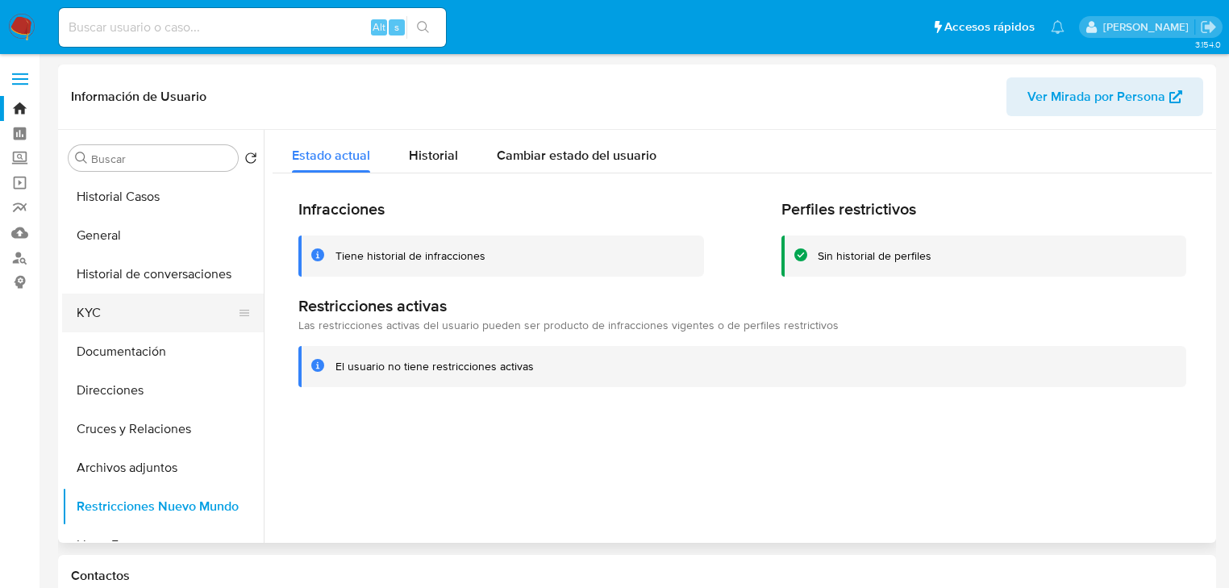
click at [107, 314] on button "KYC" at bounding box center [156, 312] width 189 height 39
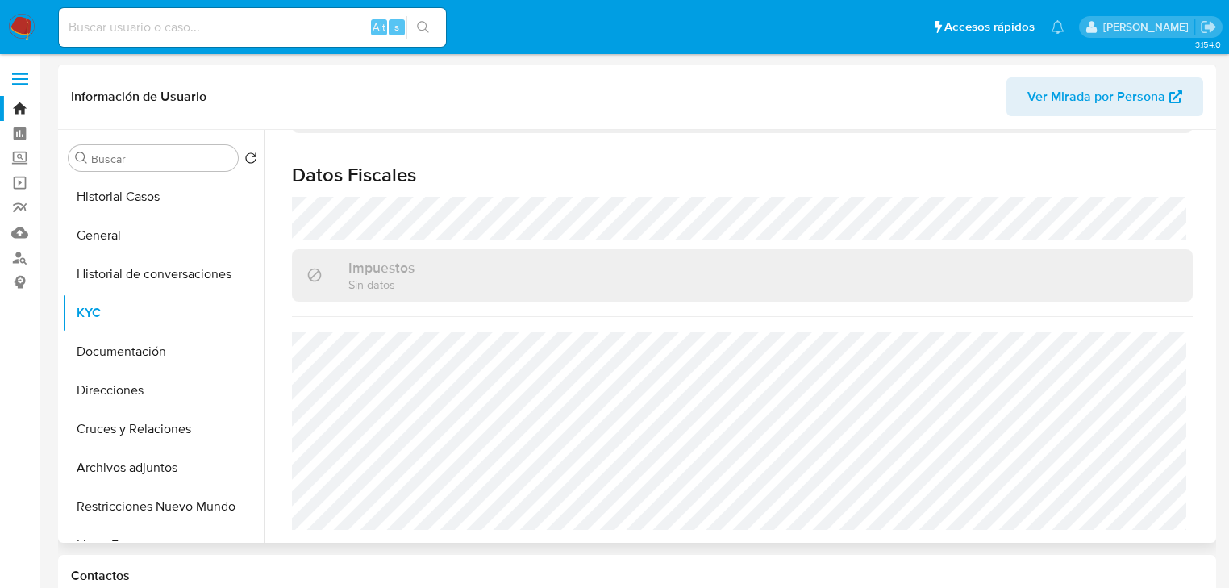
scroll to position [1002, 0]
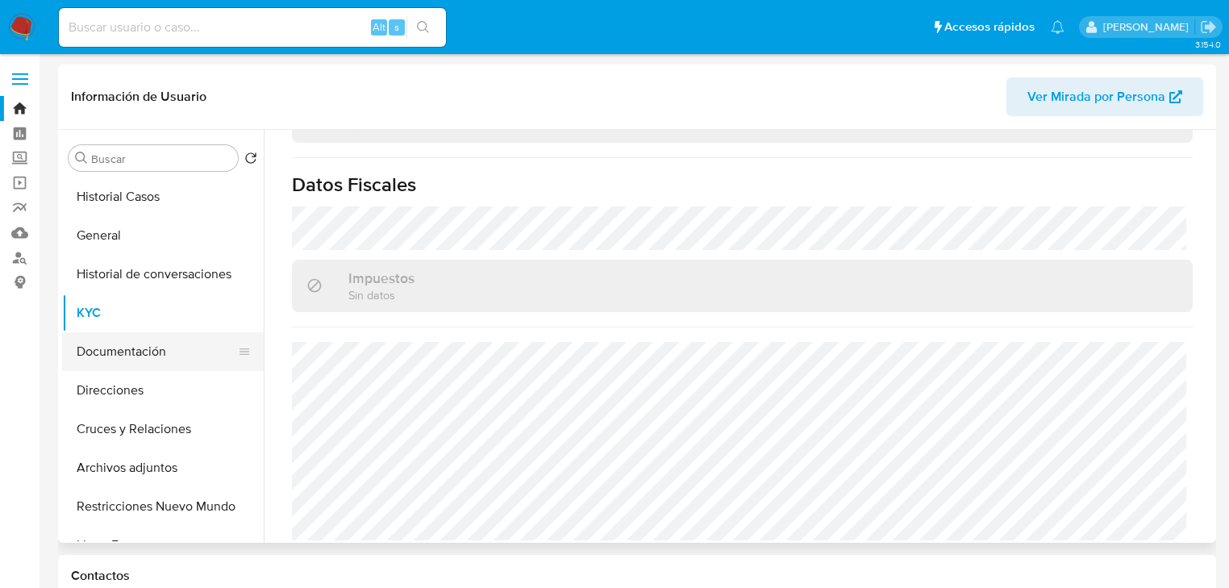
drag, startPoint x: 123, startPoint y: 360, endPoint x: 129, endPoint y: 354, distance: 8.6
click at [123, 360] on button "Documentación" at bounding box center [156, 351] width 189 height 39
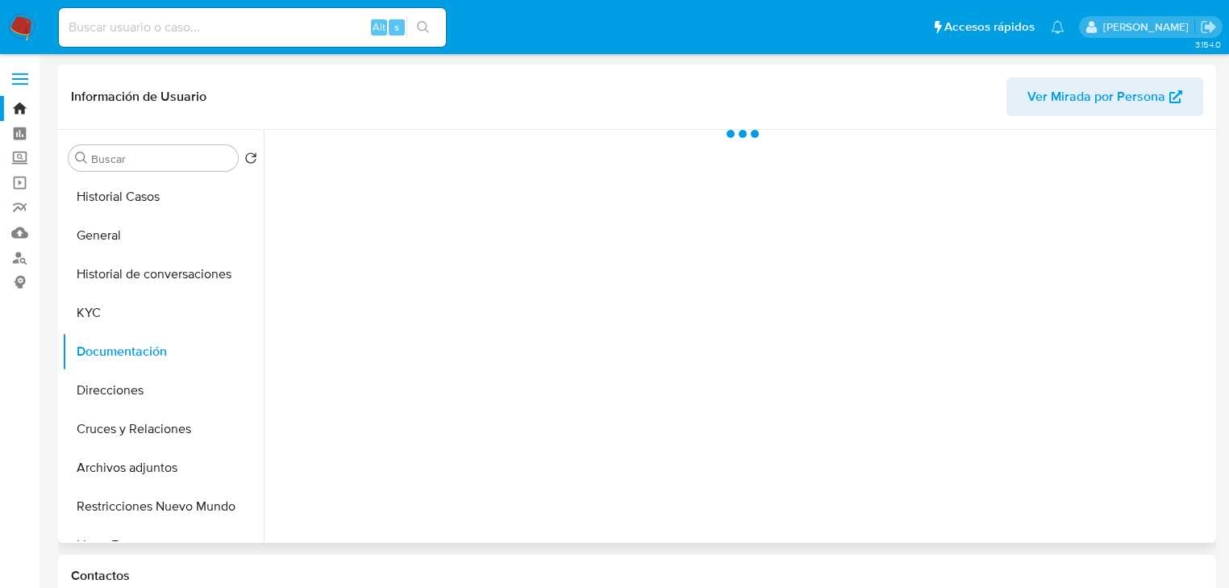
scroll to position [0, 0]
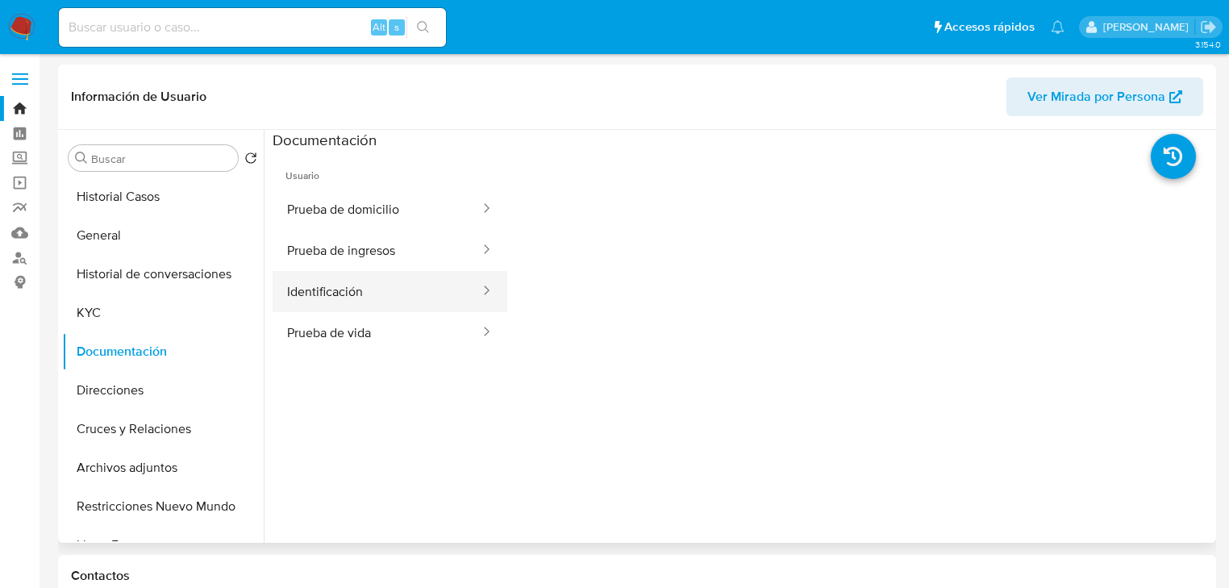
click at [336, 306] on button "Identificación" at bounding box center [377, 291] width 209 height 41
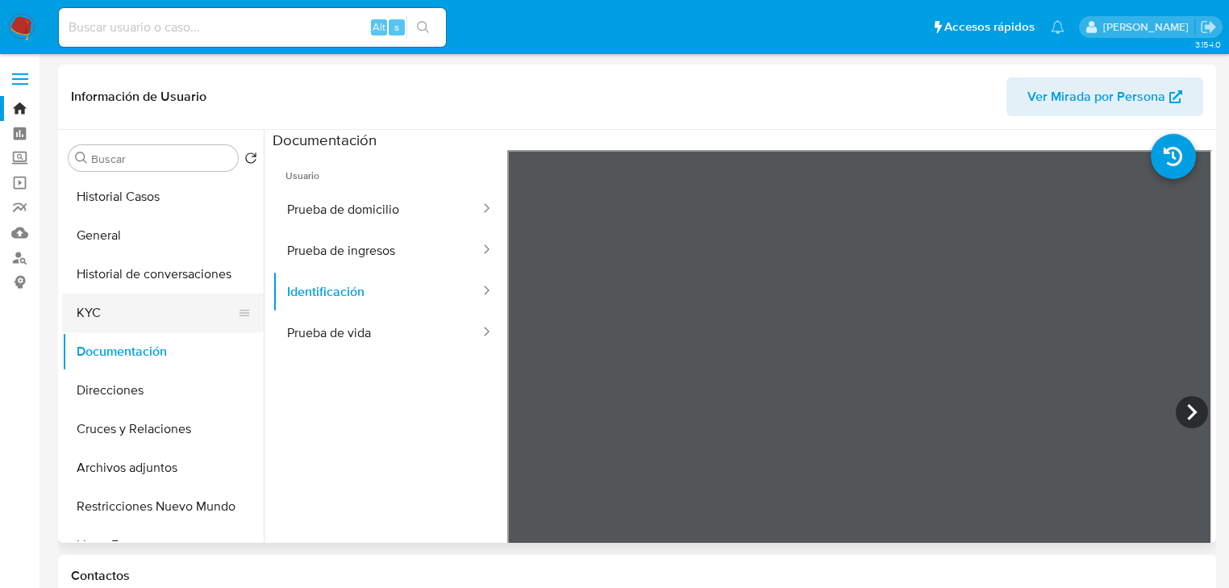
click at [99, 318] on button "KYC" at bounding box center [156, 312] width 189 height 39
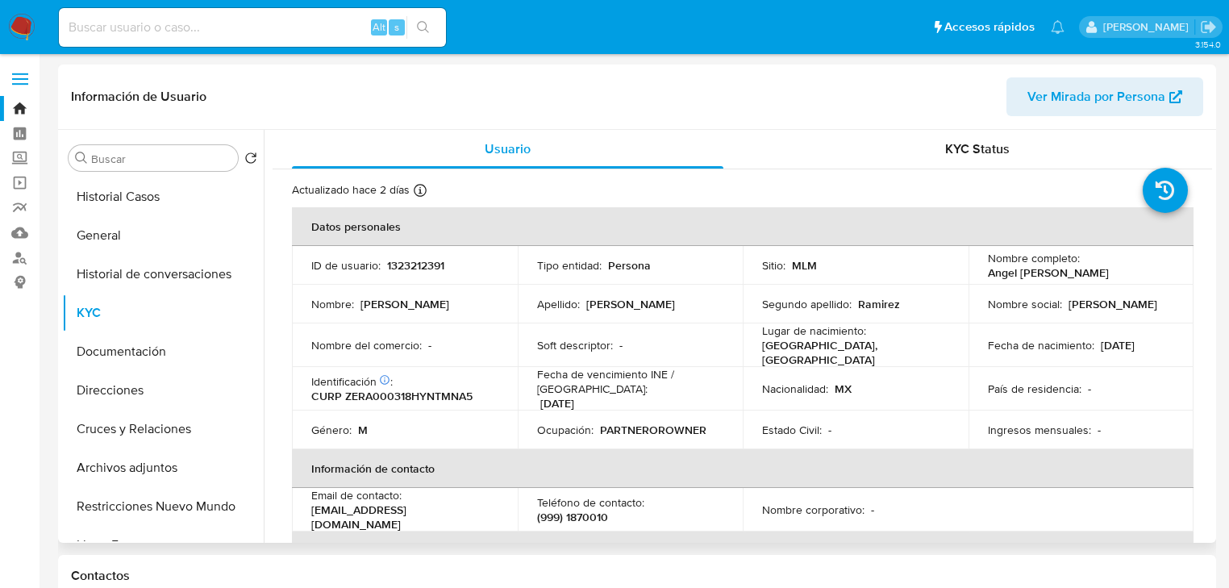
click at [841, 348] on p "MEXICO, YUCATÁN" at bounding box center [852, 352] width 181 height 29
drag, startPoint x: 448, startPoint y: 345, endPoint x: 577, endPoint y: 339, distance: 129.1
click at [585, 339] on tr "Nombre del comercio : - Soft descriptor : - Lugar de nacimiento : MEXICO, YUCAT…" at bounding box center [742, 345] width 901 height 44
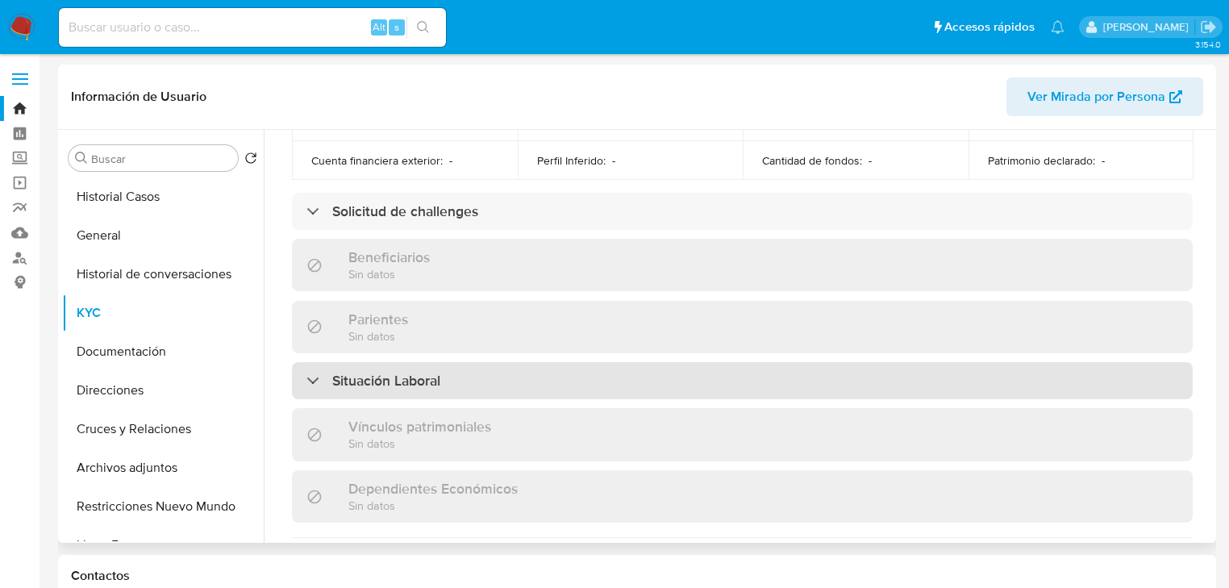
scroll to position [645, 0]
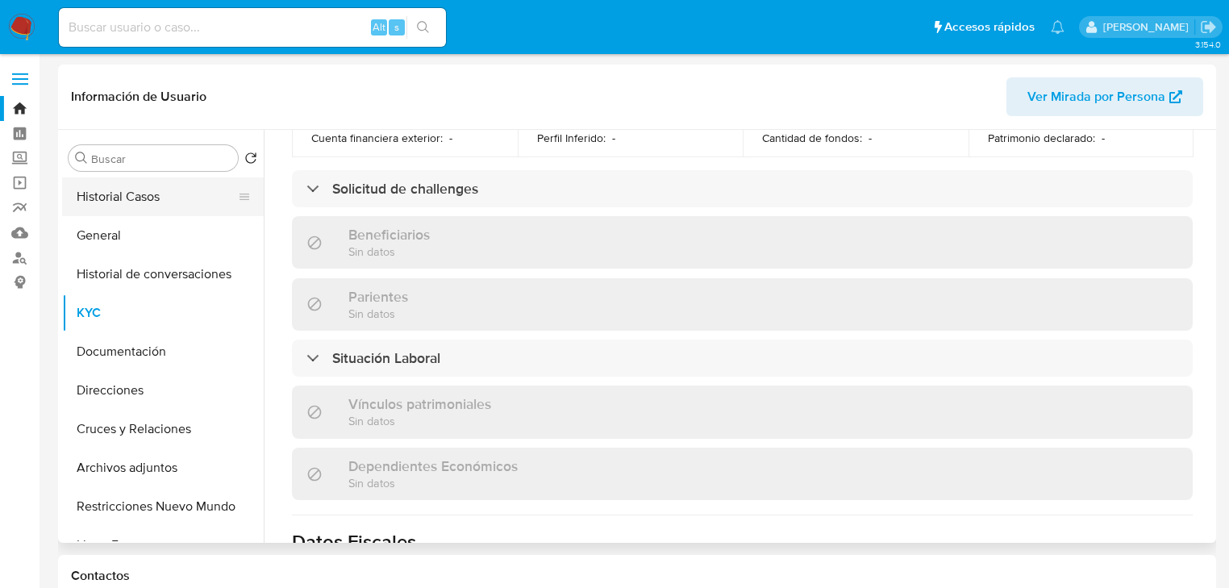
click at [173, 191] on button "Historial Casos" at bounding box center [156, 196] width 189 height 39
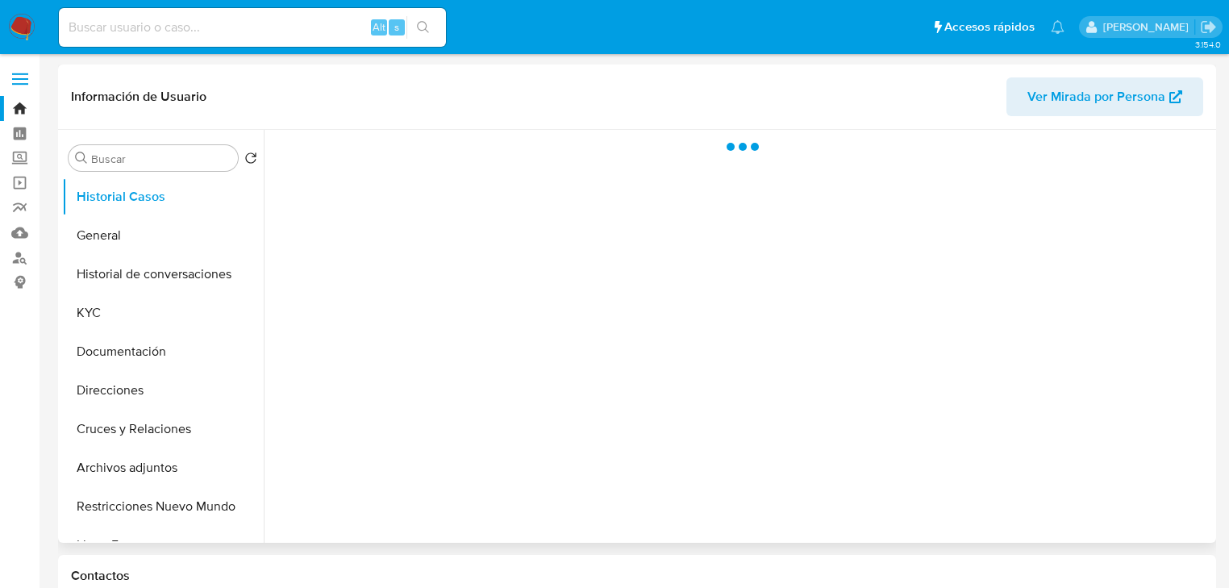
scroll to position [0, 0]
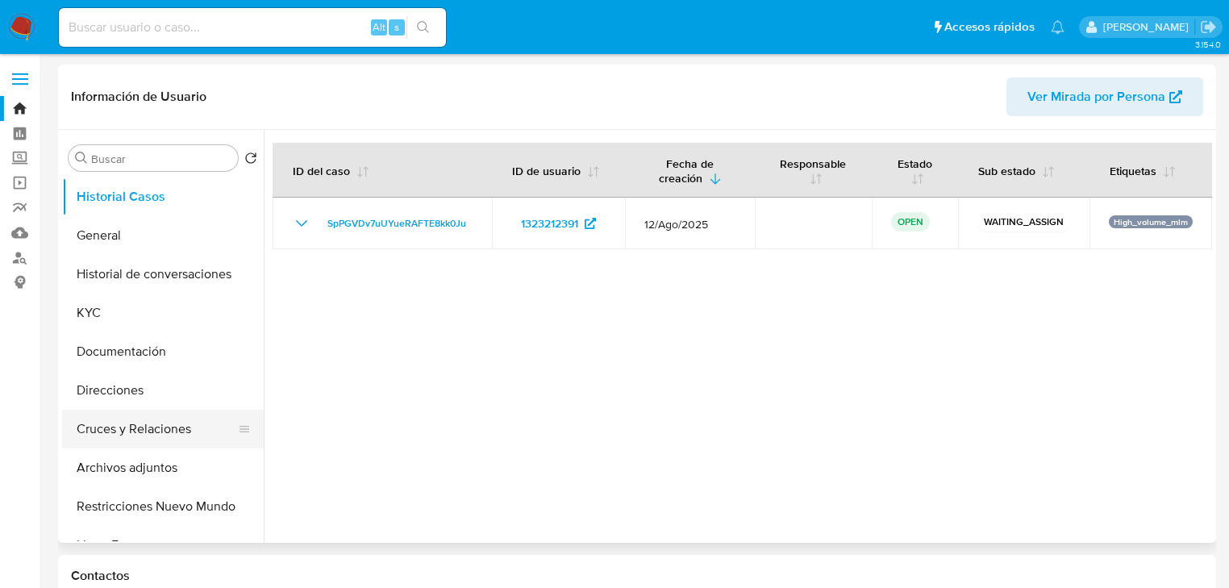
drag, startPoint x: 152, startPoint y: 426, endPoint x: 170, endPoint y: 424, distance: 18.6
click at [152, 426] on button "Cruces y Relaciones" at bounding box center [156, 429] width 189 height 39
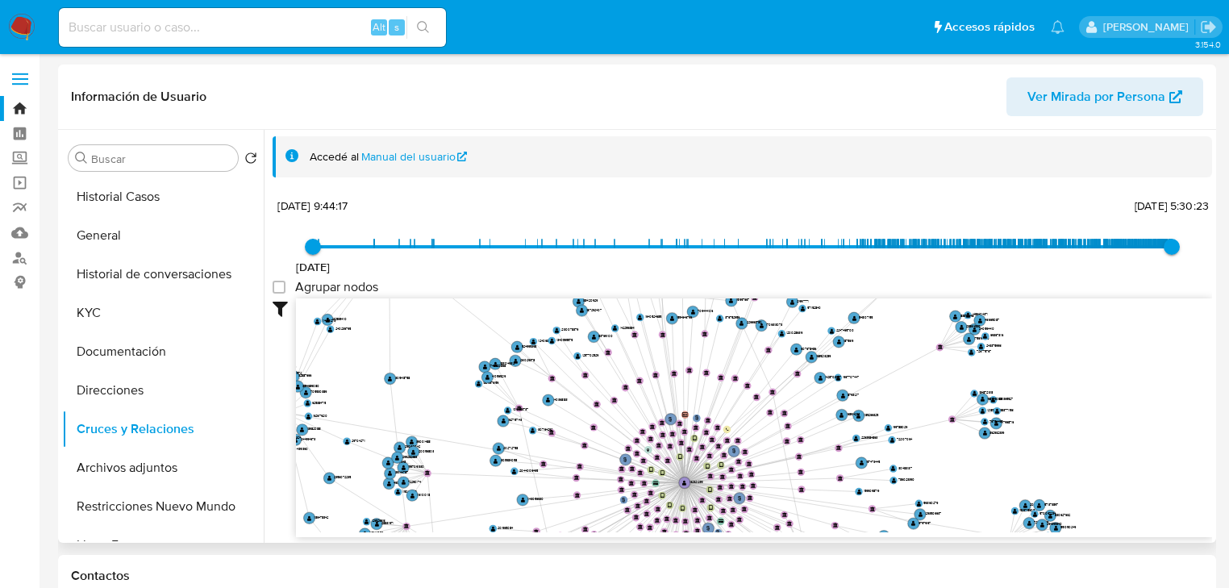
drag, startPoint x: 506, startPoint y: 468, endPoint x: 422, endPoint y: 485, distance: 86.5
click at [422, 485] on icon "phone-2ea8ab3dcd5a49dc47c14315999f25bc  user-1323212391  1323212391 person-b7…" at bounding box center [754, 415] width 916 height 234
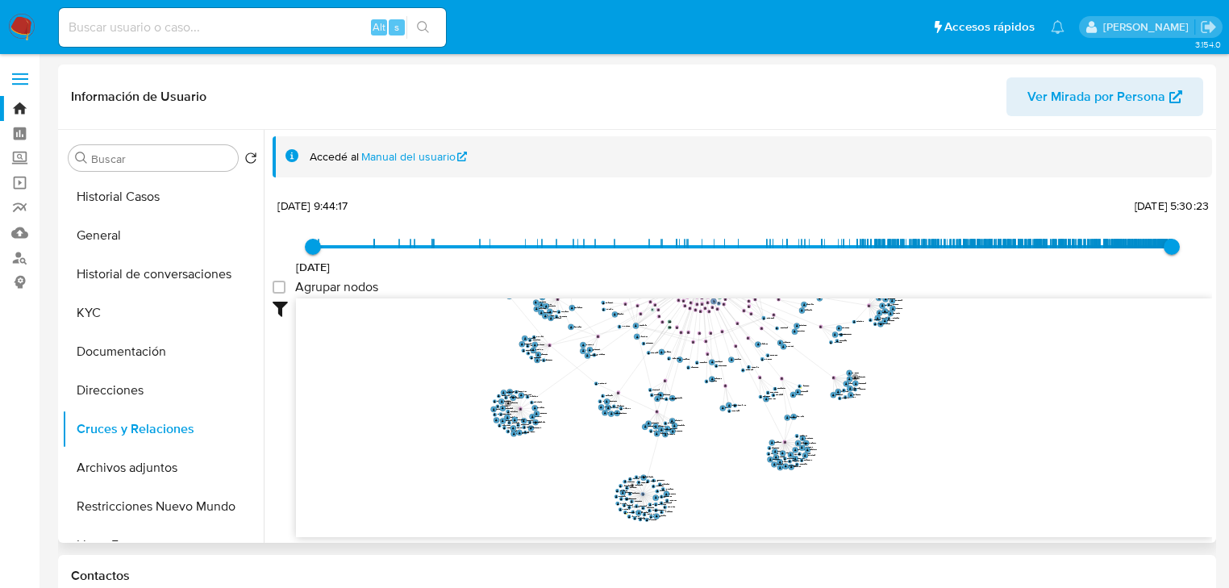
drag, startPoint x: 923, startPoint y: 387, endPoint x: 908, endPoint y: 372, distance: 21.7
click at [904, 273] on div "4/3/2023 4/3/2023, 9:44:17 15/8/2025, 5:30:23 Agrupar nodos Filtros Confianza a…" at bounding box center [742, 365] width 939 height 343
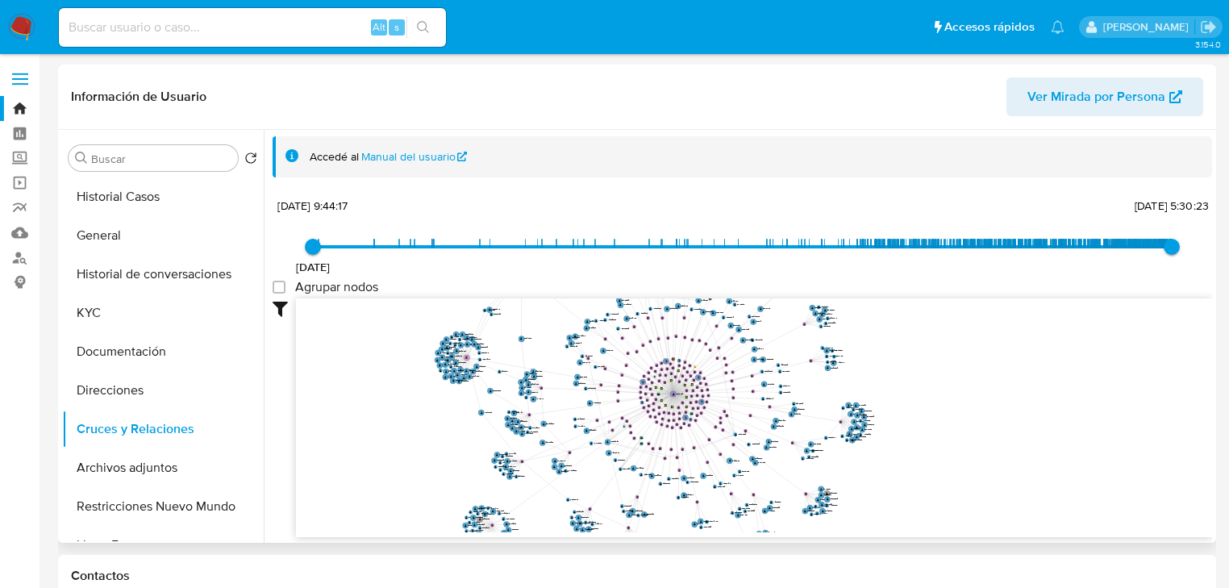
drag, startPoint x: 948, startPoint y: 404, endPoint x: 933, endPoint y: 527, distance: 123.5
click at [930, 532] on div "phone-2ea8ab3dcd5a49dc47c14315999f25bc  user-1323212391  1323212391 person-b7…" at bounding box center [754, 417] width 916 height 239
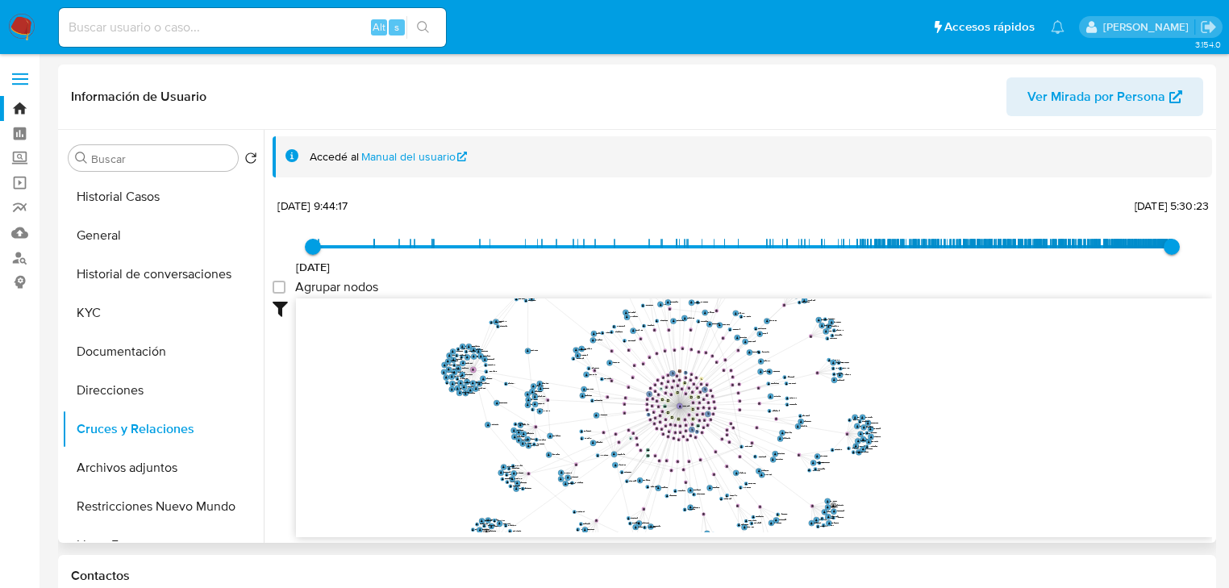
drag, startPoint x: 987, startPoint y: 402, endPoint x: 988, endPoint y: 445, distance: 42.7
click at [988, 445] on icon "phone-2ea8ab3dcd5a49dc47c14315999f25bc  user-1323212391  1323212391 person-b7…" at bounding box center [754, 415] width 916 height 234
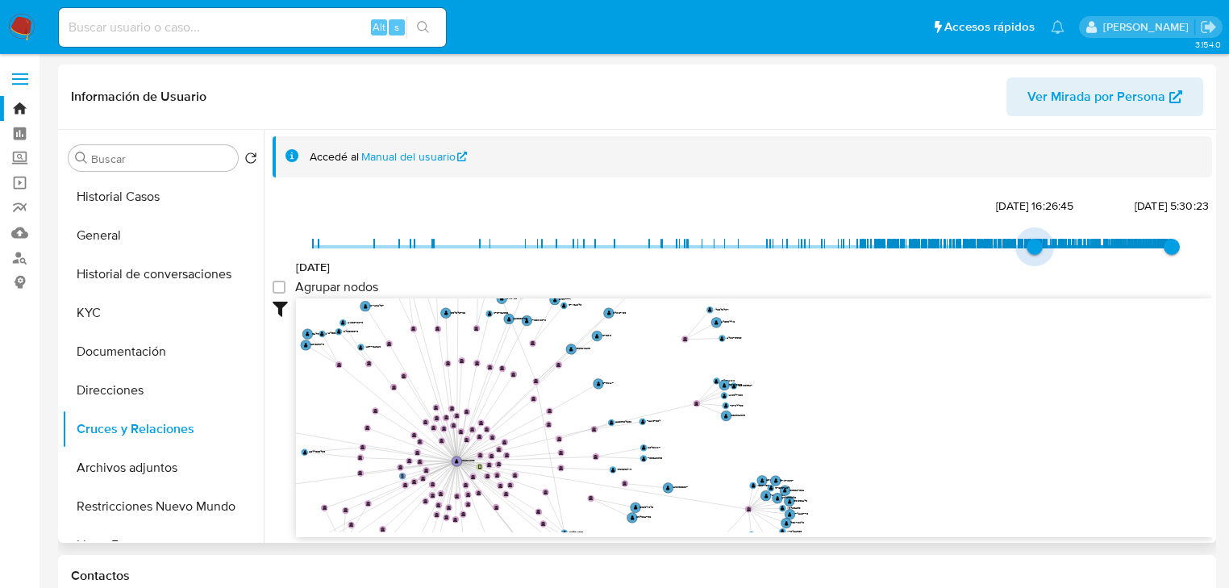
type input "1739470606000"
drag, startPoint x: 980, startPoint y: 249, endPoint x: 991, endPoint y: 245, distance: 12.0
click at [991, 245] on span "13/2/2025, 12:16:46" at bounding box center [997, 247] width 16 height 16
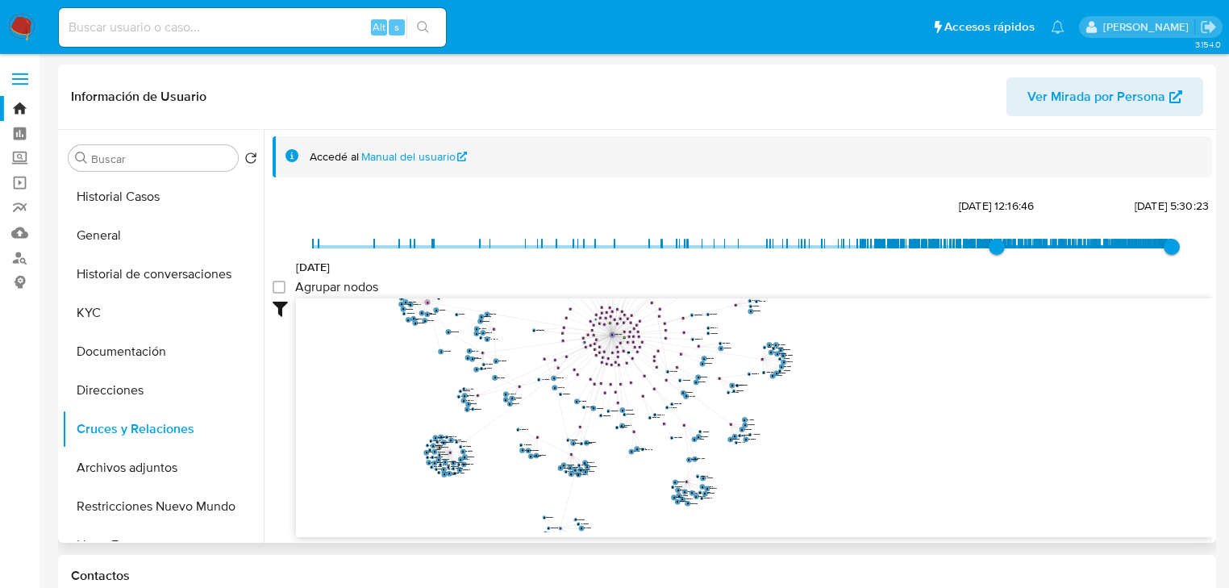
drag, startPoint x: 916, startPoint y: 386, endPoint x: 882, endPoint y: 307, distance: 86.0
click at [884, 307] on icon "phone-2ea8ab3dcd5a49dc47c14315999f25bc  user-1323212391  1323212391 person-b7…" at bounding box center [754, 415] width 916 height 234
click at [153, 468] on button "Archivos adjuntos" at bounding box center [156, 467] width 189 height 39
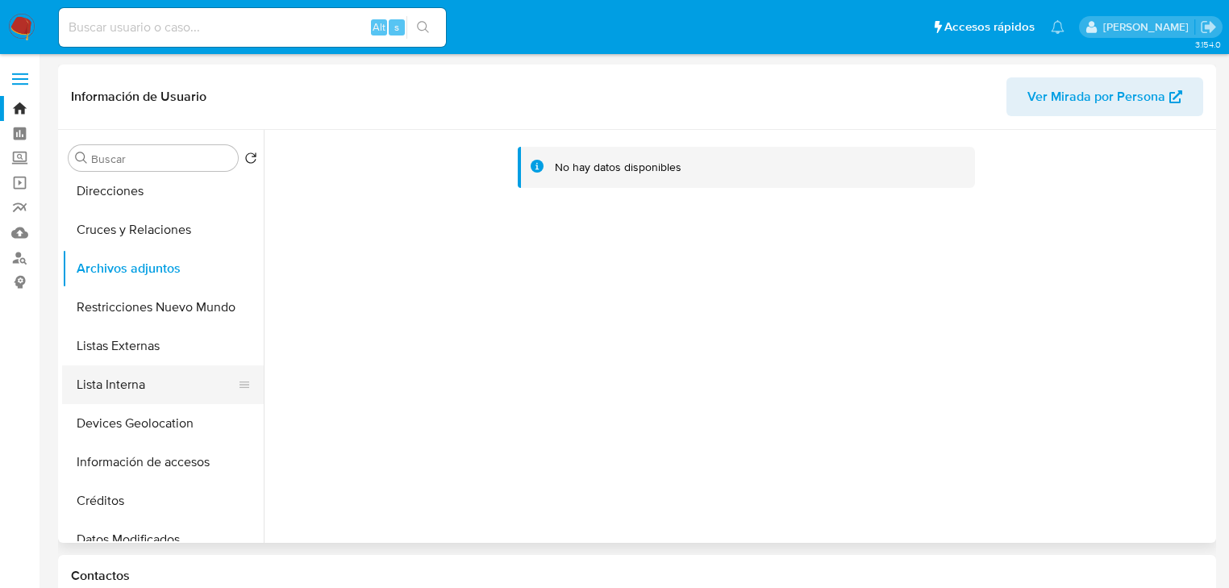
scroll to position [194, 0]
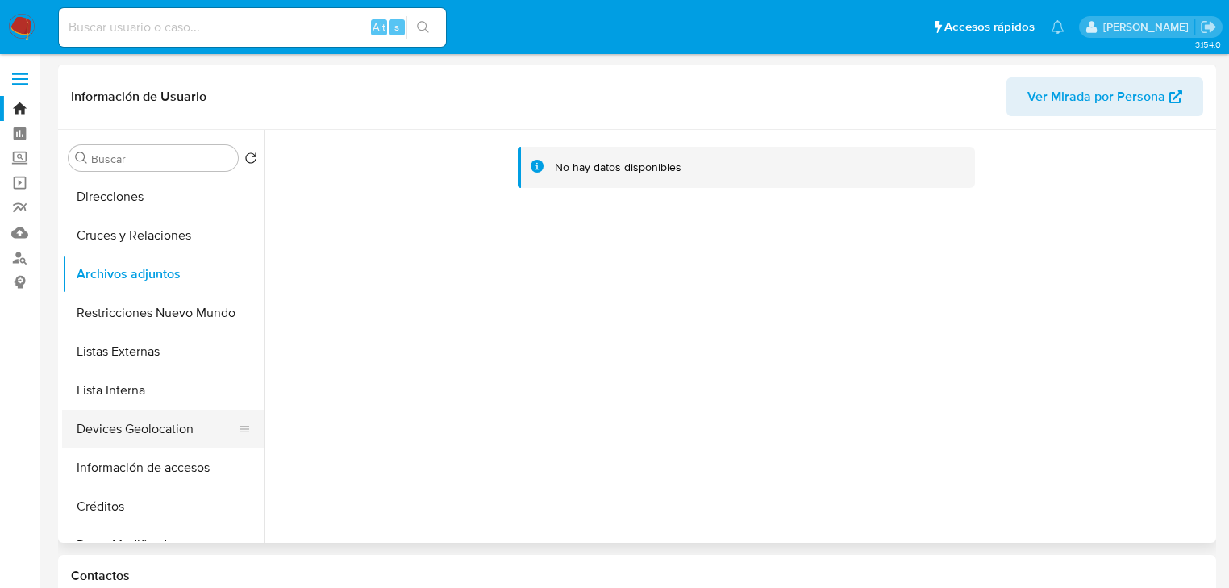
click at [163, 425] on button "Devices Geolocation" at bounding box center [156, 429] width 189 height 39
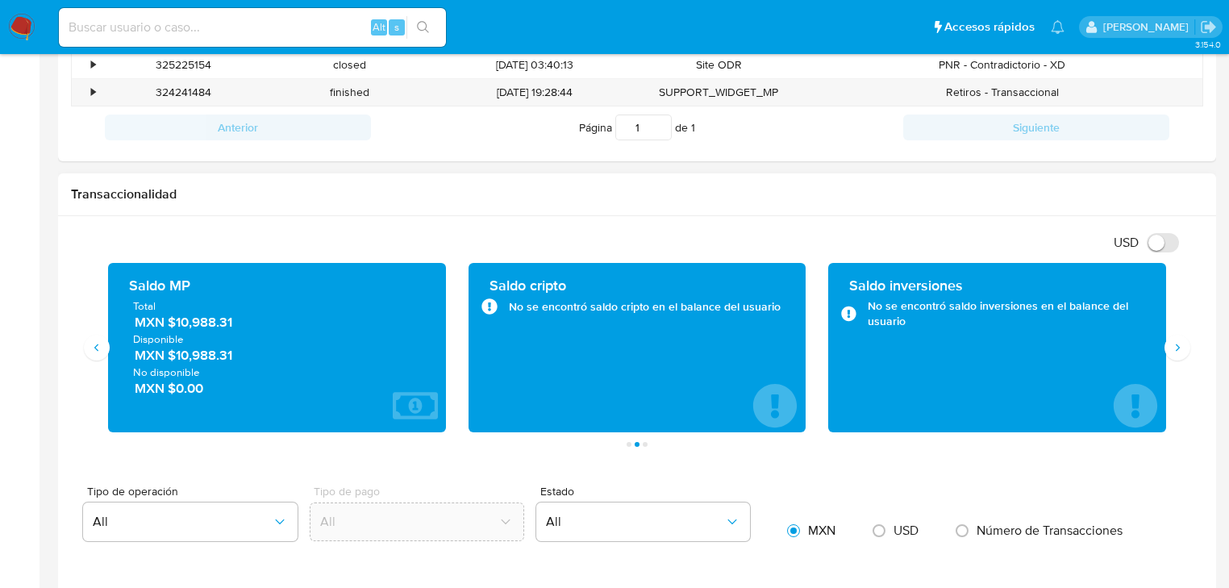
scroll to position [839, 0]
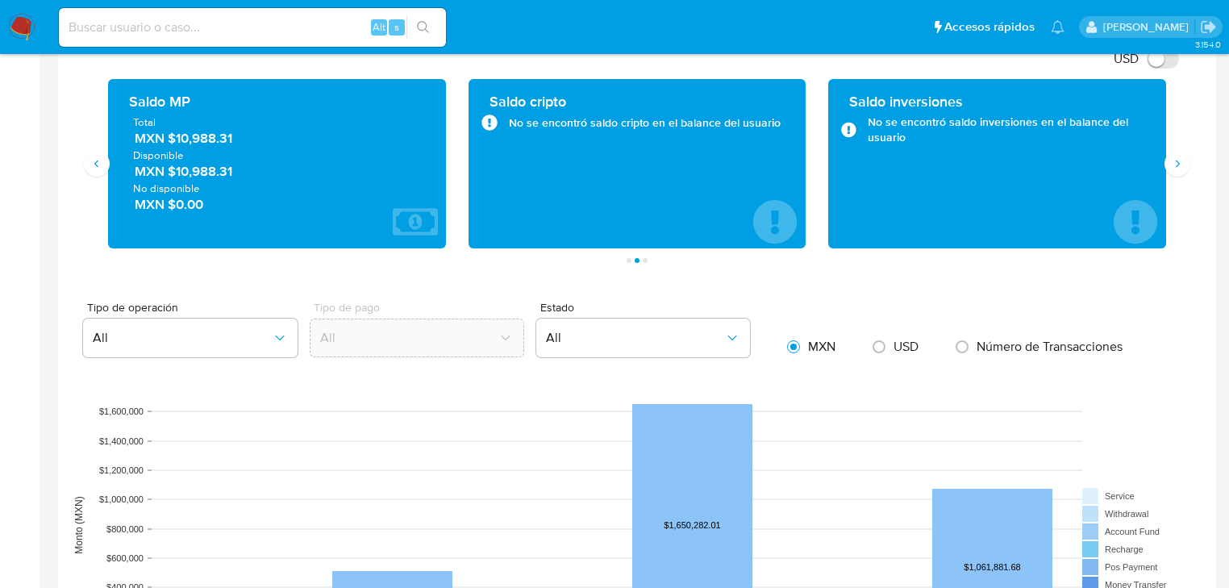
drag, startPoint x: 172, startPoint y: 143, endPoint x: 260, endPoint y: 142, distance: 87.9
click at [260, 142] on span "MXN $10,988.31" at bounding box center [278, 139] width 286 height 19
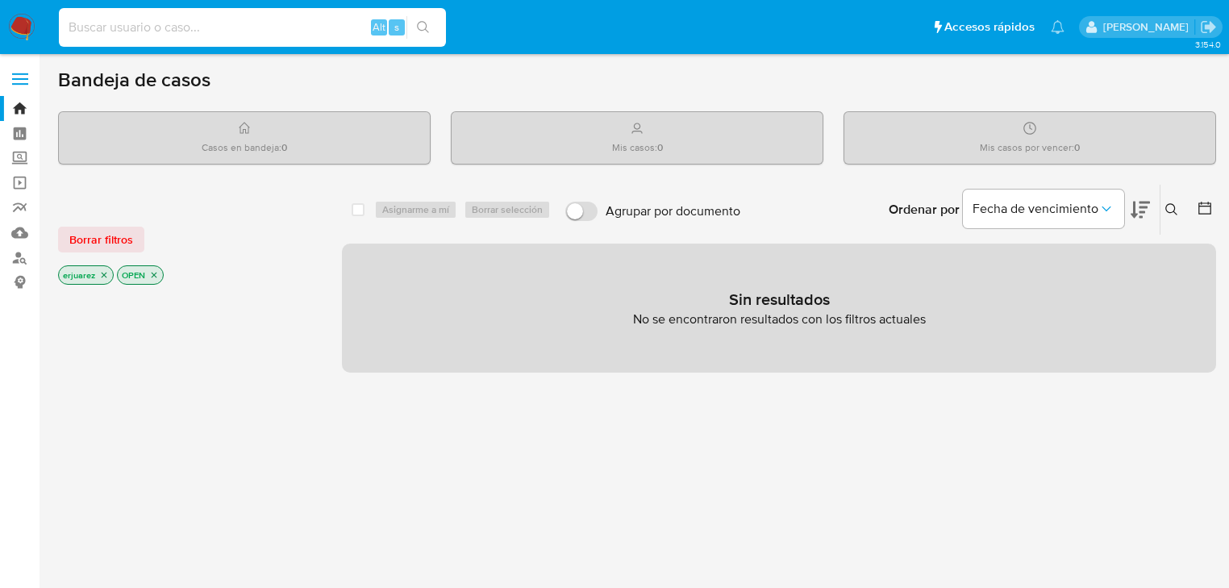
click at [265, 27] on input at bounding box center [252, 27] width 387 height 21
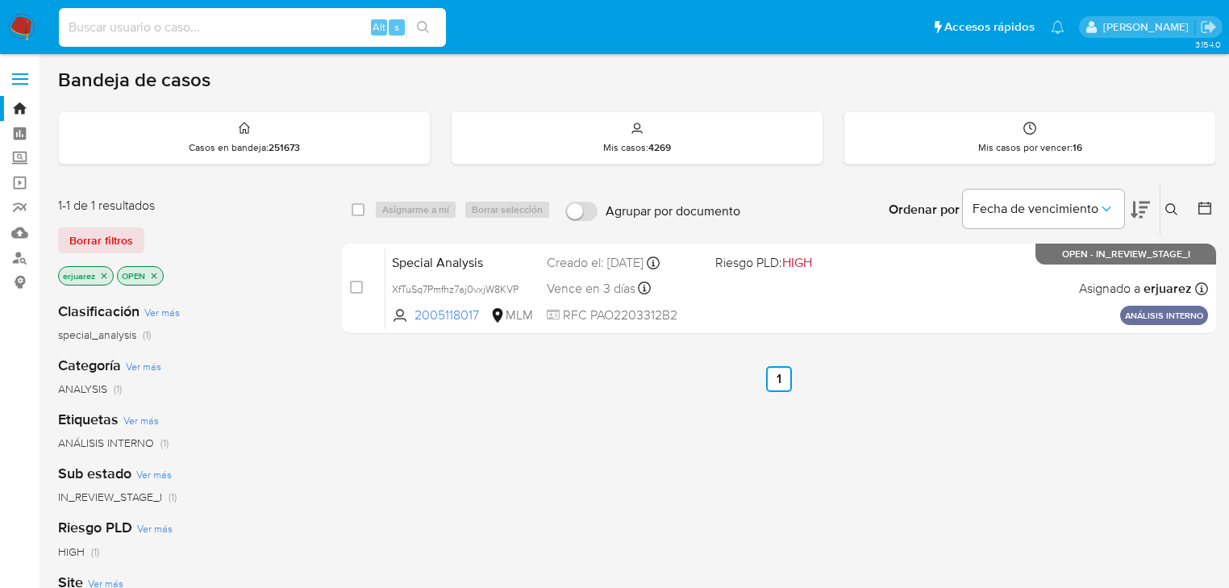
paste input "203272910"
type input "203272910"
click at [425, 30] on icon "search-icon" at bounding box center [423, 27] width 13 height 13
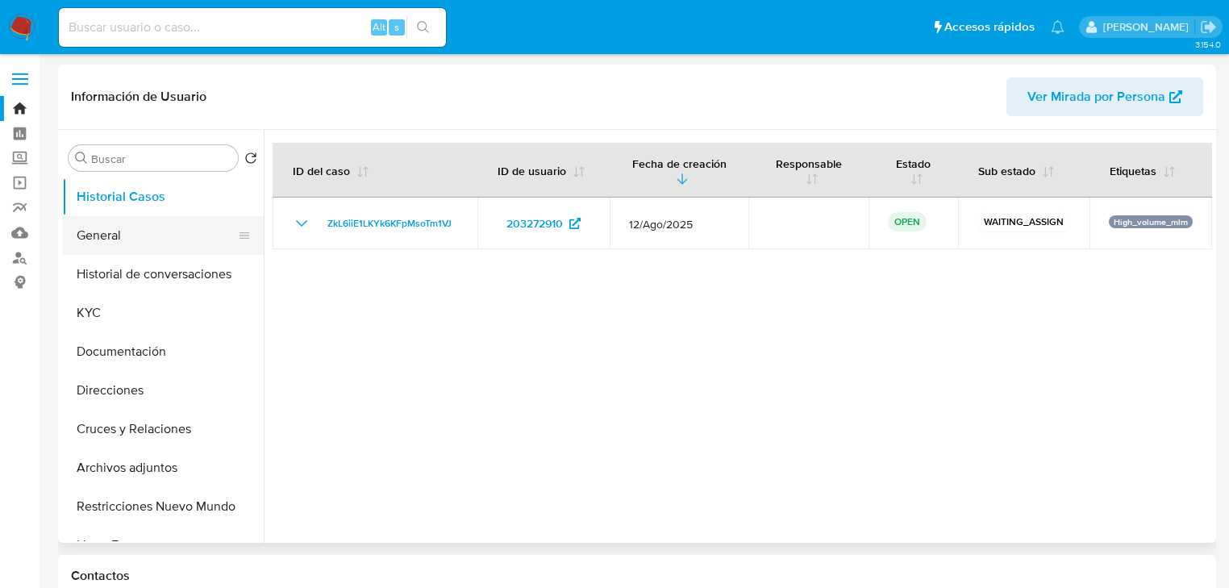
select select "10"
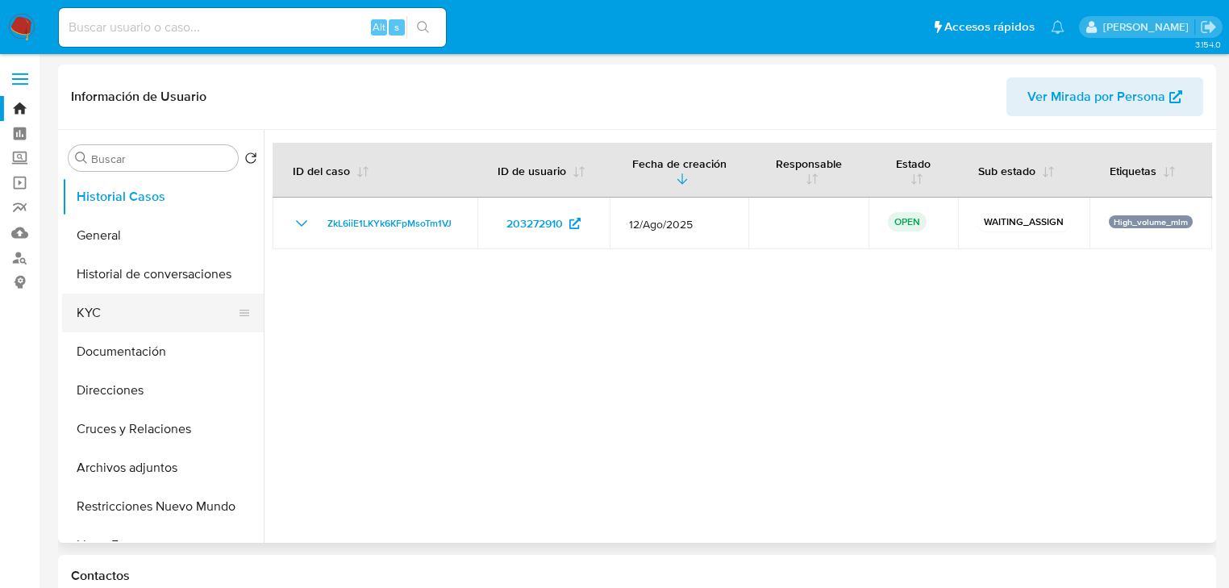
drag, startPoint x: 101, startPoint y: 302, endPoint x: 114, endPoint y: 298, distance: 14.1
click at [101, 301] on button "KYC" at bounding box center [156, 312] width 189 height 39
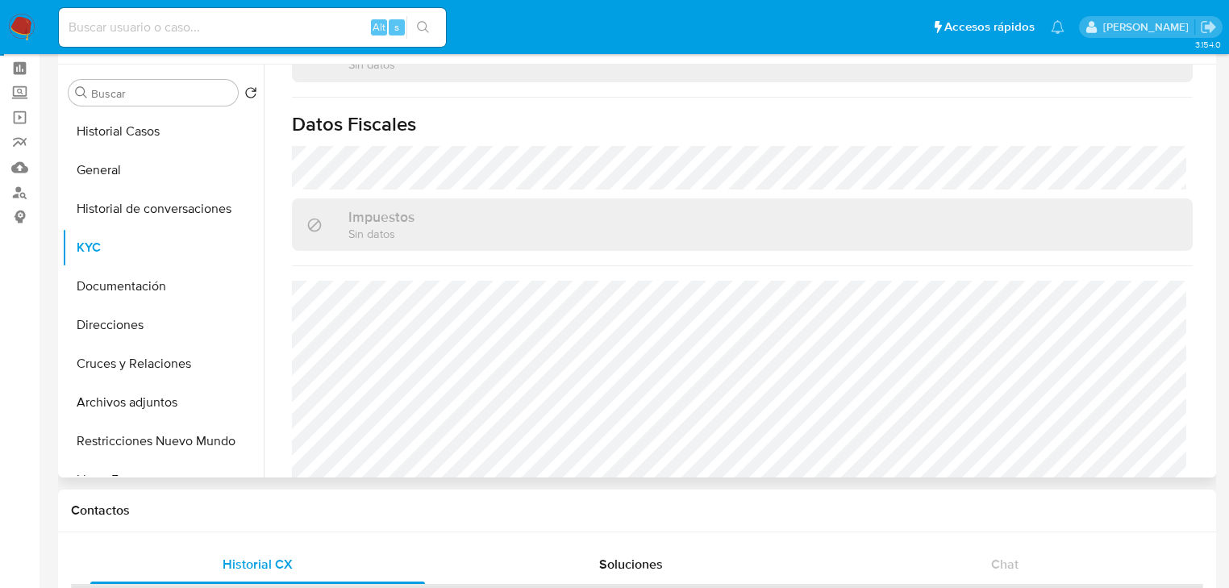
scroll to position [129, 0]
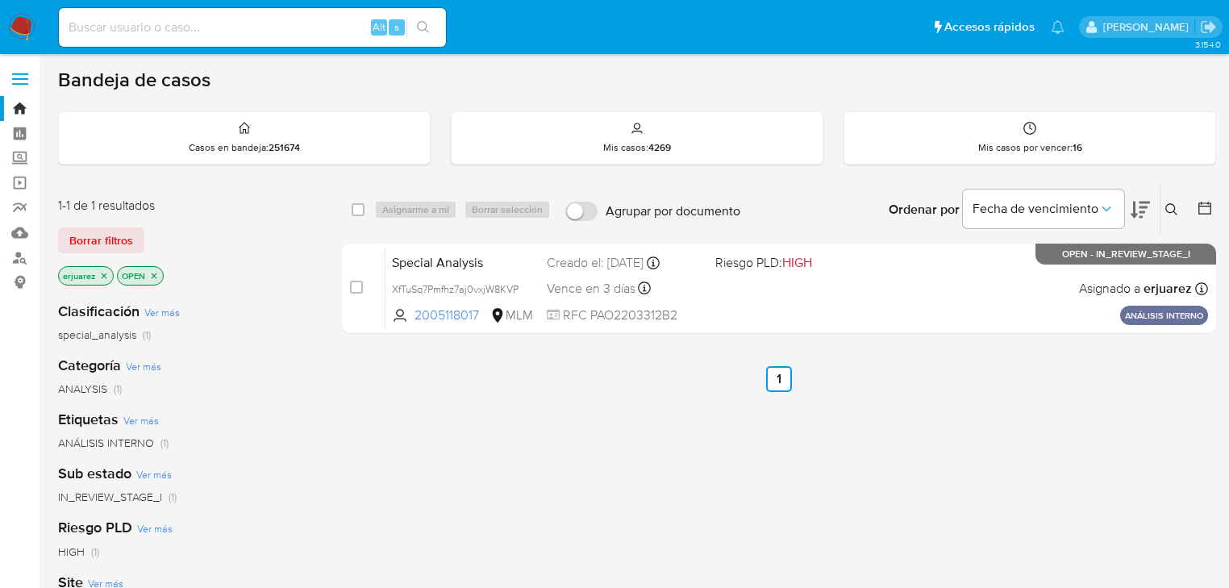
click at [194, 18] on input at bounding box center [252, 27] width 387 height 21
paste input "1323212391"
type input "1323212391"
drag, startPoint x: 617, startPoint y: 408, endPoint x: 719, endPoint y: 393, distance: 103.4
click at [622, 408] on div "select-all-cases-checkbox Asignarme a mí Borrar selección Agrupar por documento…" at bounding box center [779, 549] width 874 height 730
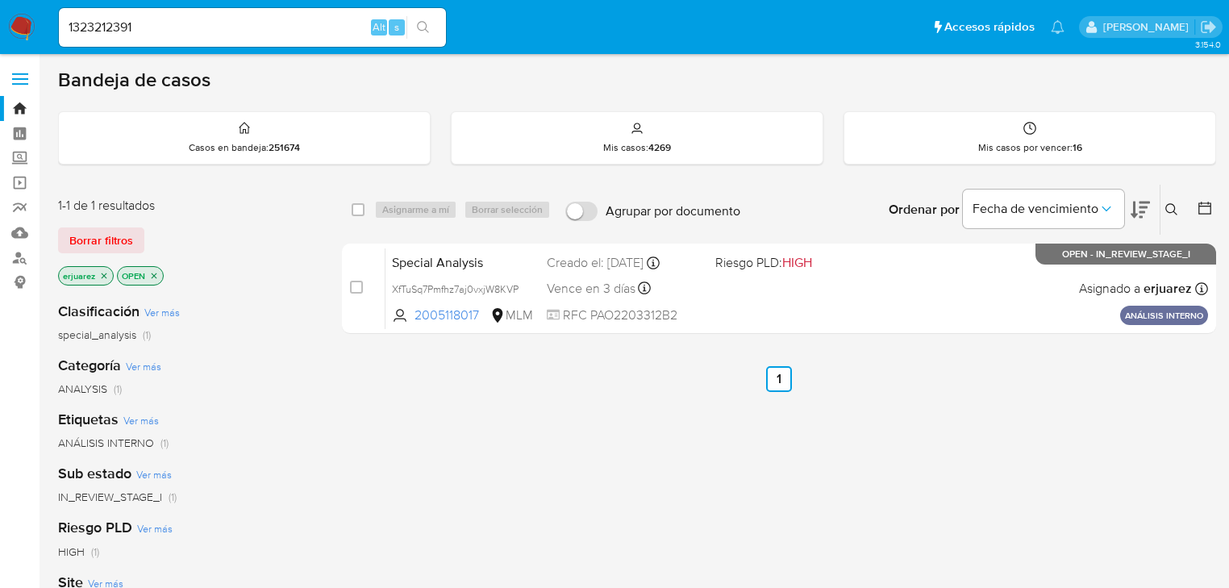
click at [105, 271] on icon "close-filter" at bounding box center [104, 276] width 10 height 10
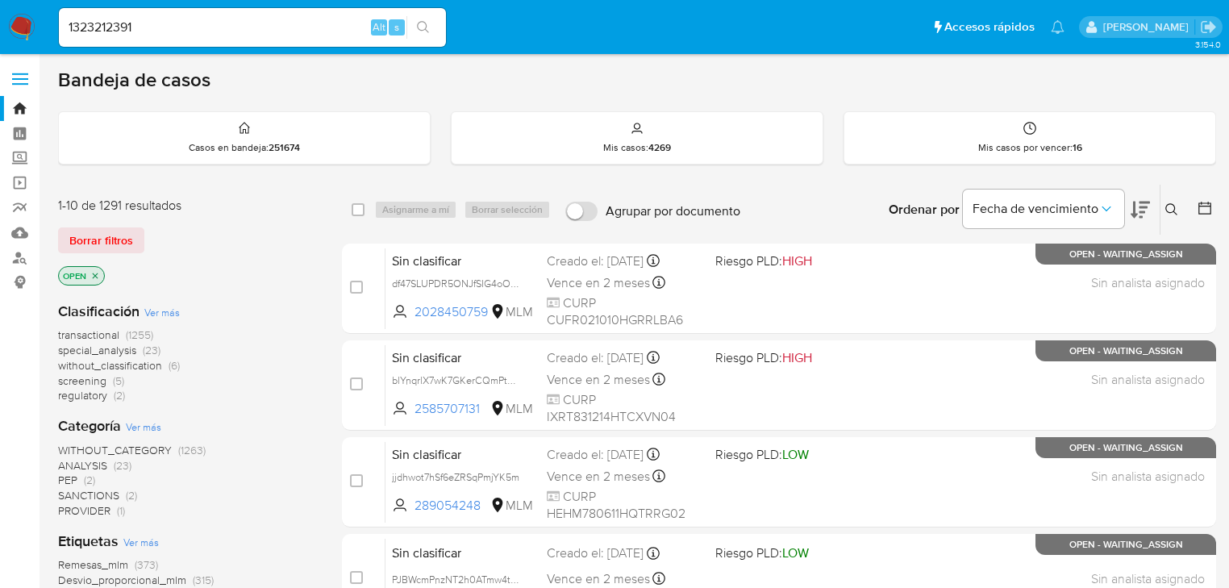
drag, startPoint x: 1162, startPoint y: 202, endPoint x: 1138, endPoint y: 222, distance: 31.5
click at [1161, 202] on button at bounding box center [1173, 209] width 27 height 19
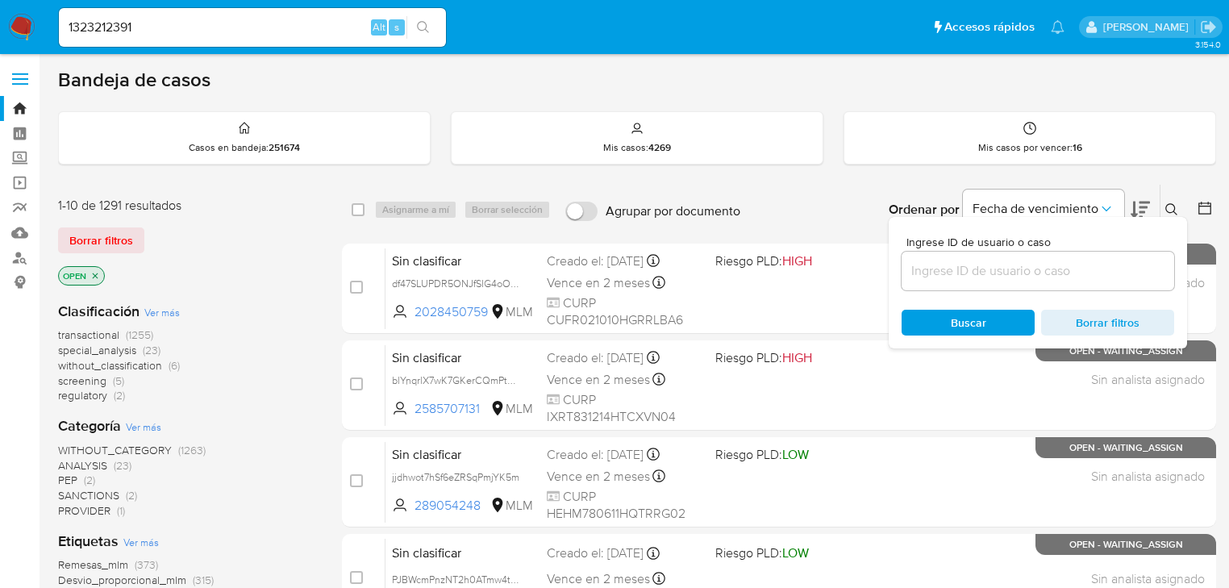
drag, startPoint x: 1019, startPoint y: 265, endPoint x: 1009, endPoint y: 278, distance: 16.1
click at [1019, 265] on input at bounding box center [1037, 270] width 273 height 21
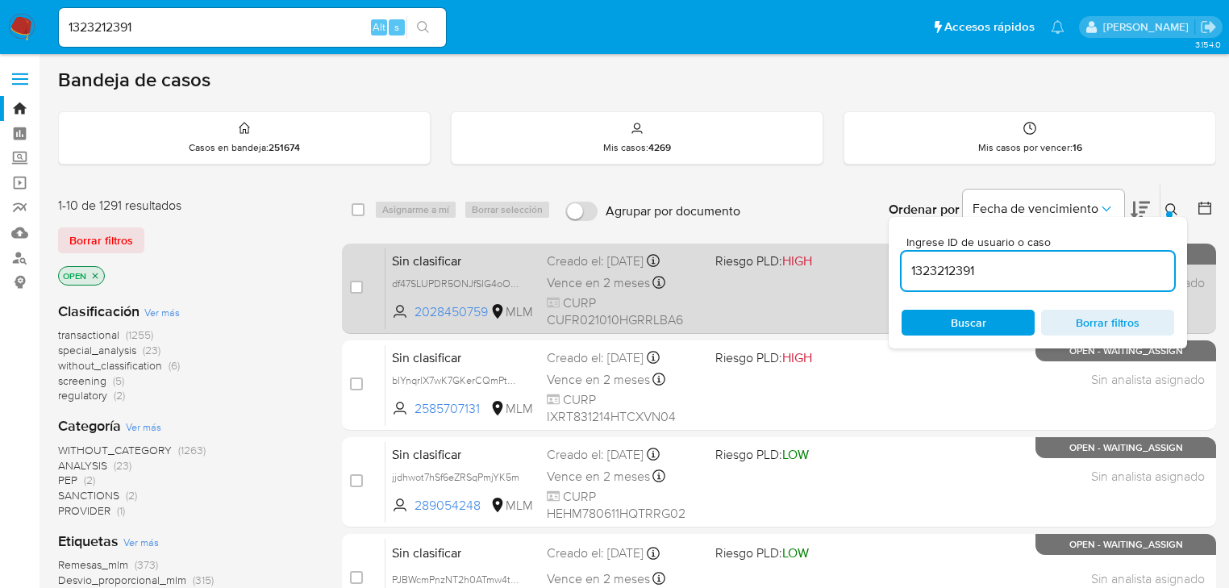
type input "1323212391"
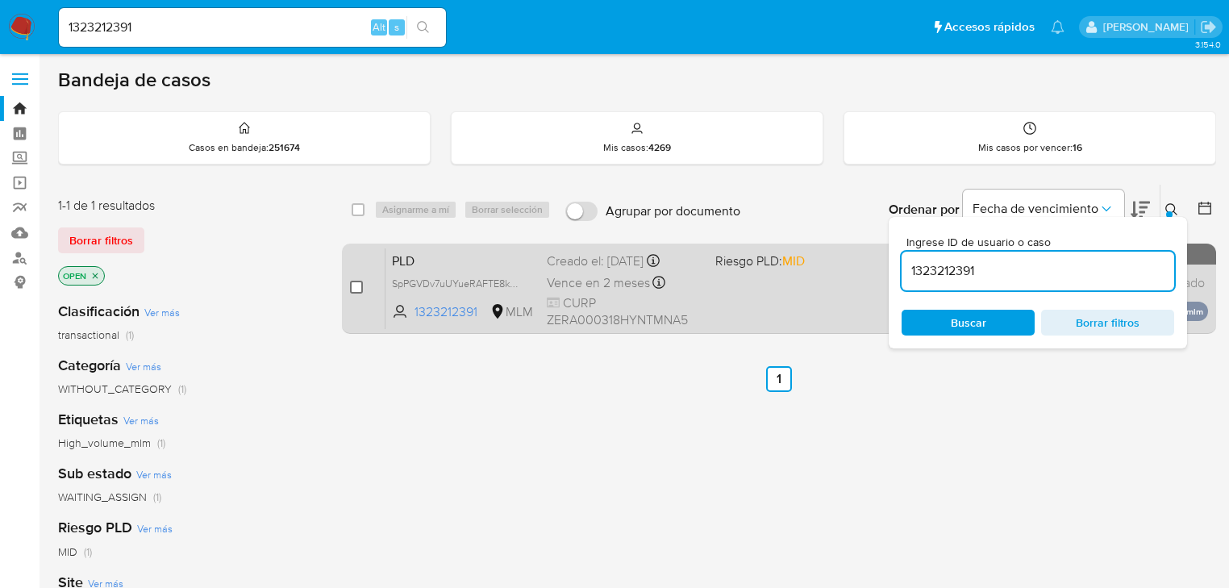
click at [355, 284] on input "checkbox" at bounding box center [356, 287] width 13 height 13
checkbox input "true"
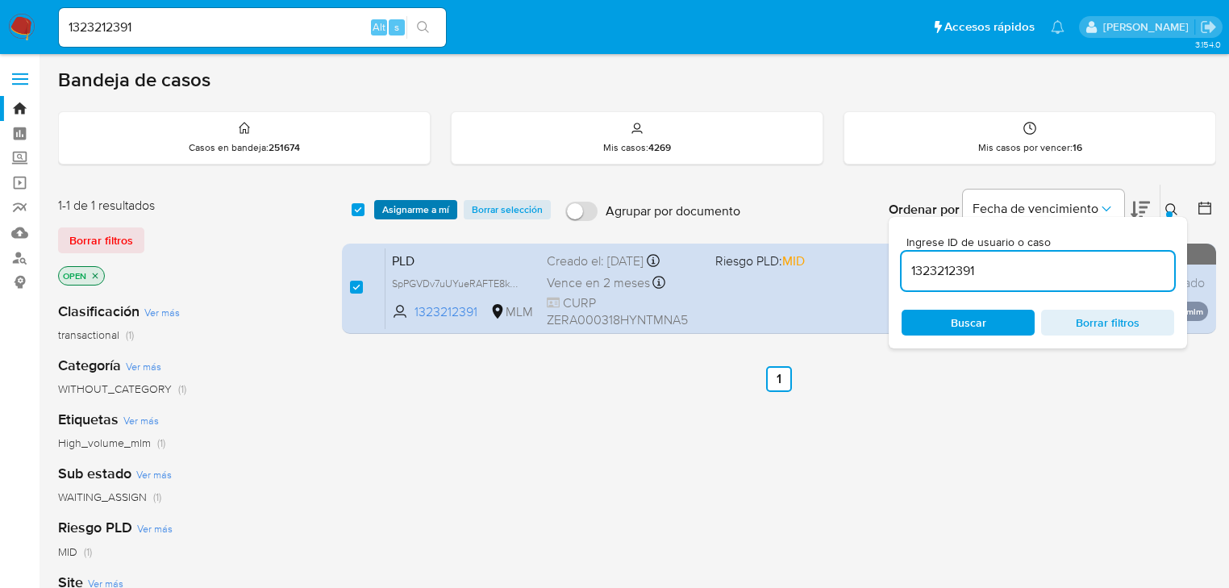
click at [423, 209] on span "Asignarme a mí" at bounding box center [415, 210] width 67 height 16
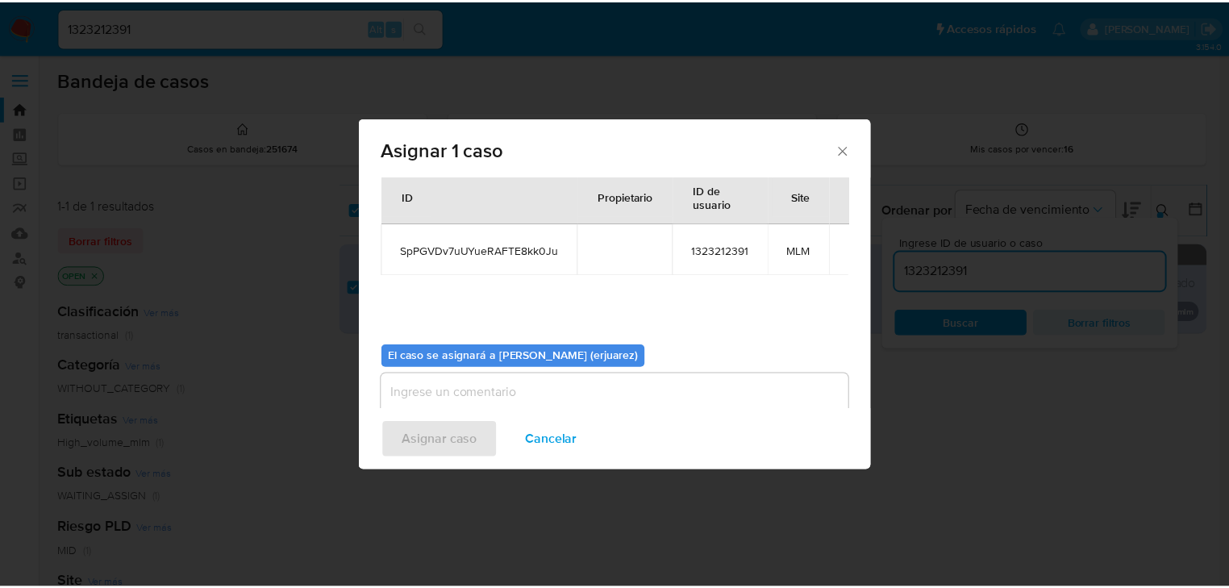
scroll to position [83, 0]
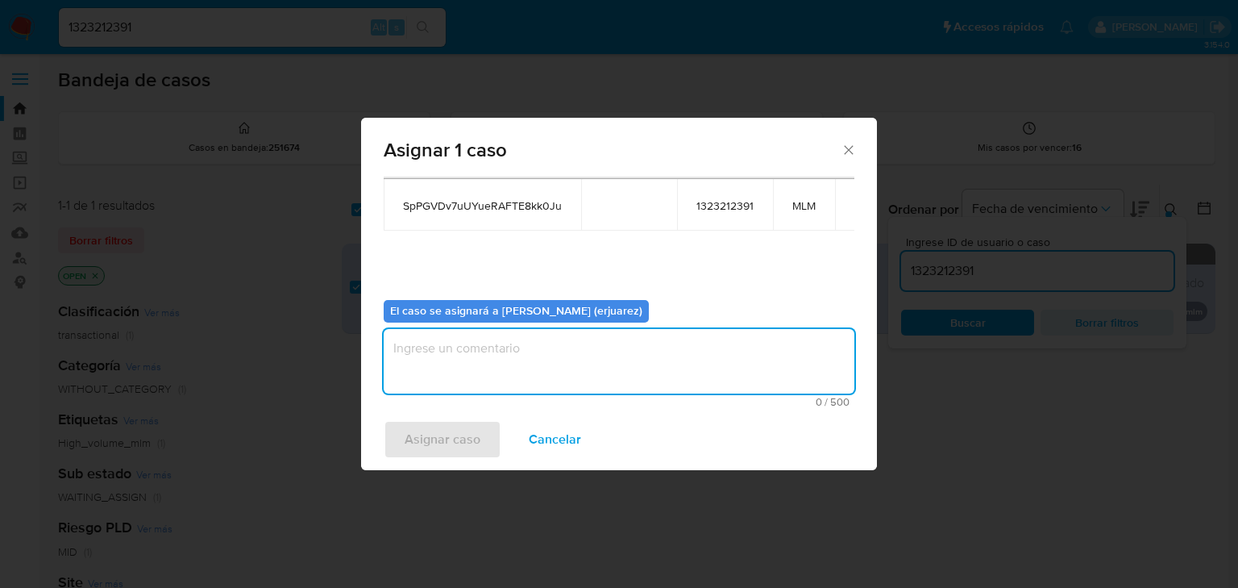
click at [475, 375] on textarea "assign-modal" at bounding box center [619, 361] width 471 height 65
type textarea "EPJU"
click at [464, 446] on span "Asignar caso" at bounding box center [443, 439] width 76 height 35
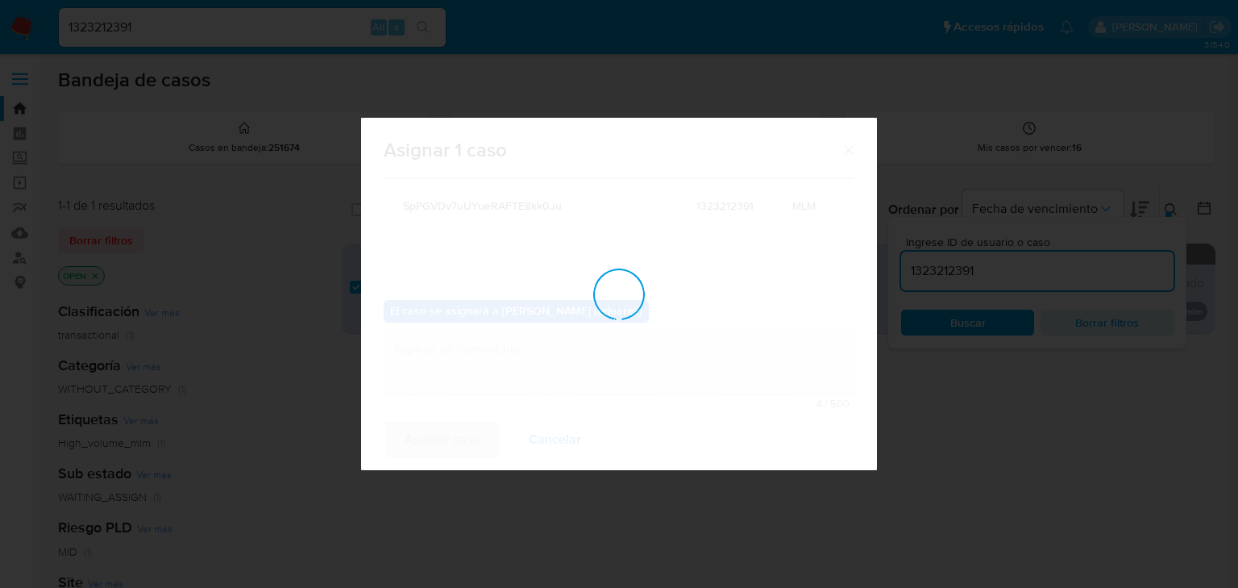
checkbox input "false"
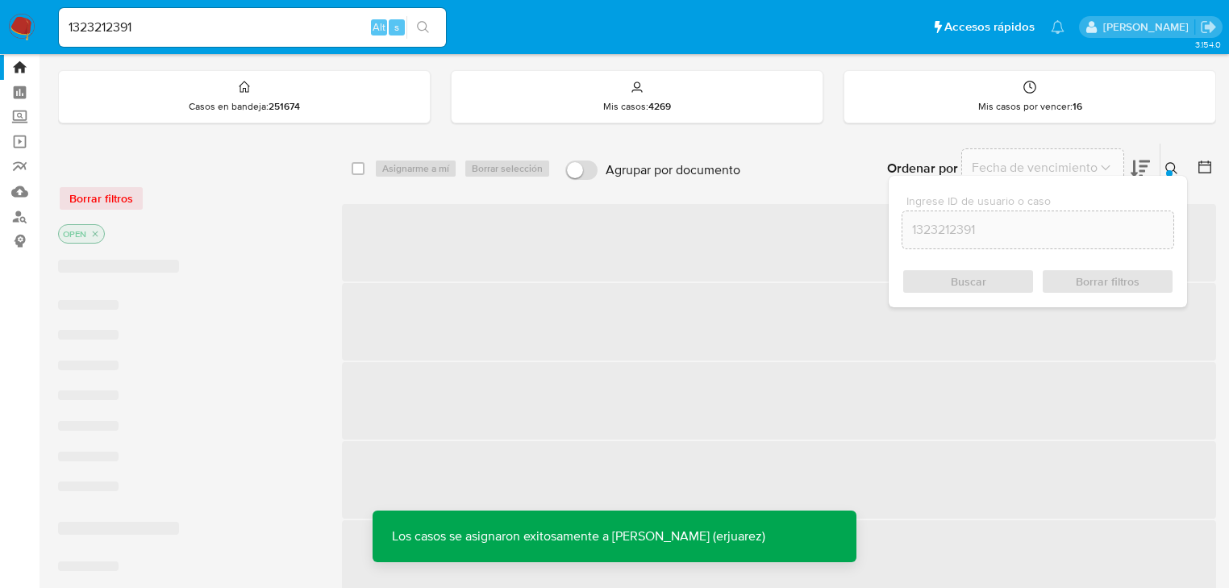
scroll to position [65, 0]
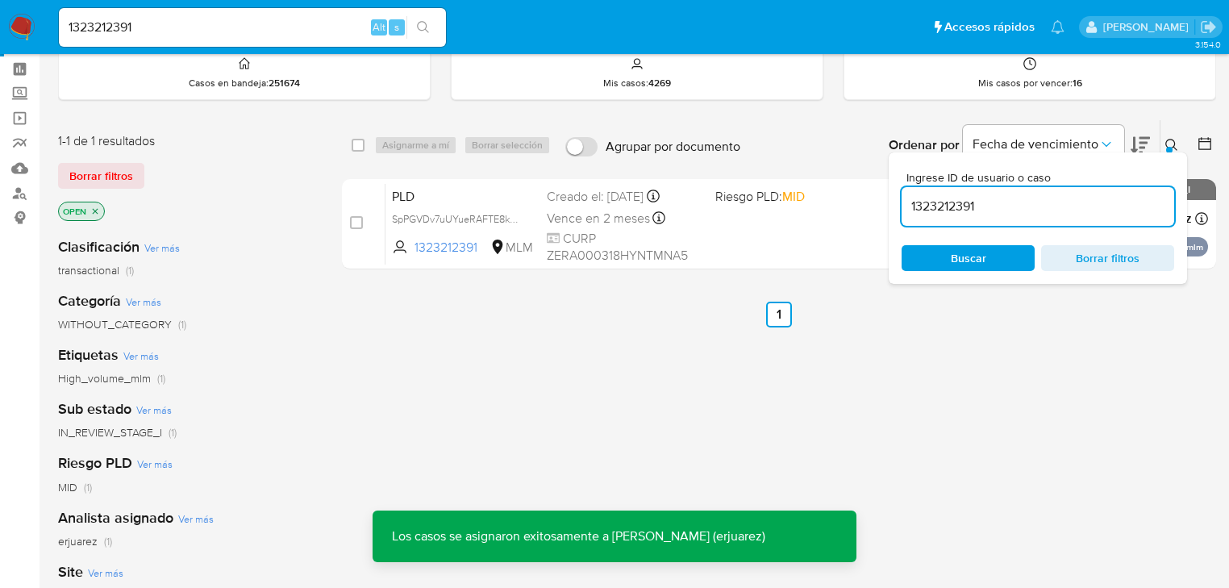
click at [631, 347] on div "select-all-cases-checkbox Asignarme a mí Borrar selección Agrupar por documento…" at bounding box center [779, 484] width 874 height 730
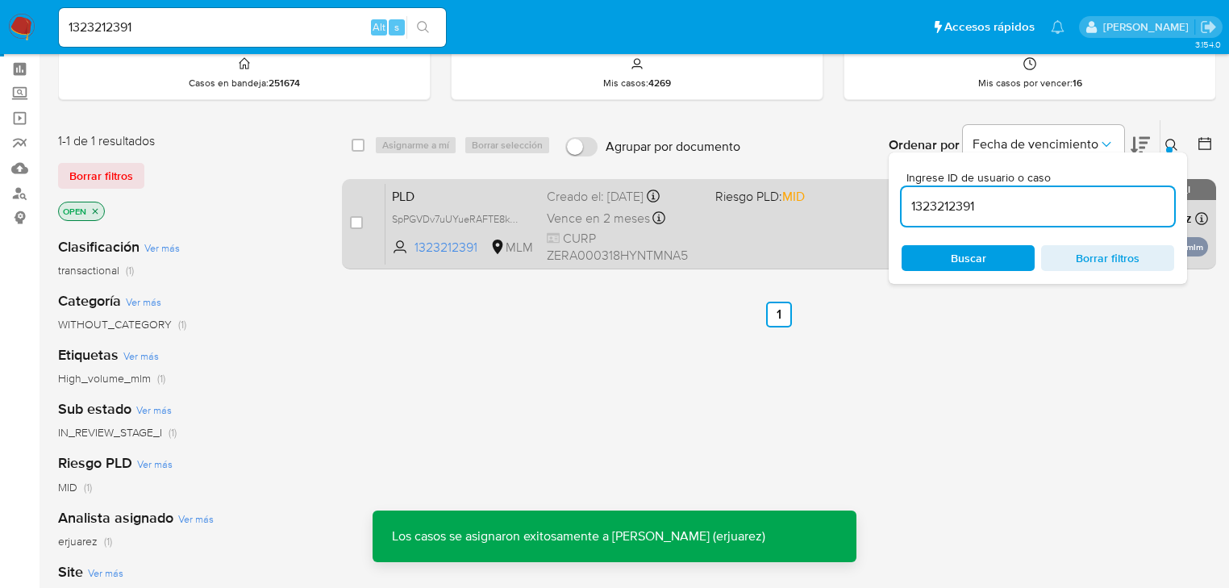
click at [780, 210] on div "PLD SpPGVDv7uUYueRAFTE8kk0Ju 1323212391 MLM Riesgo PLD: MID Creado el: 12/08/20…" at bounding box center [796, 223] width 822 height 81
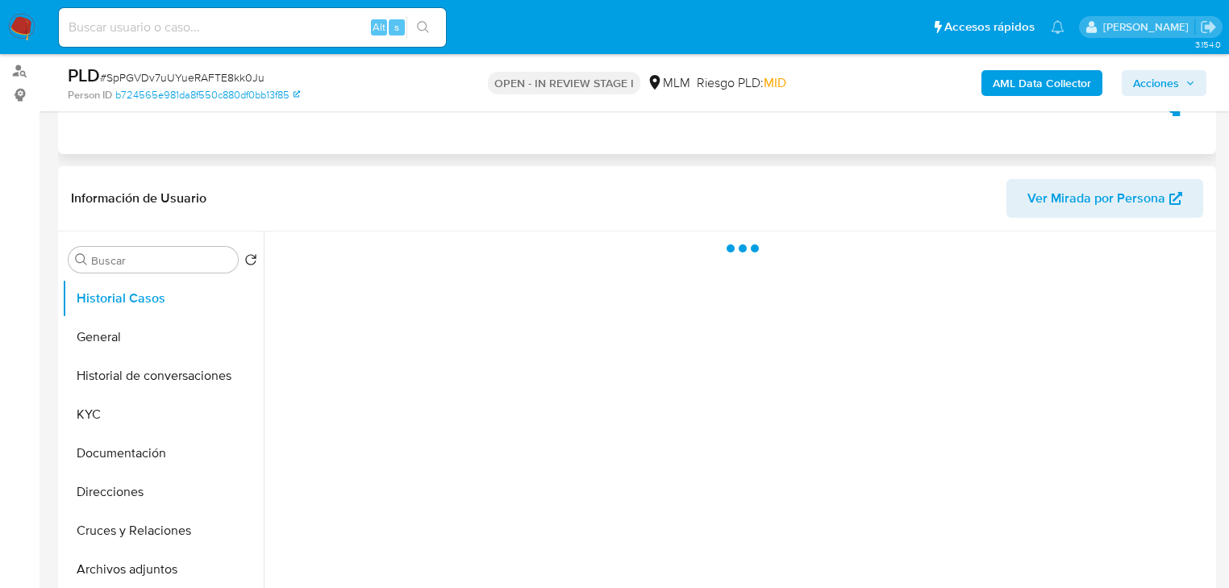
scroll to position [194, 0]
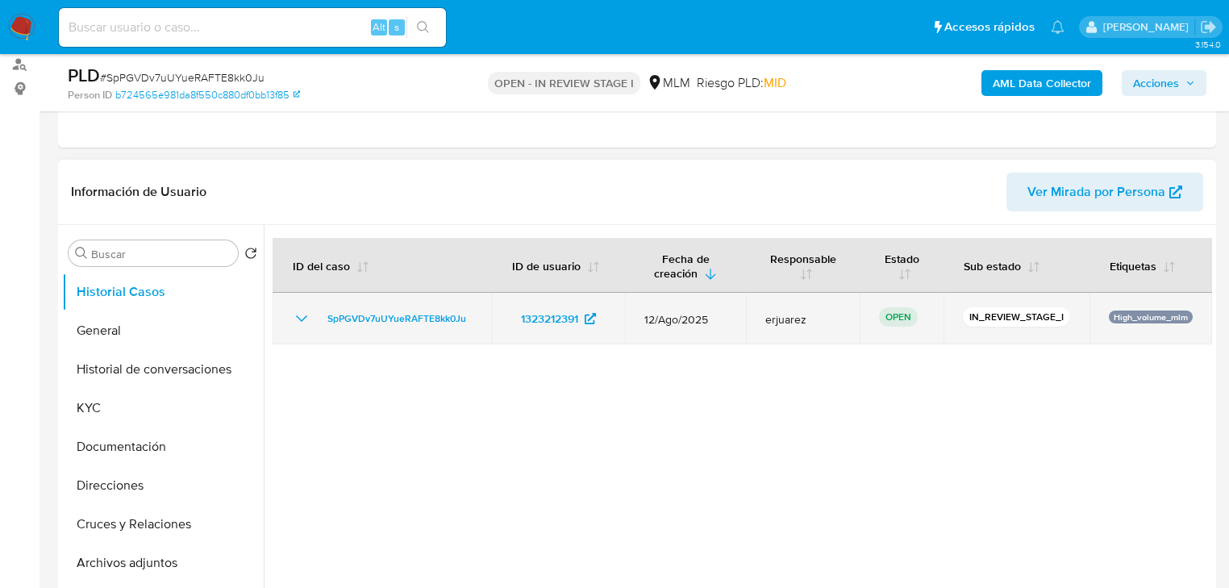
select select "10"
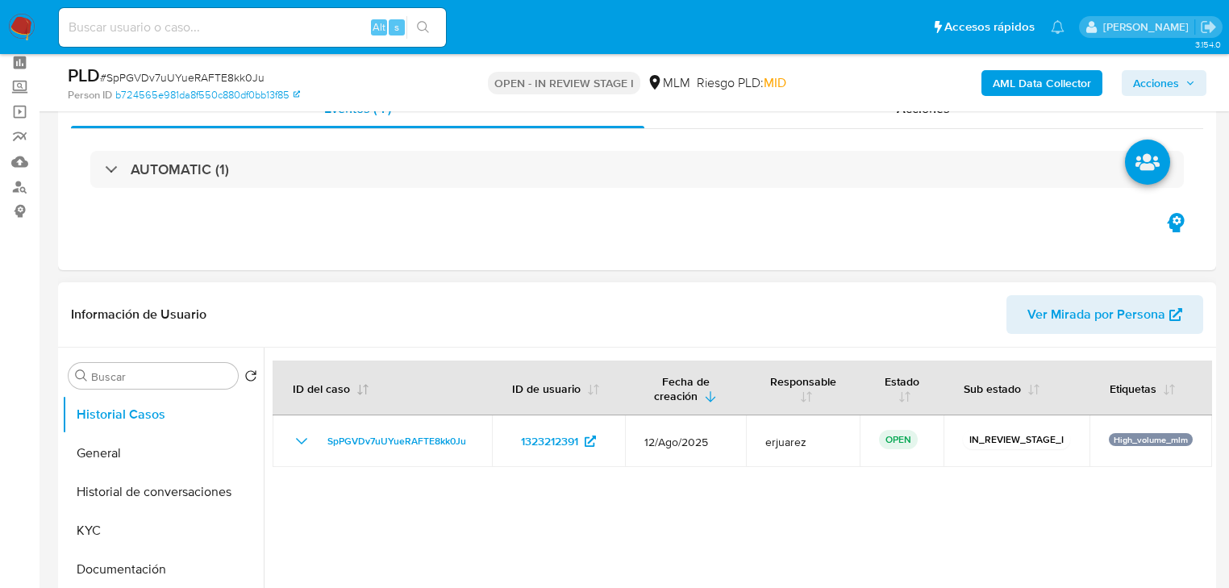
scroll to position [65, 0]
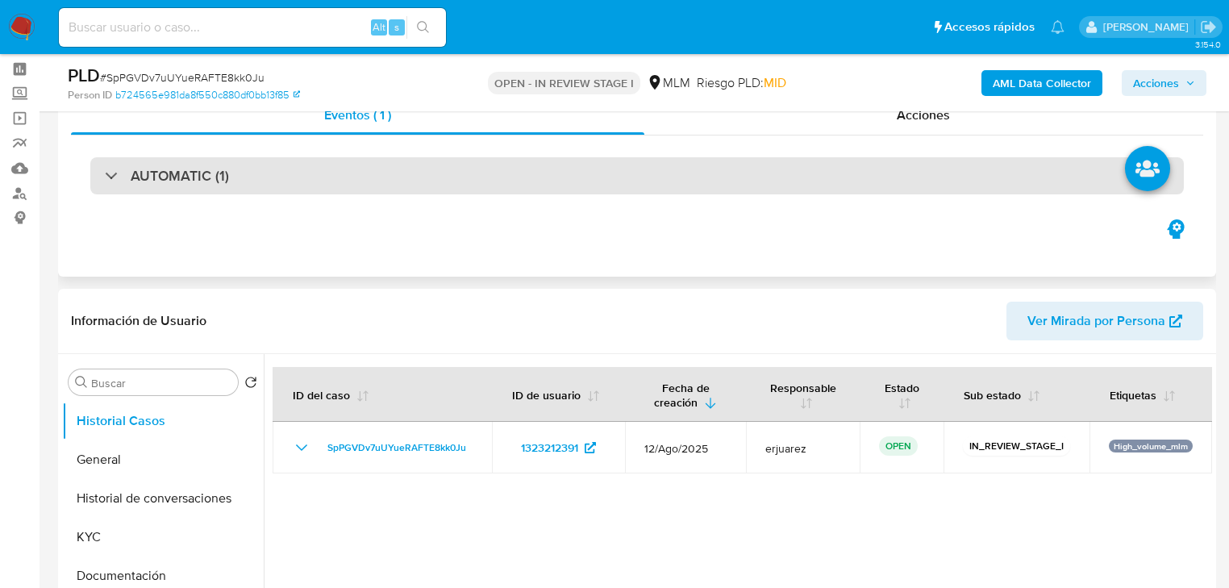
drag, startPoint x: 181, startPoint y: 170, endPoint x: 248, endPoint y: 171, distance: 66.9
click at [181, 171] on h3 "AUTOMATIC (1)" at bounding box center [180, 176] width 98 height 18
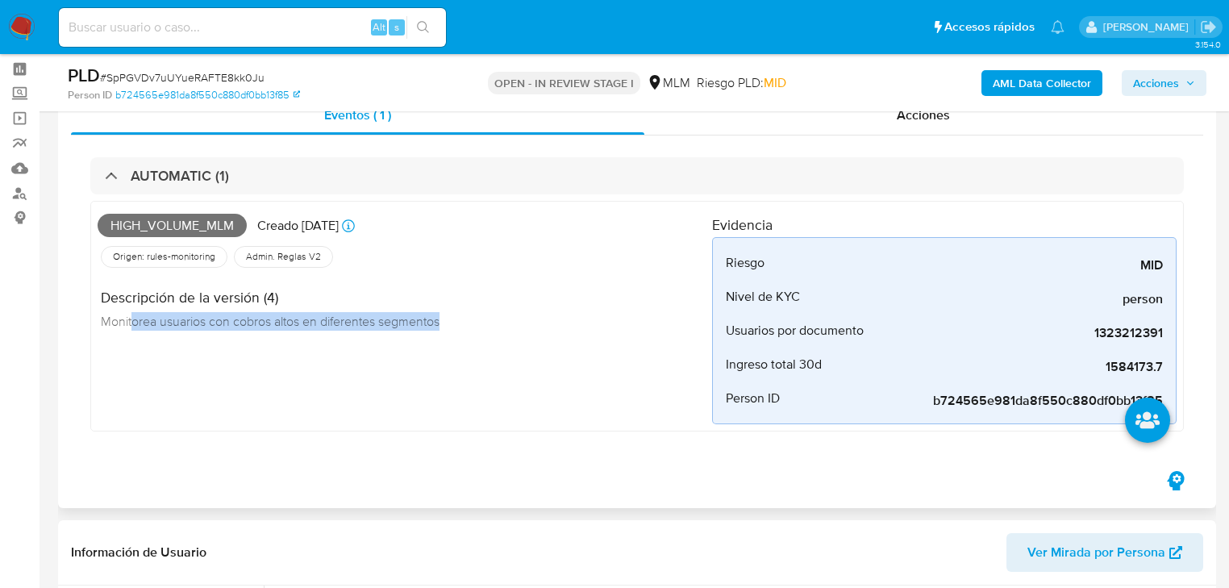
drag, startPoint x: 133, startPoint y: 326, endPoint x: 746, endPoint y: 364, distance: 614.0
click at [500, 332] on div "Descripción de la versión (4) Monitorea usuarios con cobros altos en diferentes…" at bounding box center [405, 307] width 614 height 73
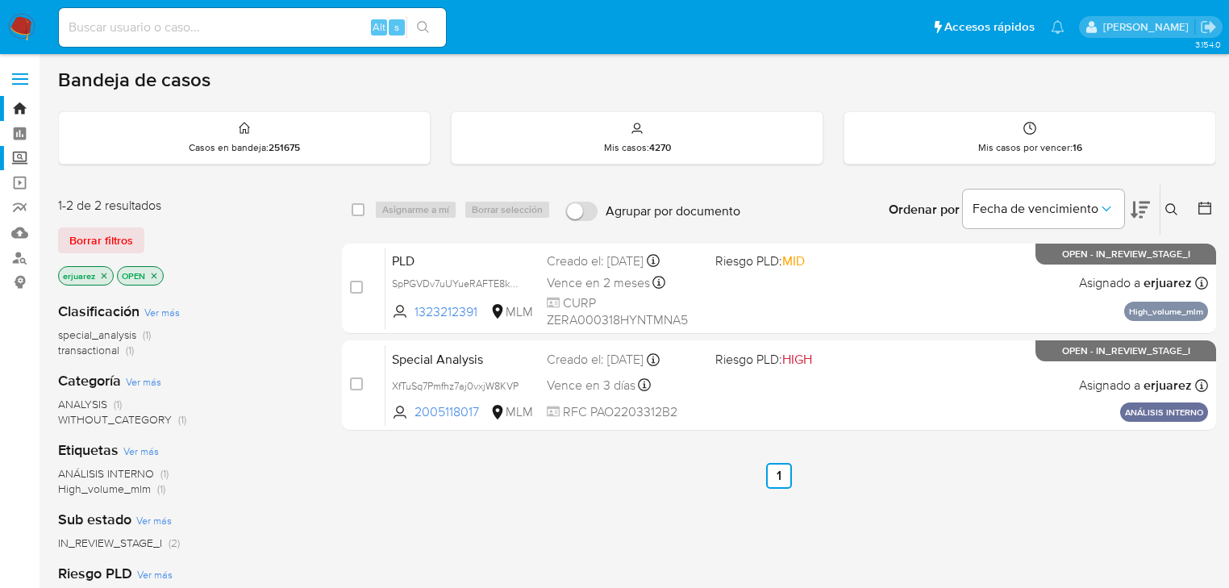
click at [23, 163] on label "Screening" at bounding box center [96, 158] width 192 height 25
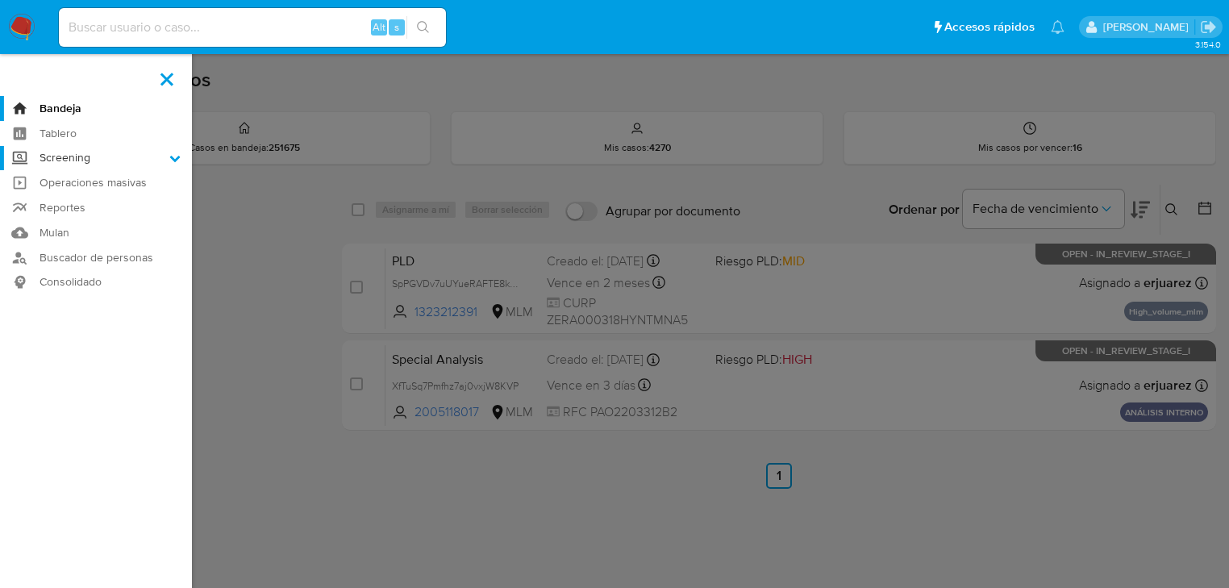
click at [0, 0] on input "Screening" at bounding box center [0, 0] width 0 height 0
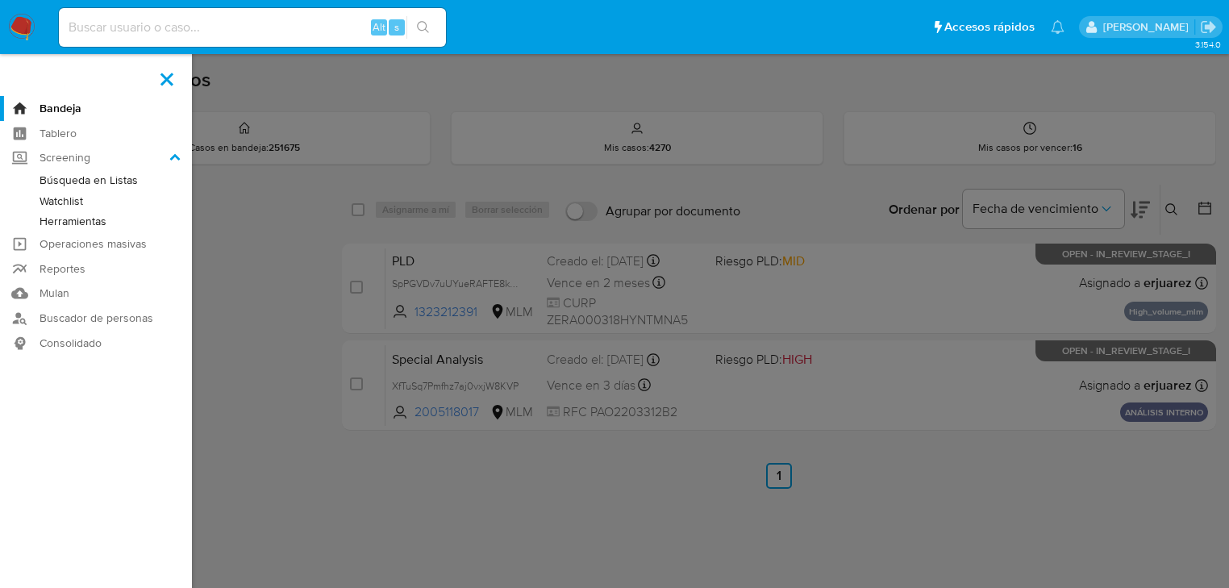
click at [102, 227] on link "Herramientas" at bounding box center [96, 221] width 192 height 20
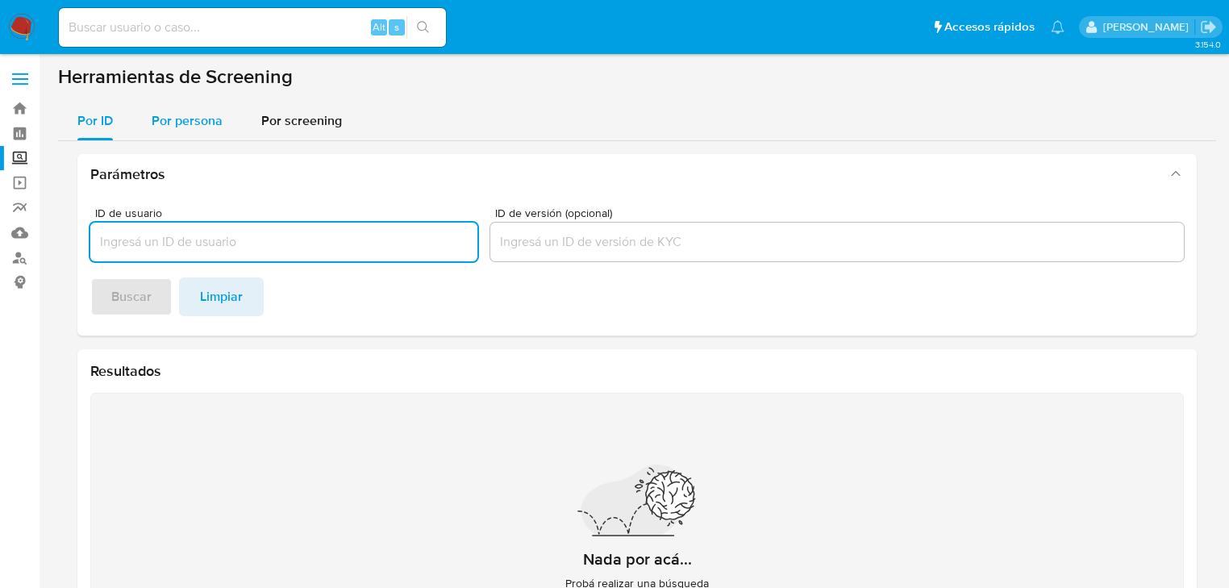
click at [179, 120] on span "Por persona" at bounding box center [187, 120] width 71 height 19
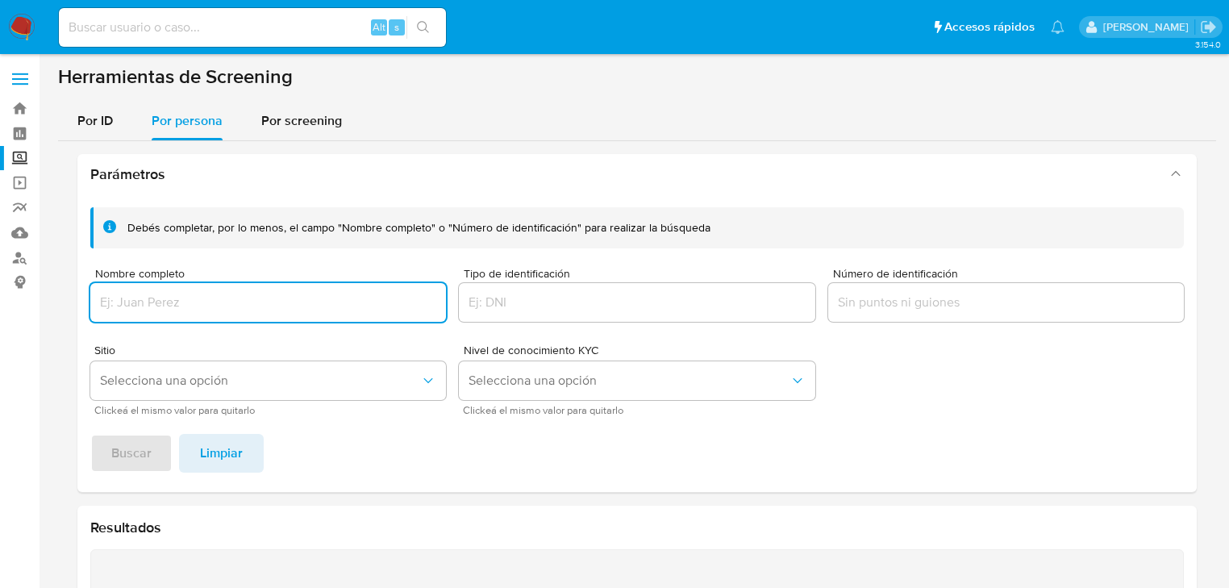
click at [155, 299] on input "Nombre completo" at bounding box center [268, 302] width 356 height 21
click at [136, 451] on span "Buscar" at bounding box center [131, 452] width 40 height 35
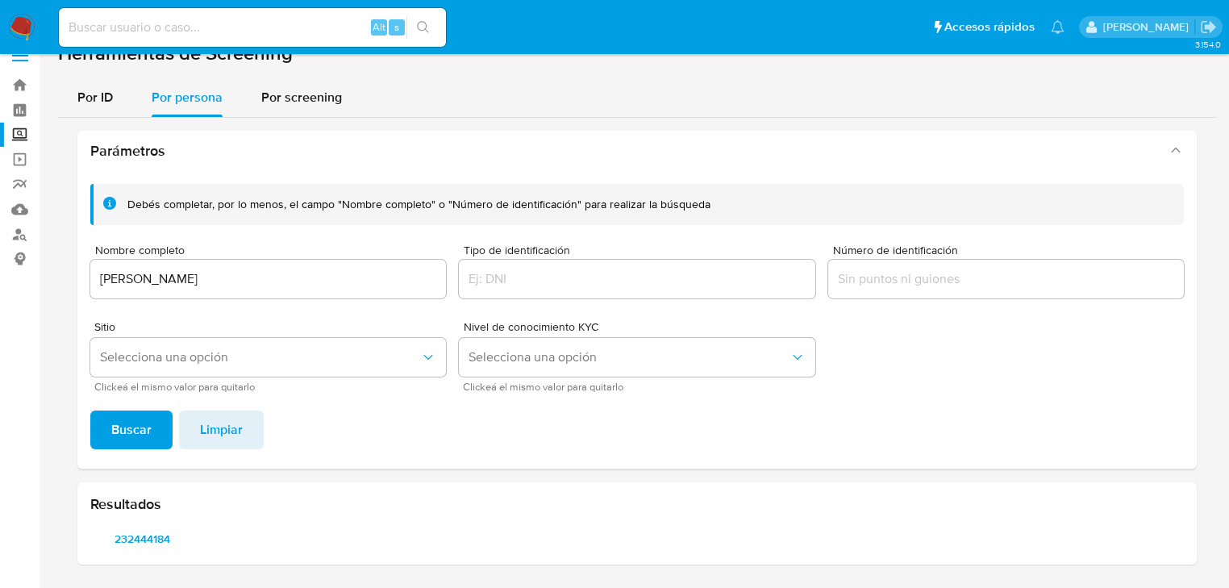
scroll to position [23, 0]
click at [131, 536] on span "232444184" at bounding box center [142, 539] width 81 height 23
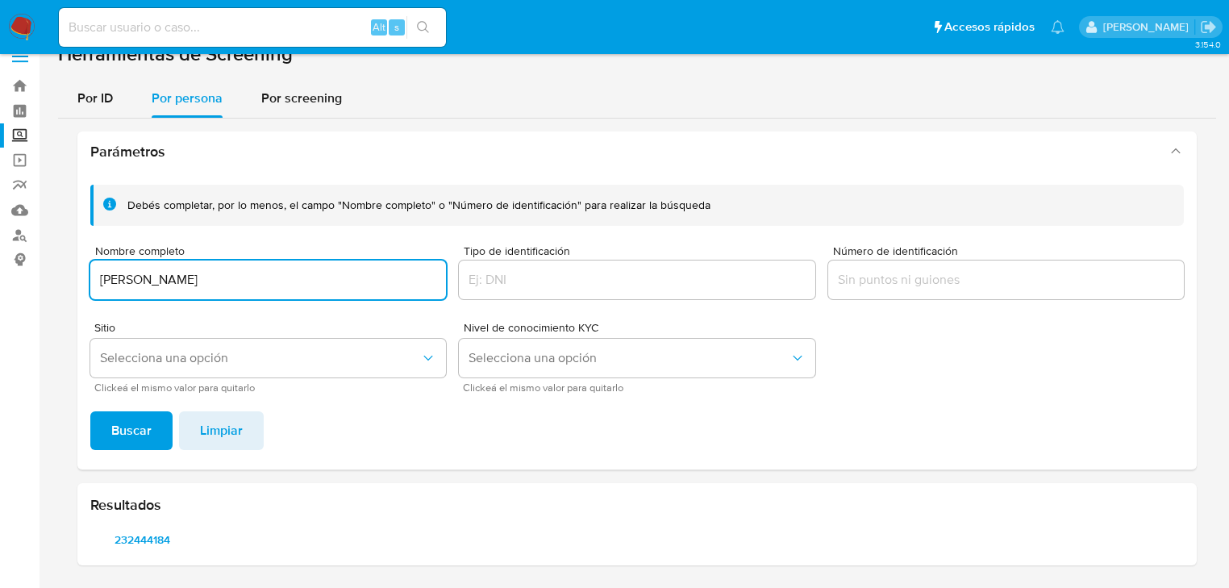
drag, startPoint x: 331, startPoint y: 276, endPoint x: 145, endPoint y: 390, distance: 217.9
click at [46, 277] on main "3.154.0" at bounding box center [614, 282] width 1229 height 611
type input "ALVARO BAÑOS DURAN"
drag, startPoint x: 139, startPoint y: 425, endPoint x: 173, endPoint y: 432, distance: 34.6
click at [138, 426] on span "Buscar" at bounding box center [131, 430] width 40 height 35
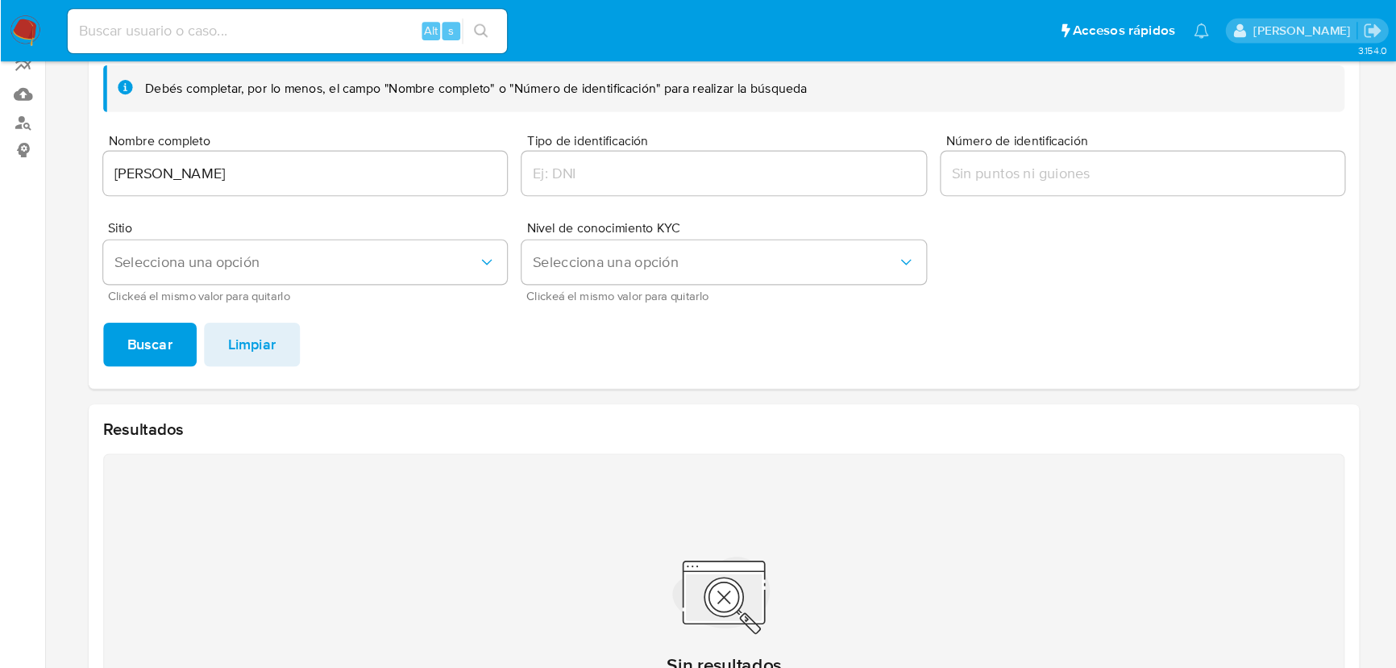
scroll to position [150, 0]
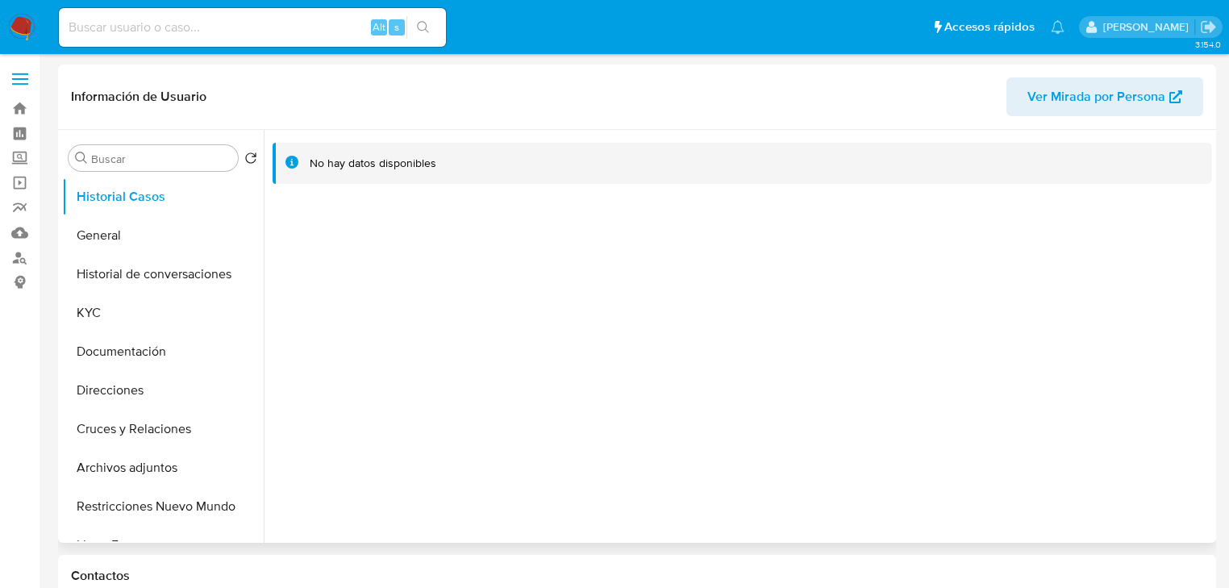
select select "10"
click at [123, 230] on button "General" at bounding box center [156, 235] width 189 height 39
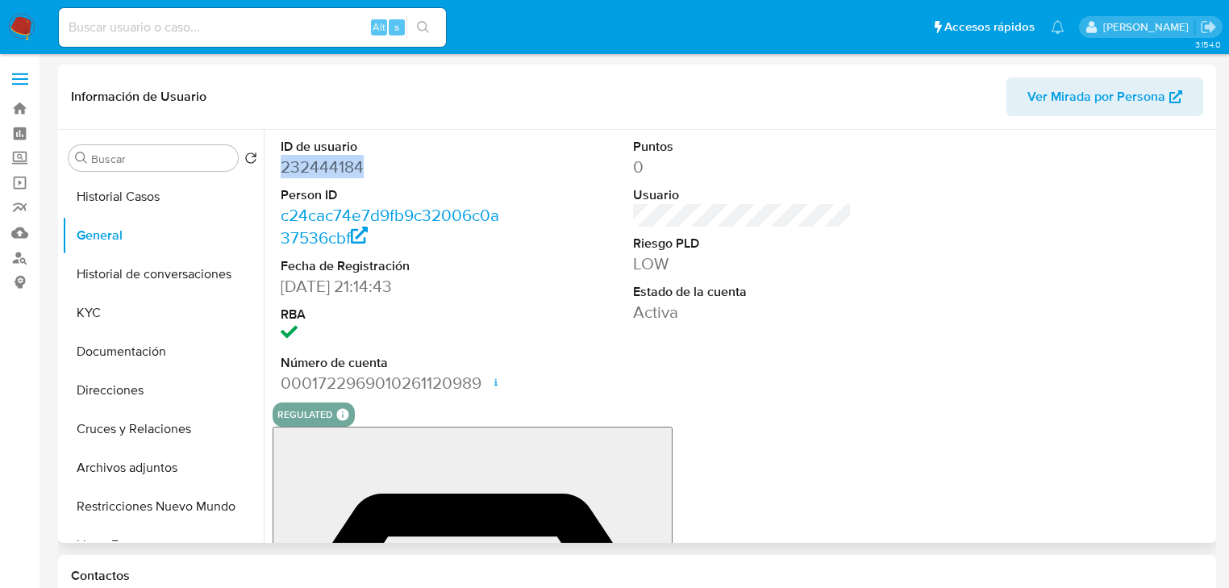
drag, startPoint x: 339, startPoint y: 171, endPoint x: 281, endPoint y: 175, distance: 58.2
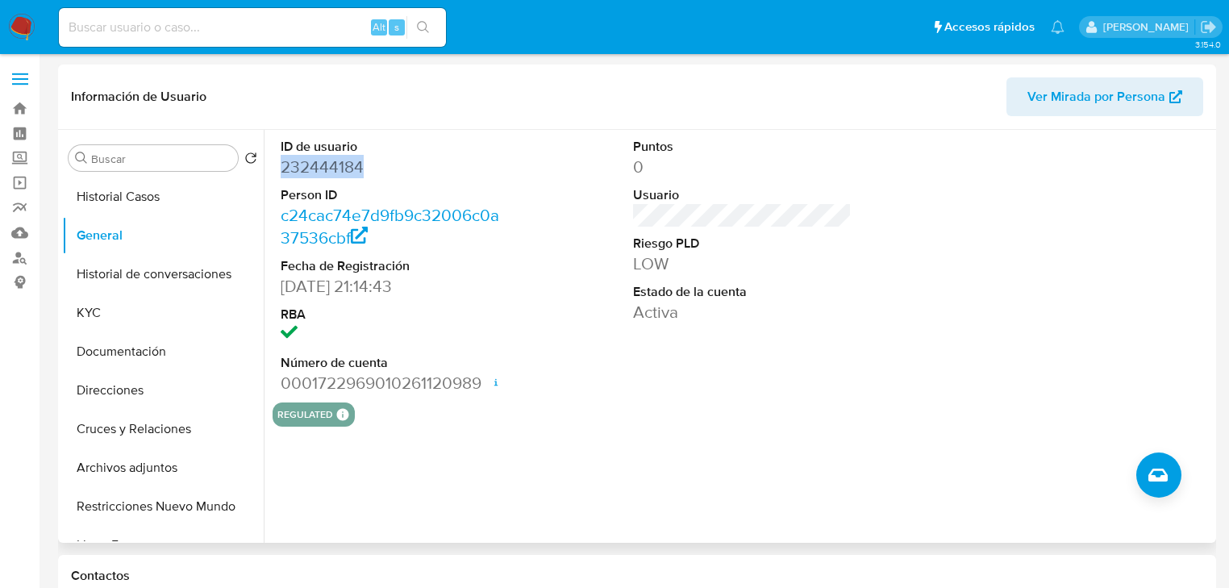
click at [281, 175] on dd "232444184" at bounding box center [390, 167] width 219 height 23
copy dd "232444184"
drag, startPoint x: 136, startPoint y: 319, endPoint x: 227, endPoint y: 316, distance: 91.2
click at [137, 317] on button "KYC" at bounding box center [156, 312] width 189 height 39
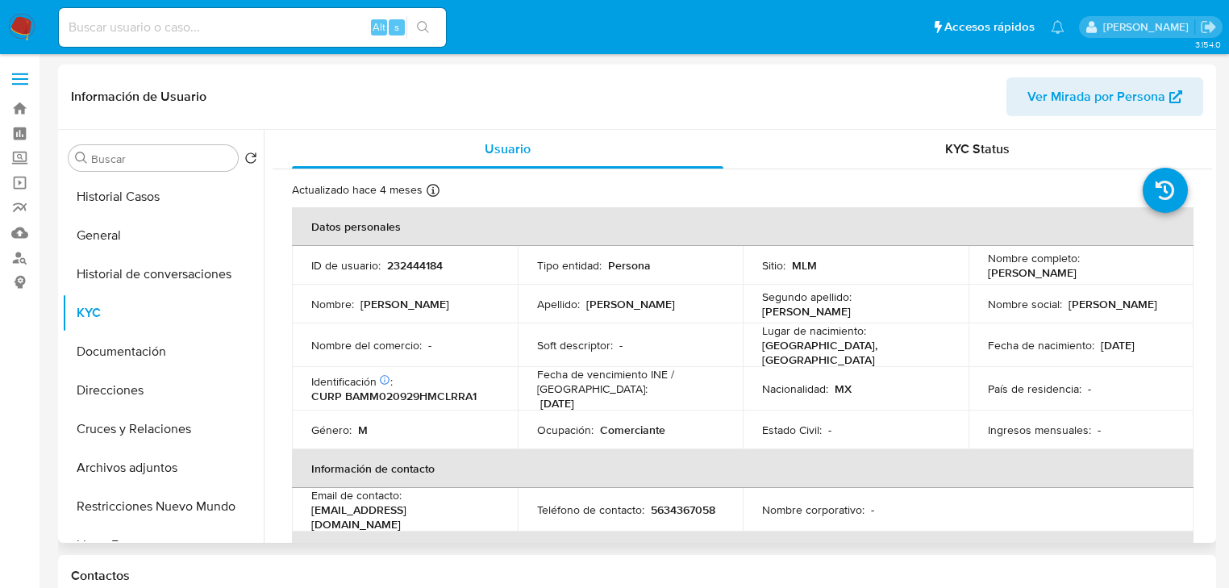
click at [920, 358] on td "Lugar de nacimiento : [DEMOGRAPHIC_DATA], [DEMOGRAPHIC_DATA]" at bounding box center [856, 345] width 226 height 44
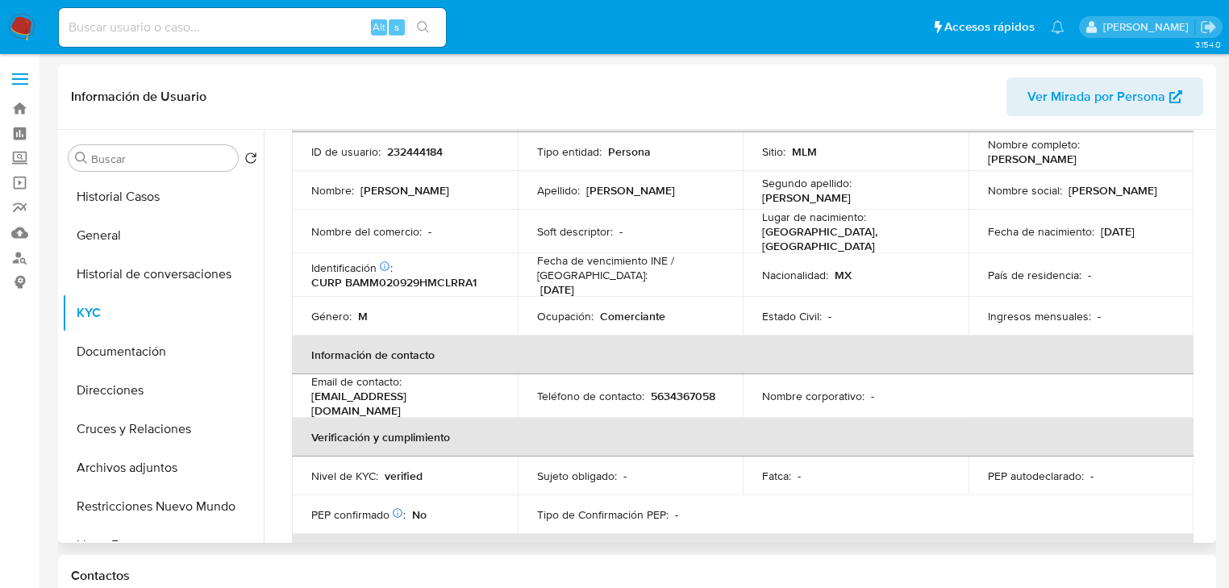
scroll to position [103, 0]
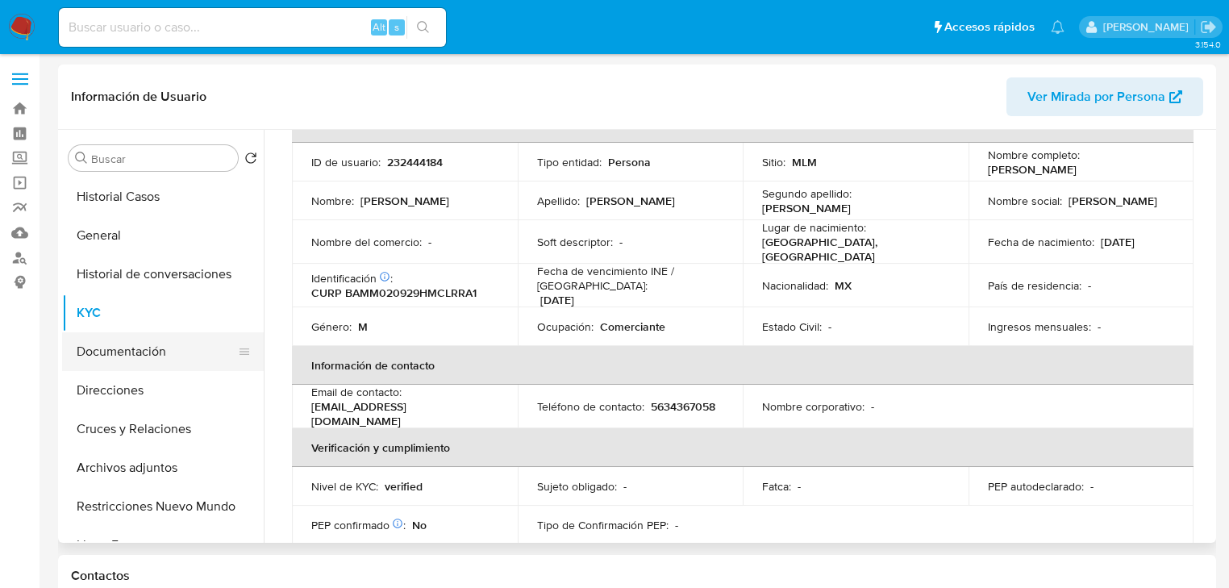
click at [157, 356] on button "Documentación" at bounding box center [156, 351] width 189 height 39
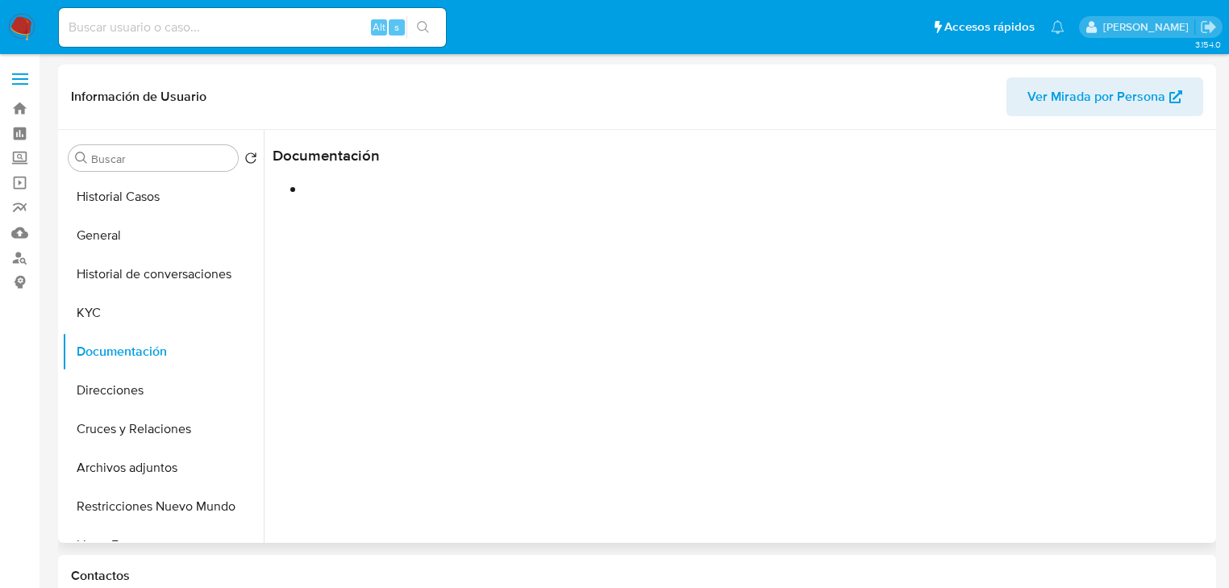
scroll to position [0, 0]
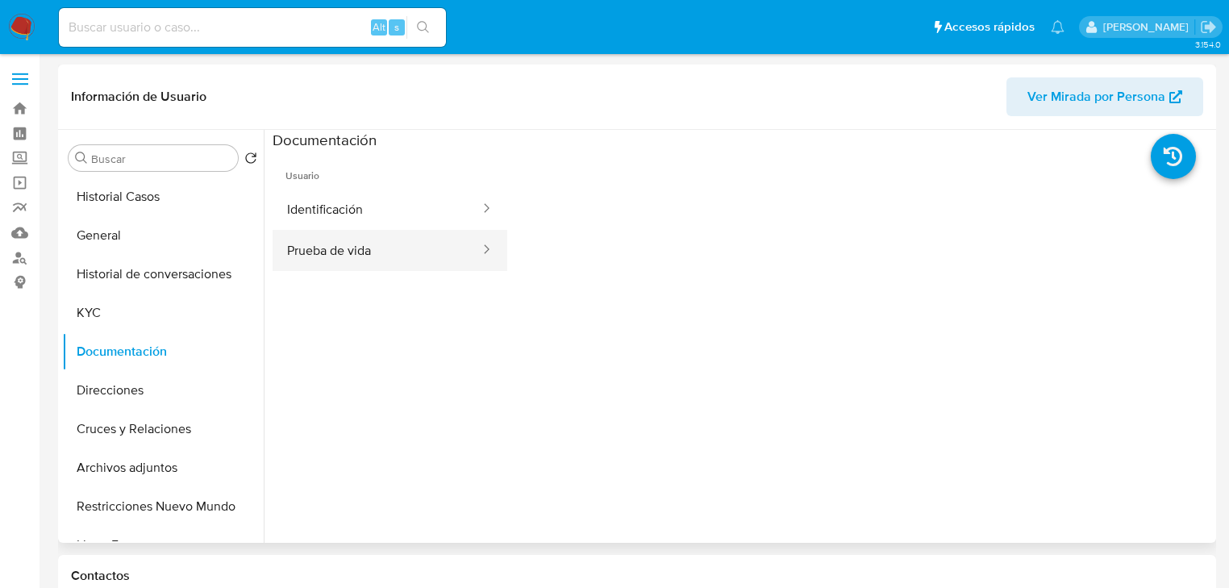
click at [349, 262] on button "Prueba de vida" at bounding box center [377, 250] width 209 height 41
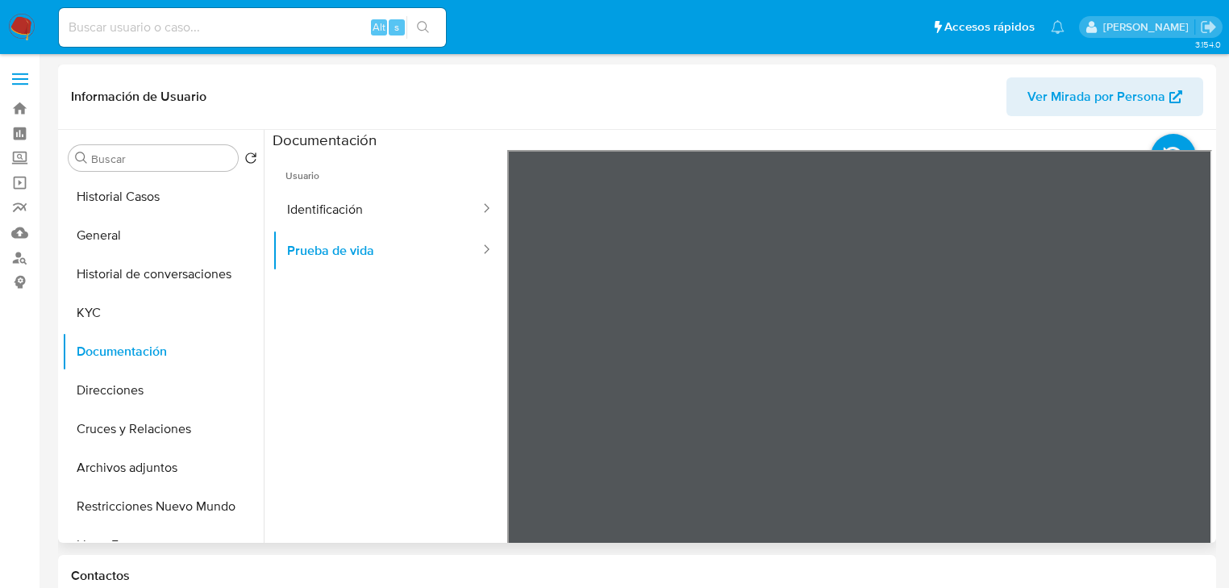
click at [268, 219] on div at bounding box center [738, 336] width 948 height 413
drag, startPoint x: 301, startPoint y: 210, endPoint x: 310, endPoint y: 210, distance: 8.9
click at [302, 210] on button "Identificación" at bounding box center [377, 209] width 209 height 41
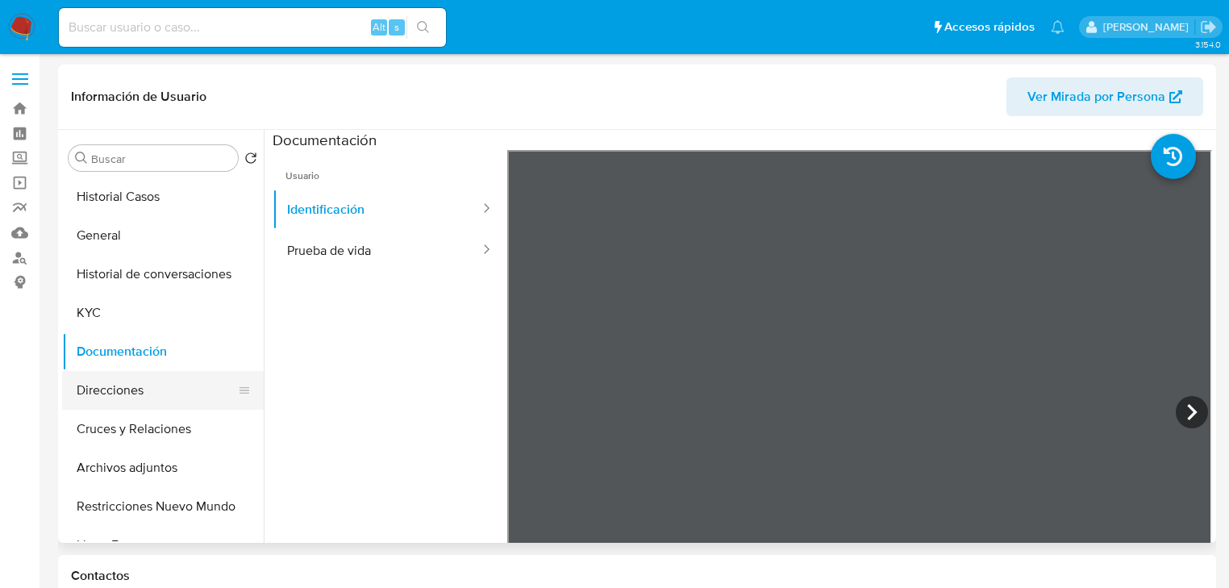
drag, startPoint x: 81, startPoint y: 319, endPoint x: 187, endPoint y: 385, distance: 125.3
click at [81, 319] on button "KYC" at bounding box center [163, 312] width 202 height 39
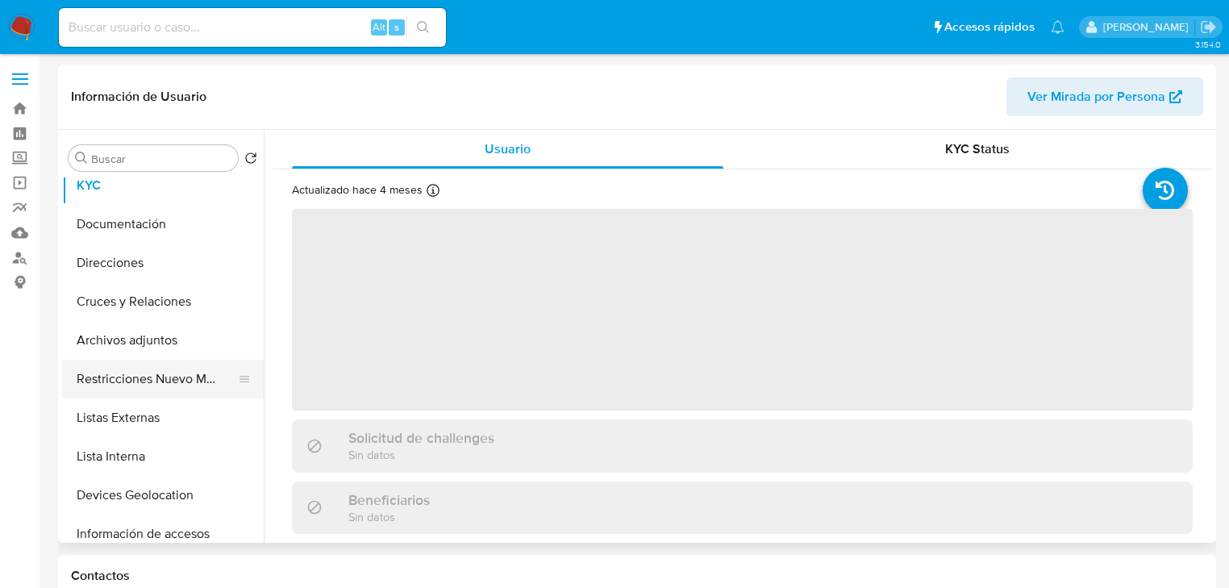
scroll to position [129, 0]
click at [171, 381] on button "Restricciones Nuevo Mundo" at bounding box center [156, 377] width 189 height 39
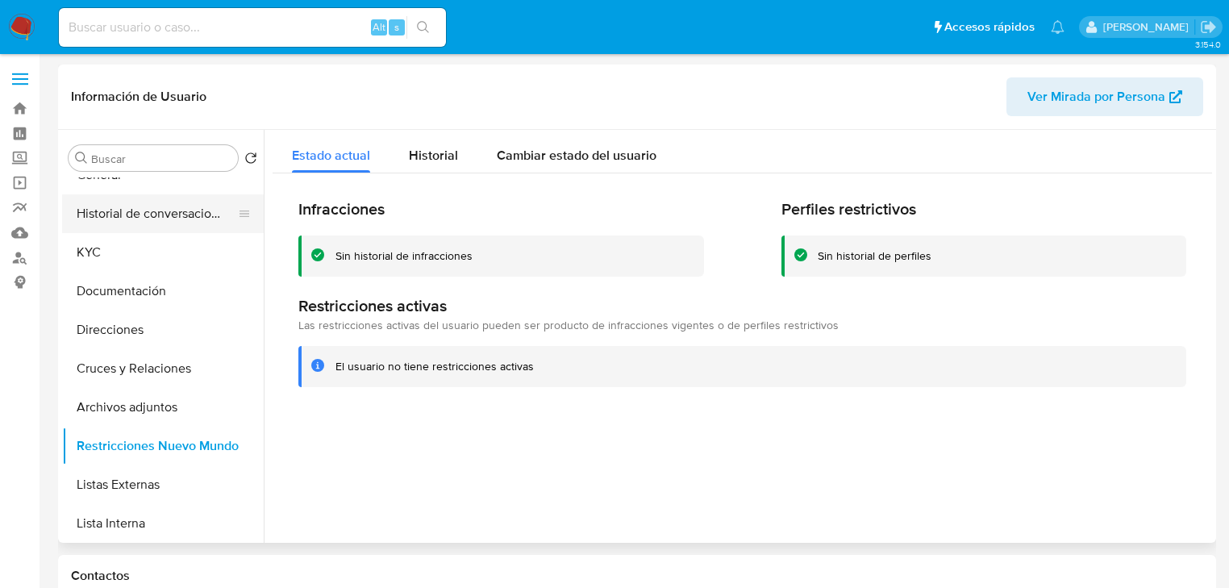
scroll to position [0, 0]
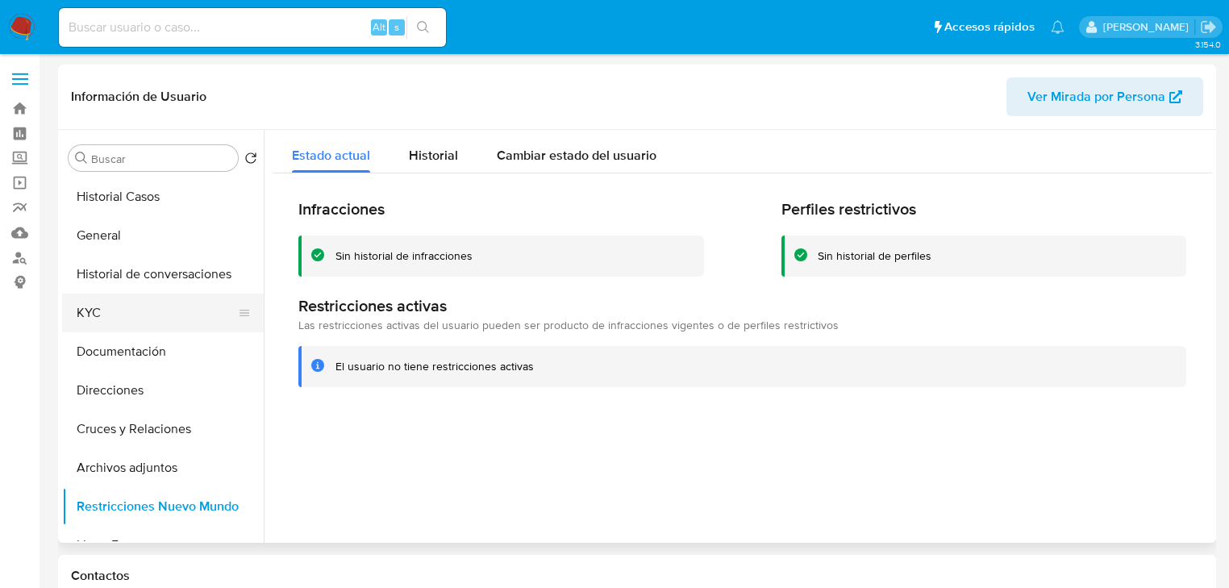
click at [93, 303] on button "KYC" at bounding box center [156, 312] width 189 height 39
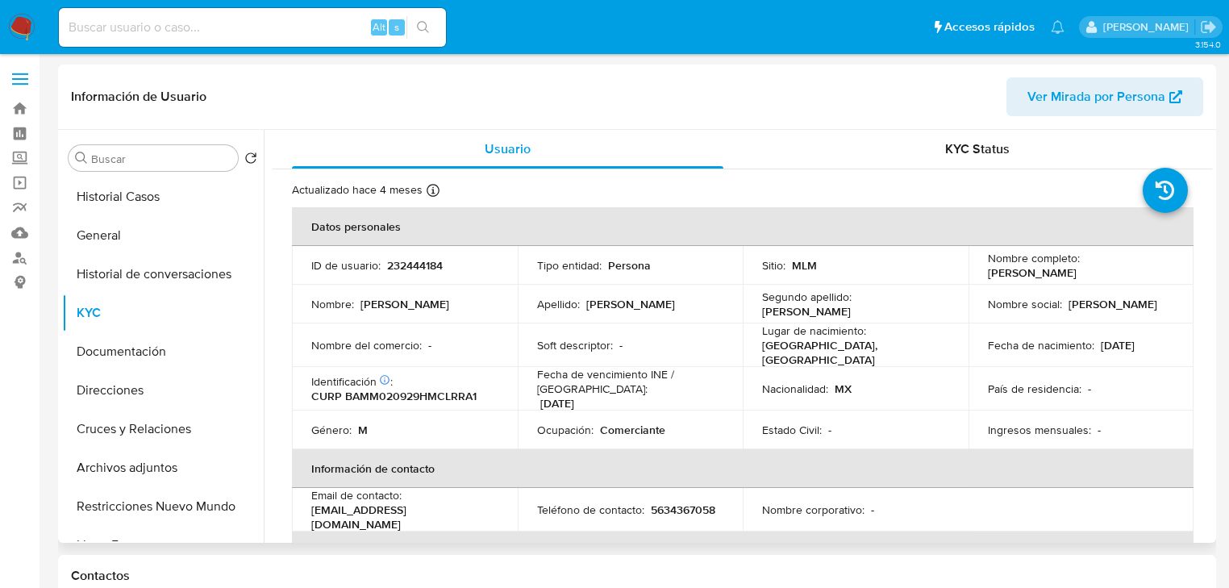
click at [984, 373] on td "País de residencia : -" at bounding box center [1081, 389] width 226 height 44
